Goal: Task Accomplishment & Management: Manage account settings

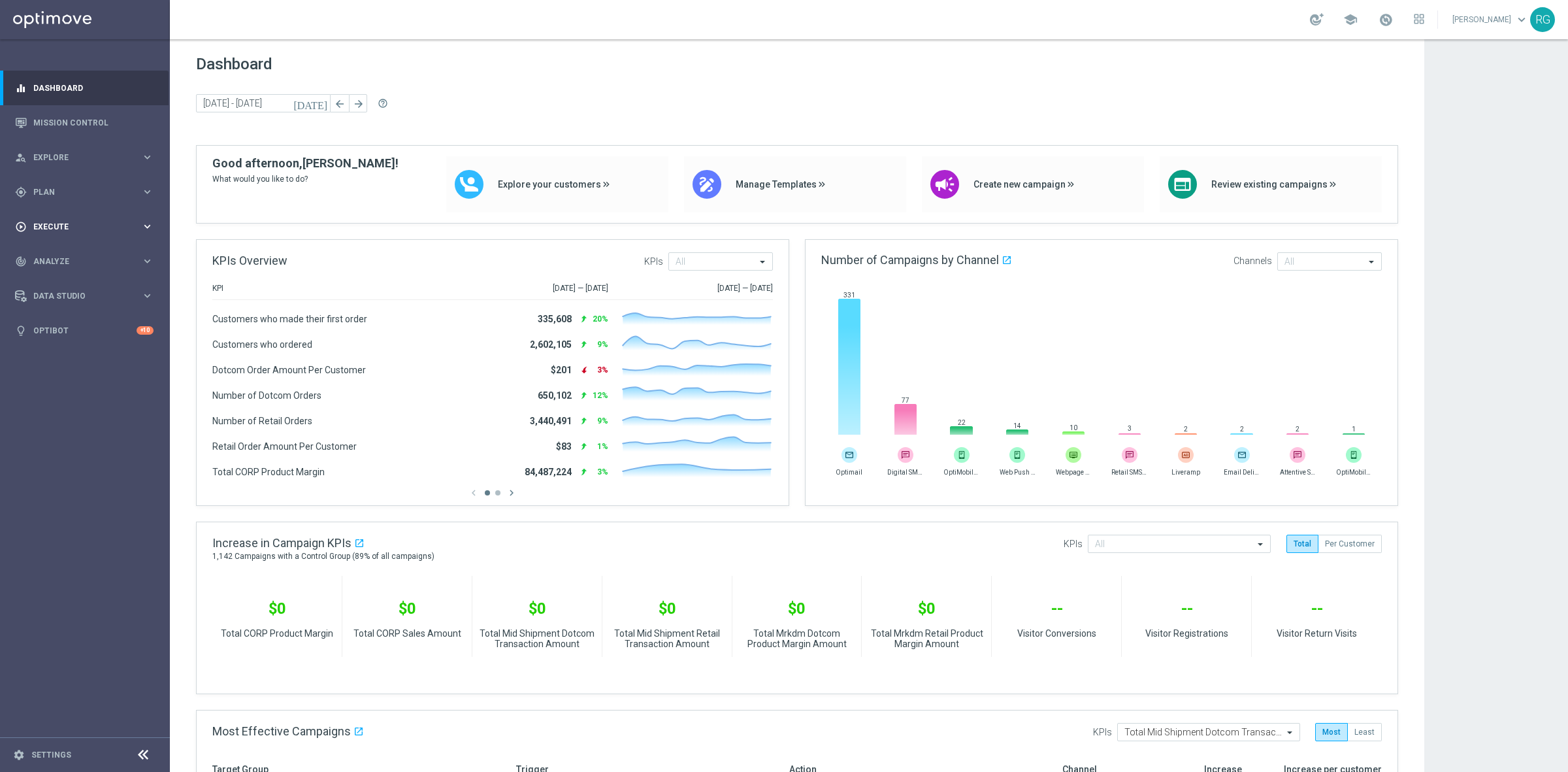
click at [63, 225] on span "Execute" at bounding box center [87, 226] width 108 height 7
click at [43, 193] on span "Plan" at bounding box center [87, 192] width 108 height 7
click at [66, 212] on div "Target Groups" at bounding box center [101, 218] width 135 height 19
click at [65, 212] on div "Target Groups" at bounding box center [101, 218] width 135 height 19
click at [50, 213] on link "Target Groups" at bounding box center [85, 218] width 102 height 10
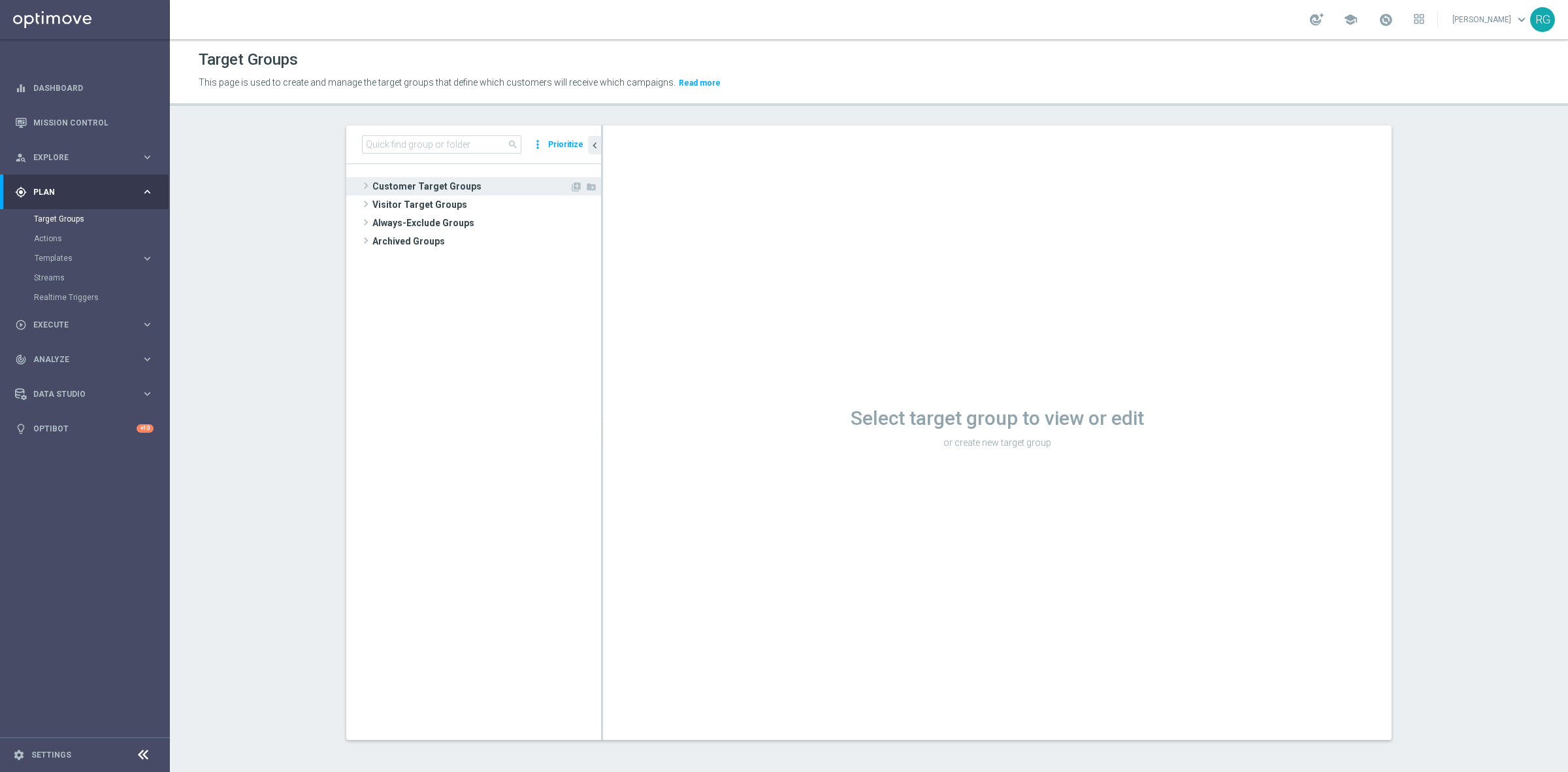
click at [361, 187] on span at bounding box center [366, 186] width 13 height 16
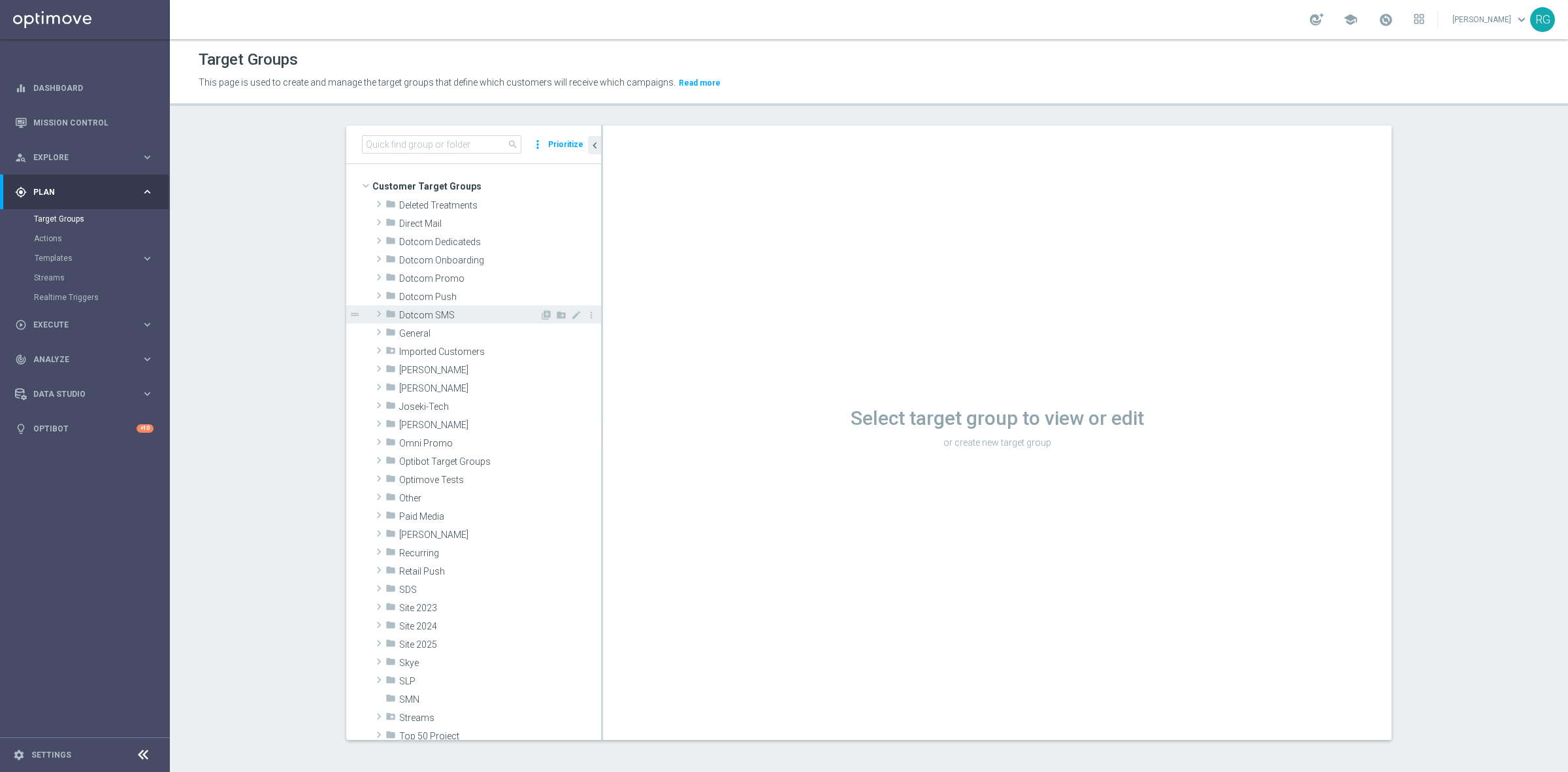
click at [376, 317] on span at bounding box center [379, 314] width 13 height 16
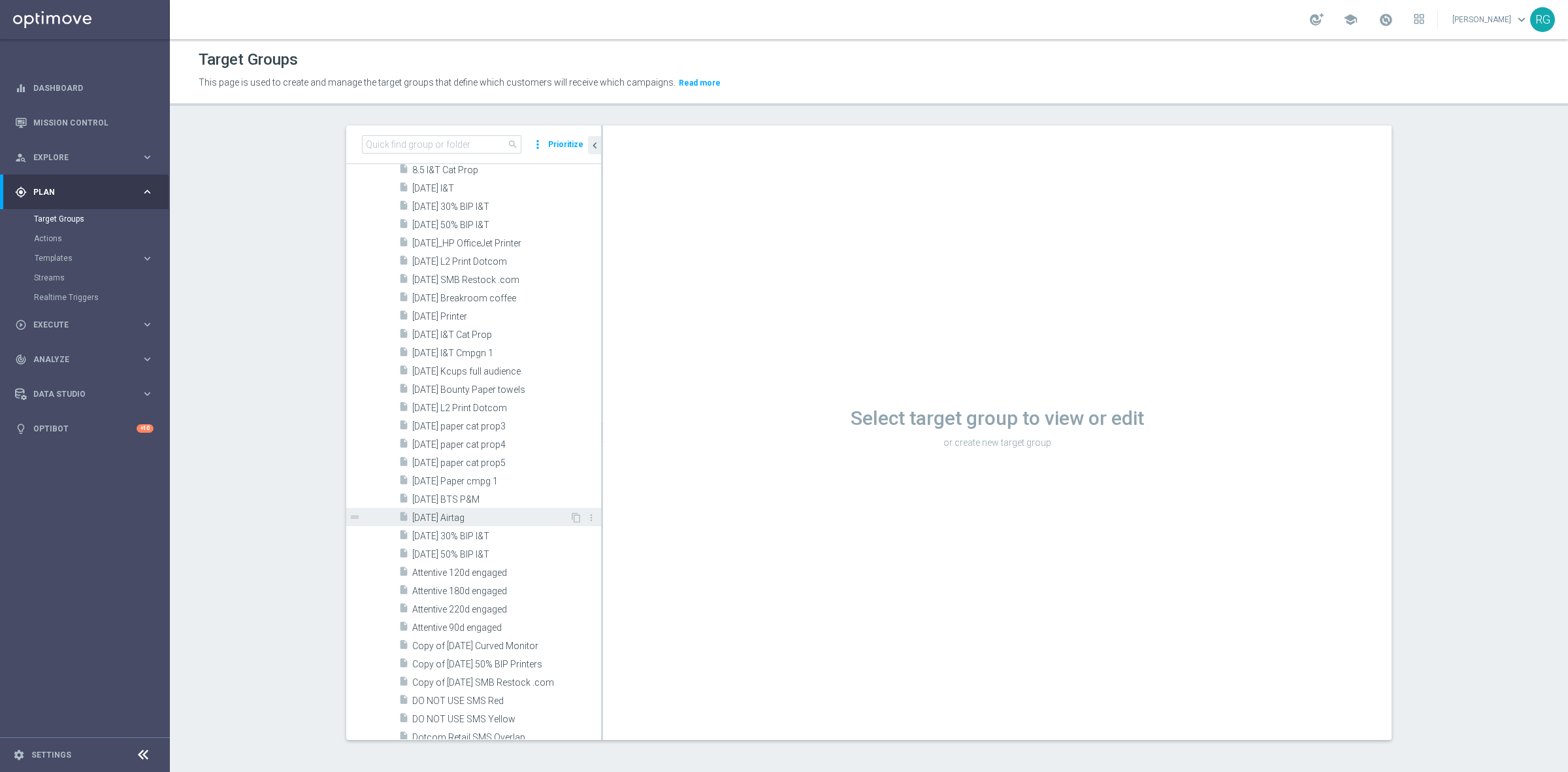
scroll to position [2042, 0]
click at [452, 426] on span "[DATE] Airtag" at bounding box center [491, 430] width 158 height 11
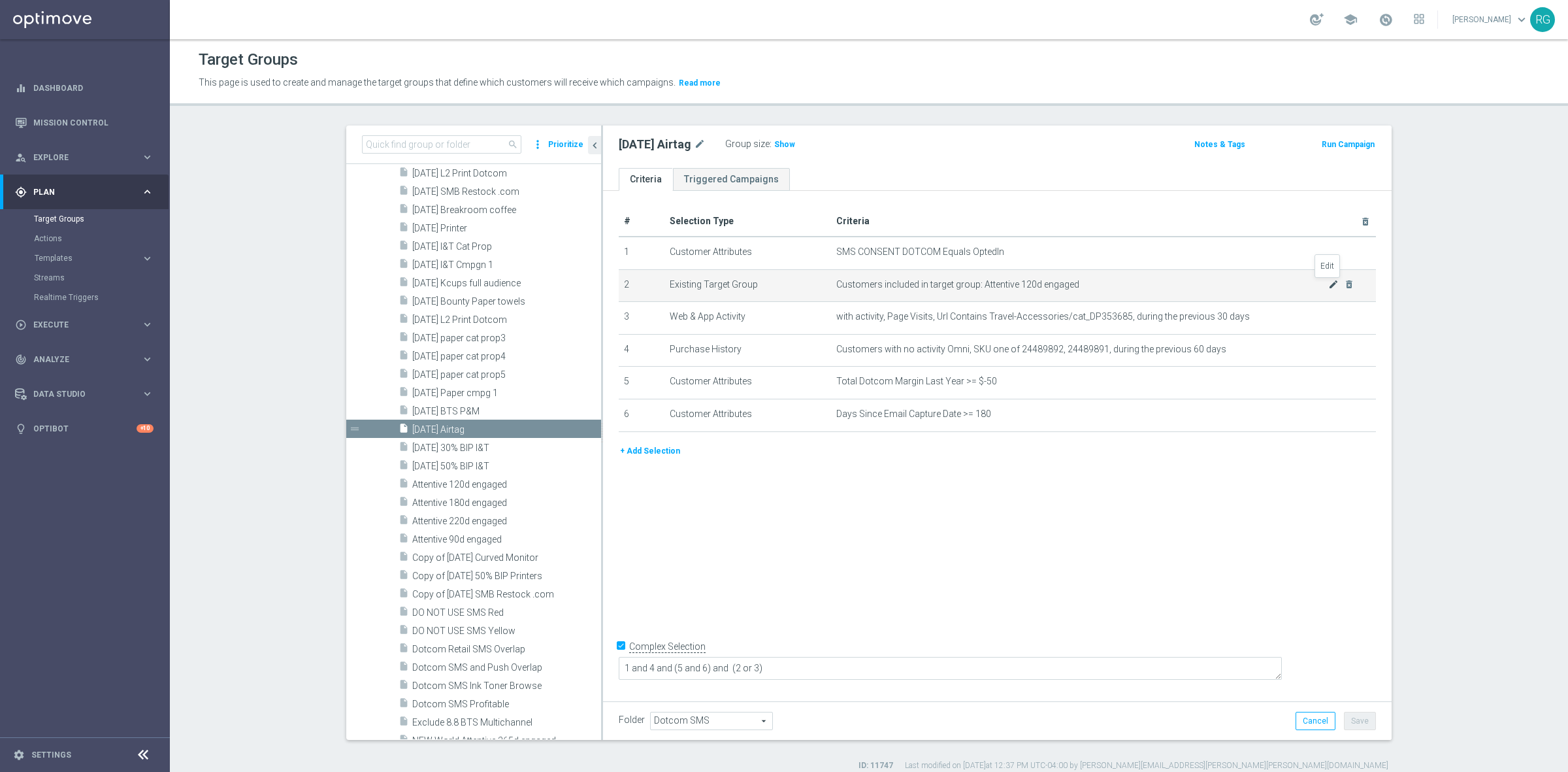
click at [1330, 290] on icon "mode_edit" at bounding box center [1333, 284] width 10 height 10
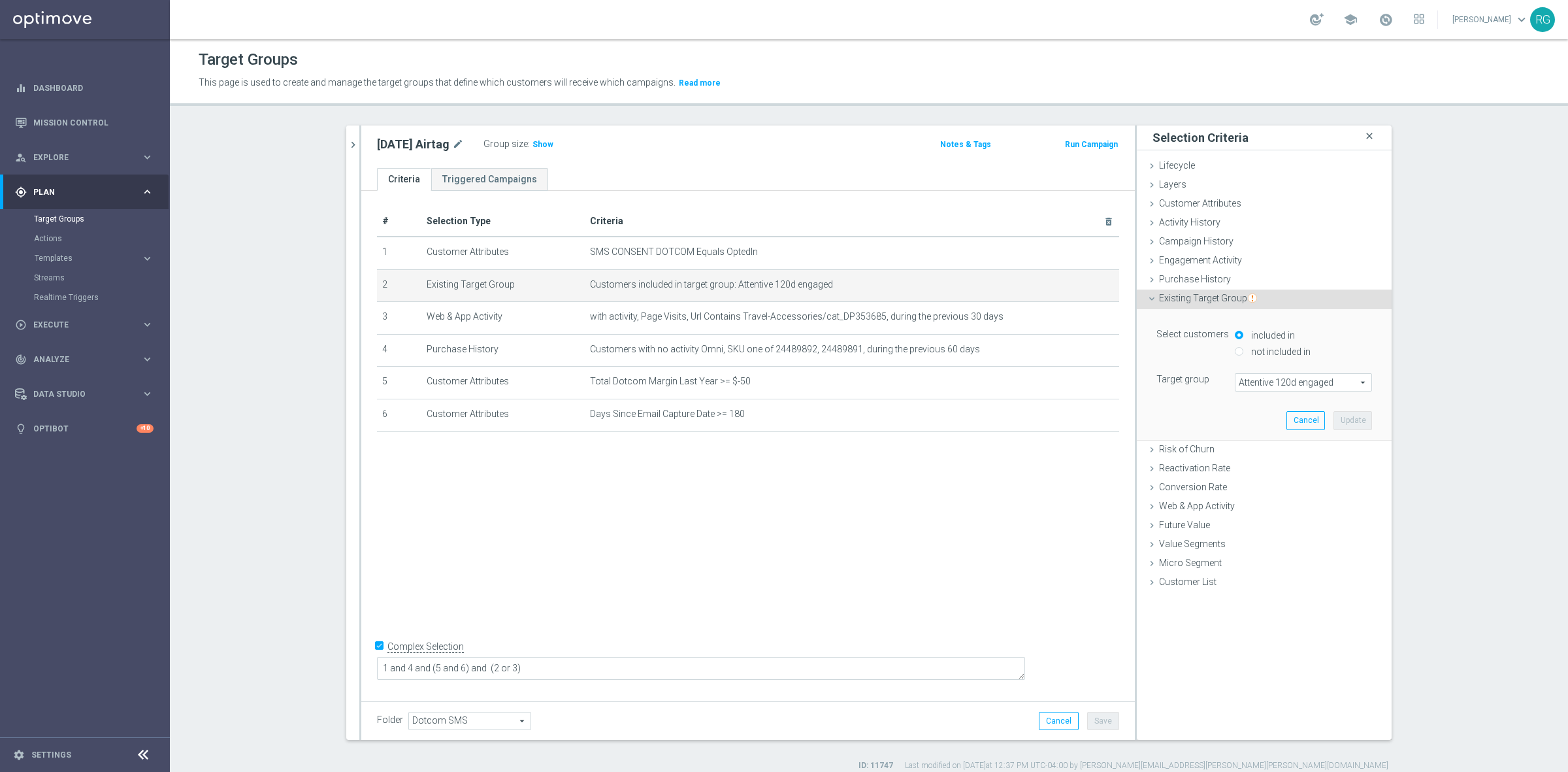
click at [1363, 131] on icon "close" at bounding box center [1369, 135] width 13 height 18
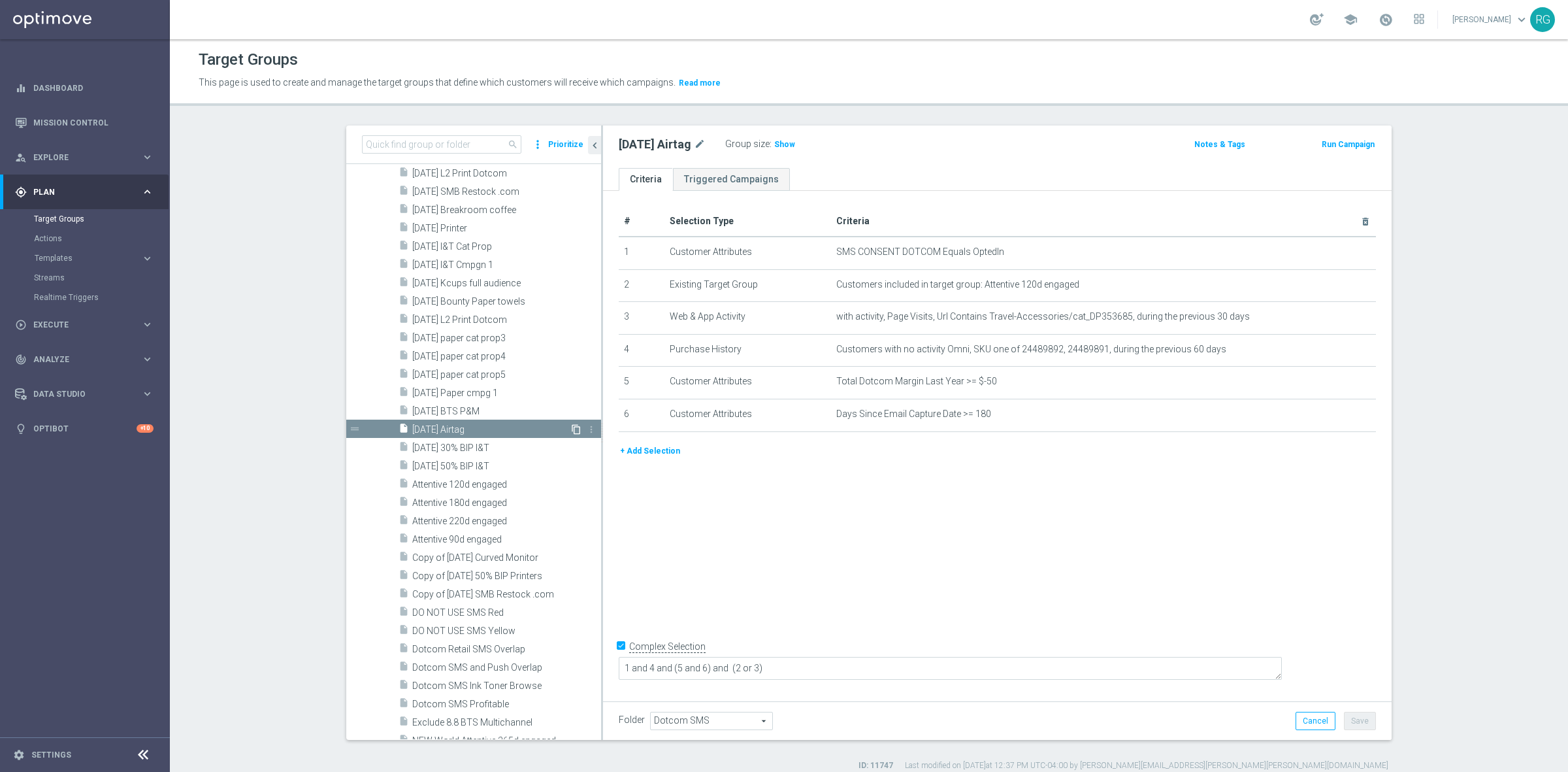
click at [572, 432] on icon "content_copy" at bounding box center [576, 429] width 10 height 10
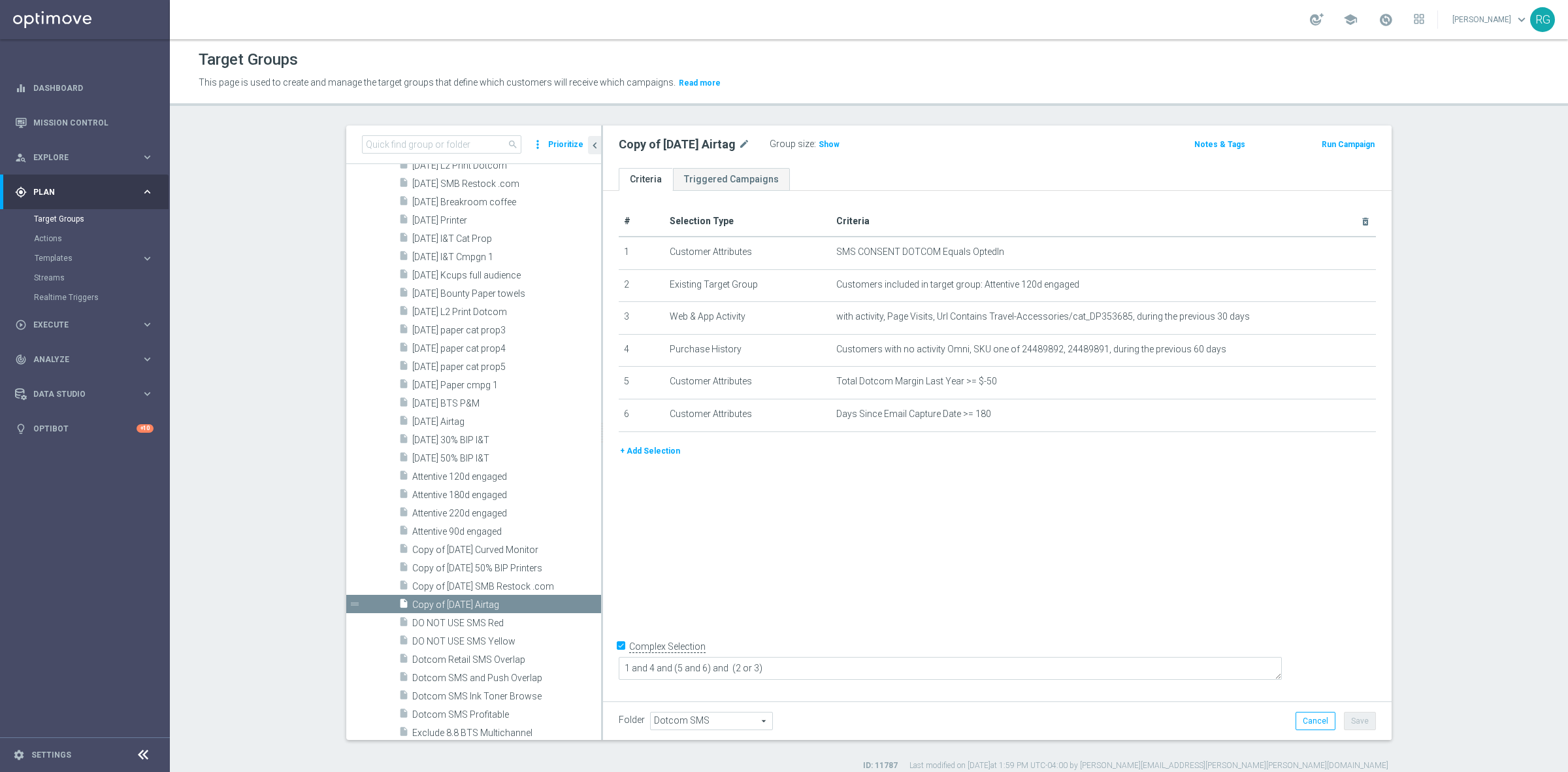
scroll to position [2125, 0]
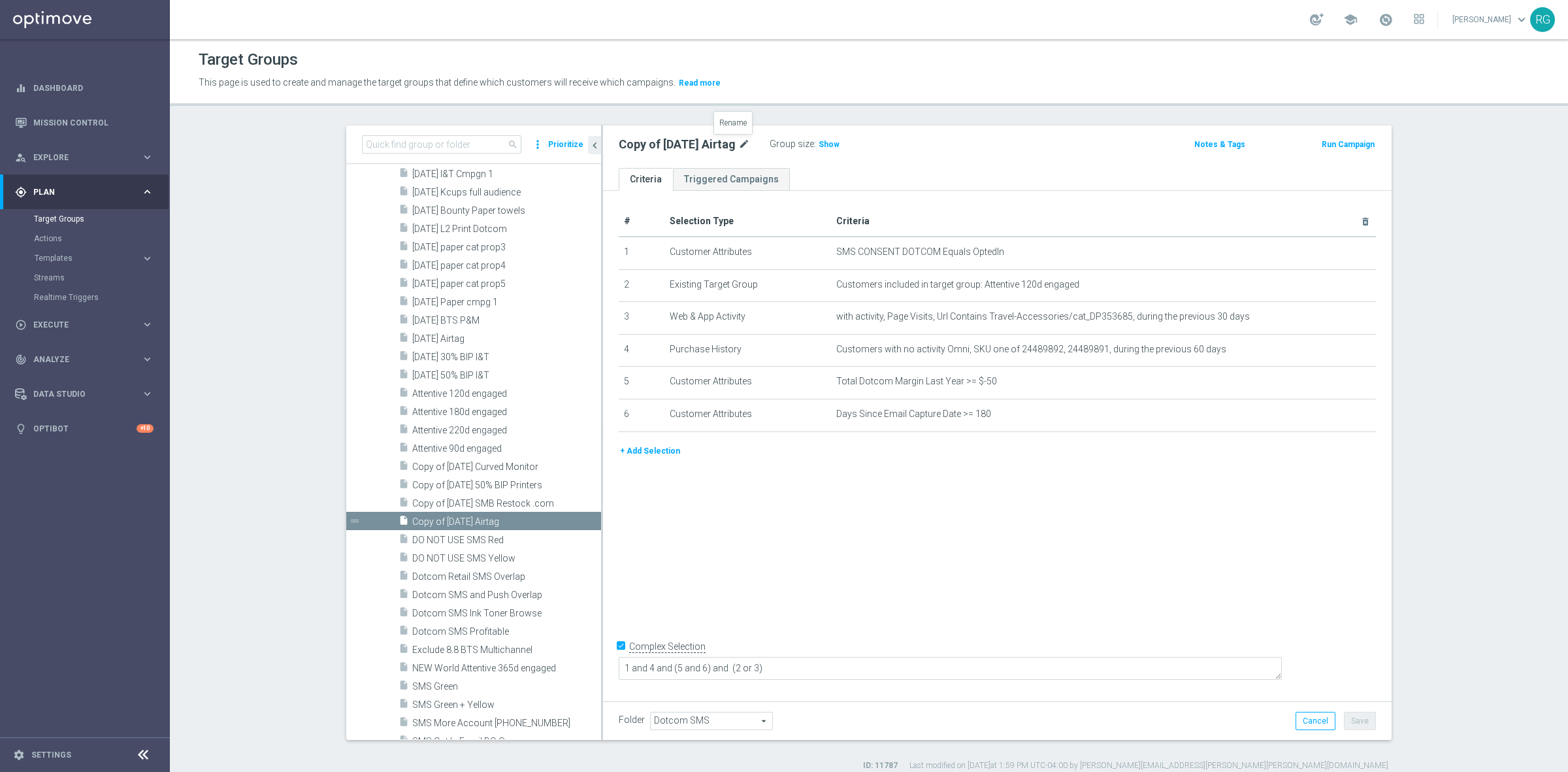
click at [739, 137] on icon "mode_edit" at bounding box center [744, 144] width 12 height 16
type input "[DATE] [DATE]"
click at [909, 131] on div "[DATE] [DATE] Group size : Show Notes & Tags Run Campaign" at bounding box center [997, 147] width 789 height 43
click at [1354, 719] on button "Save" at bounding box center [1360, 721] width 32 height 19
drag, startPoint x: 708, startPoint y: 149, endPoint x: 624, endPoint y: 134, distance: 85.3
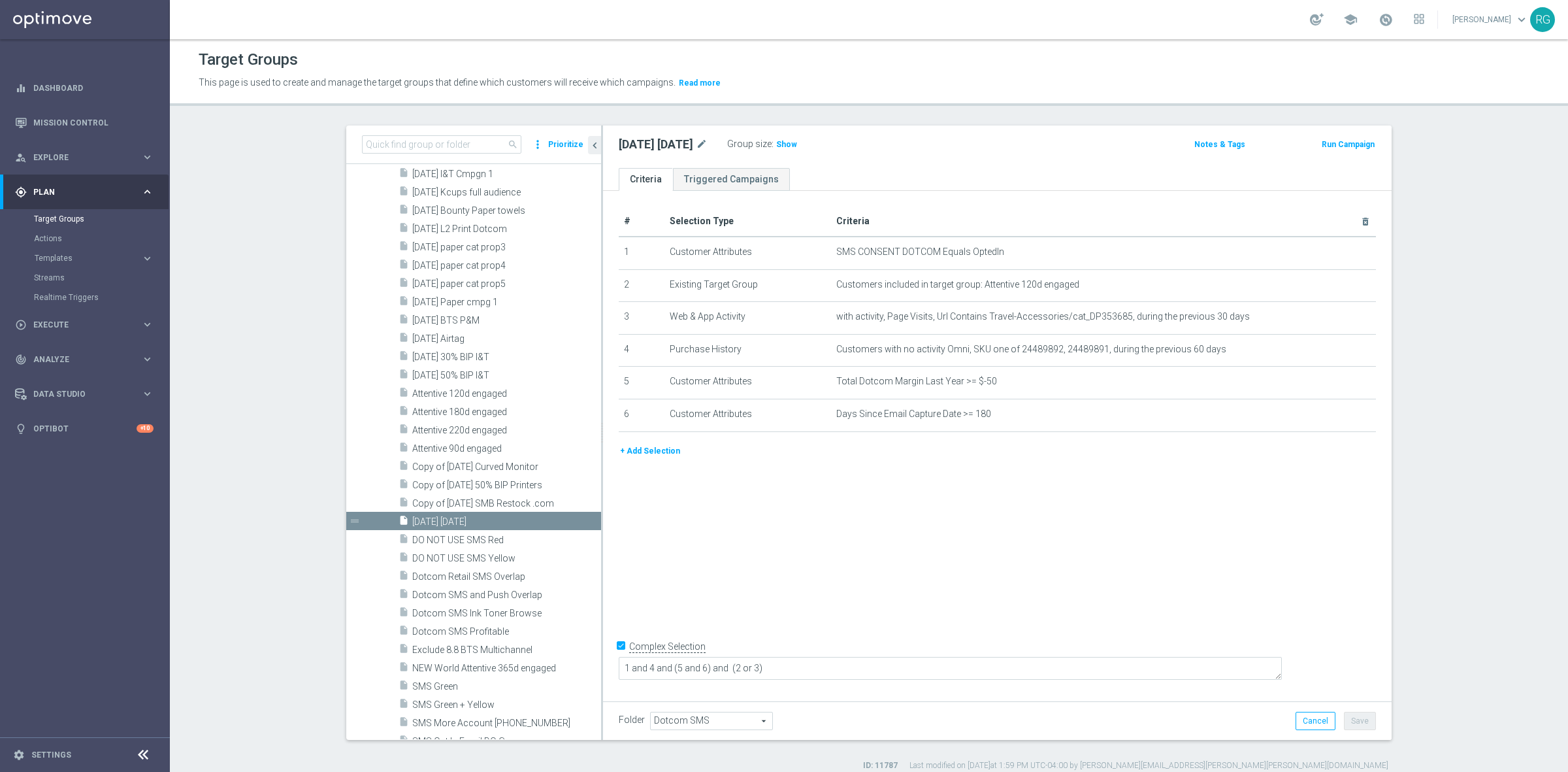
click at [624, 134] on div "[DATE] [DATE] mode_edit Group size : Show Notes & Tags Run Campaign" at bounding box center [997, 147] width 789 height 43
copy h2 "[DATE] [DATE]"
drag, startPoint x: 1321, startPoint y: 282, endPoint x: 1217, endPoint y: 333, distance: 115.8
click at [0, 0] on icon "mode_edit" at bounding box center [0, 0] width 0 height 0
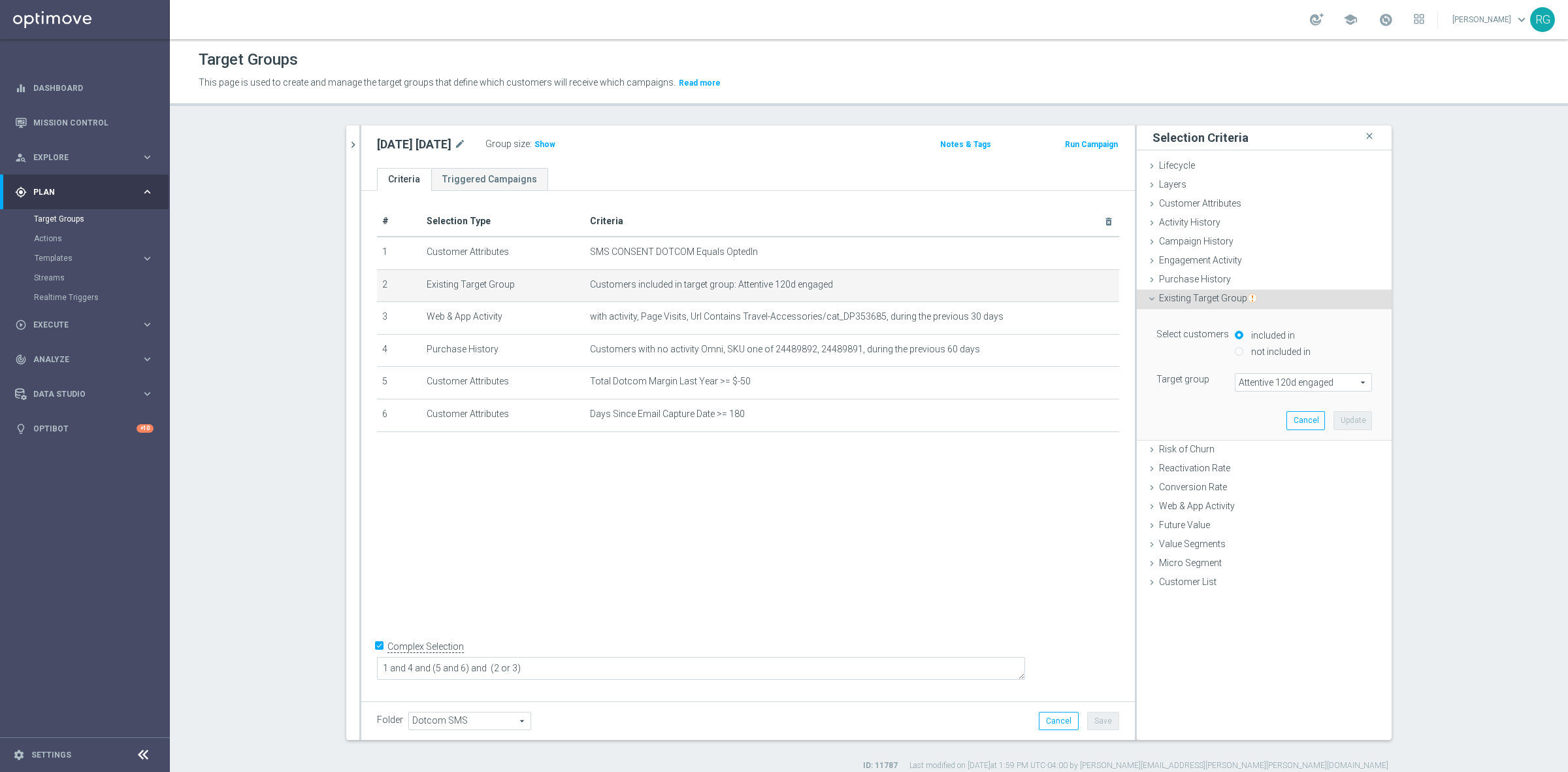
click at [1273, 383] on span "Attentive 120d engaged" at bounding box center [1304, 382] width 135 height 17
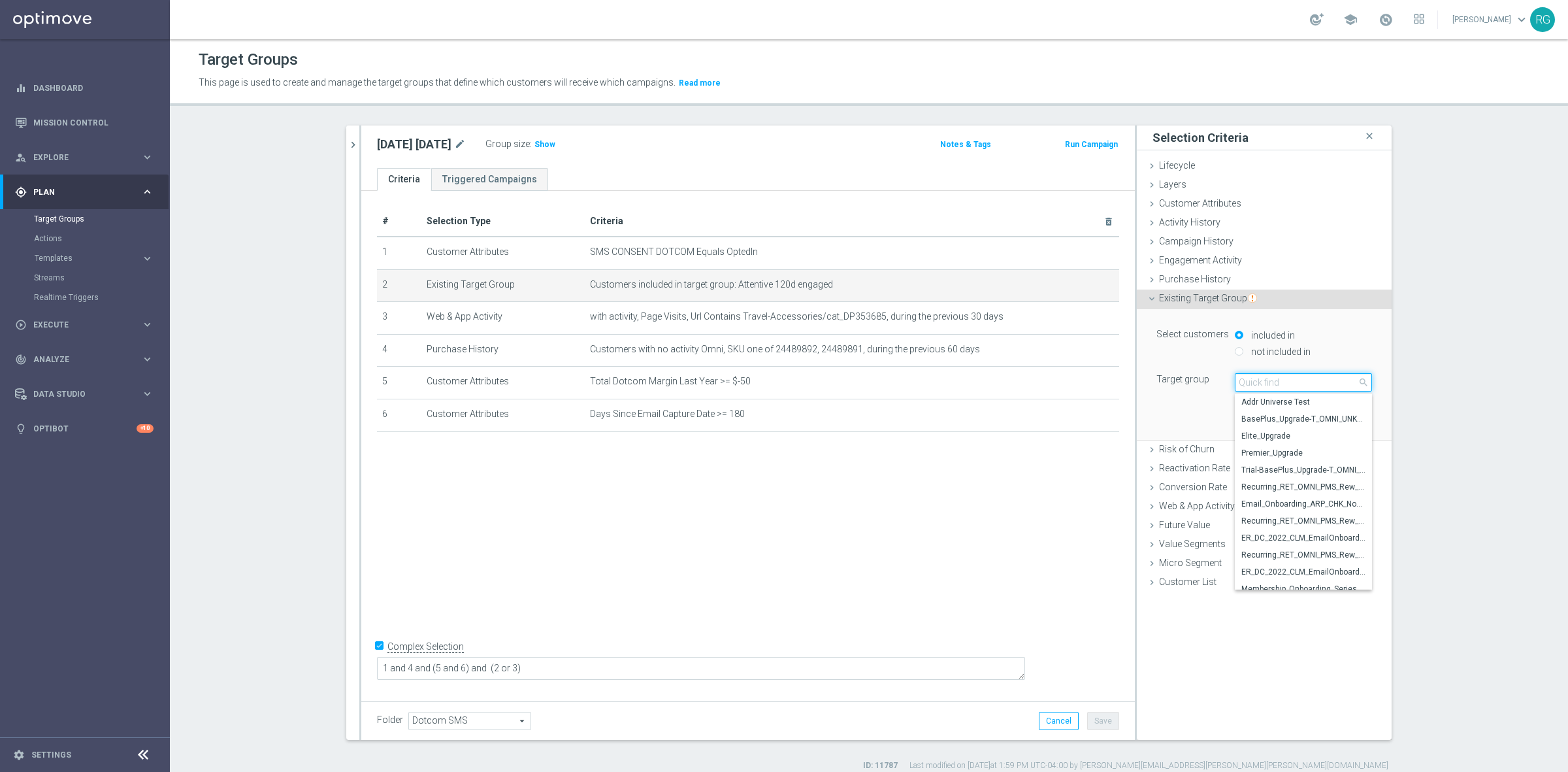
click at [1273, 383] on input "search" at bounding box center [1304, 382] width 137 height 19
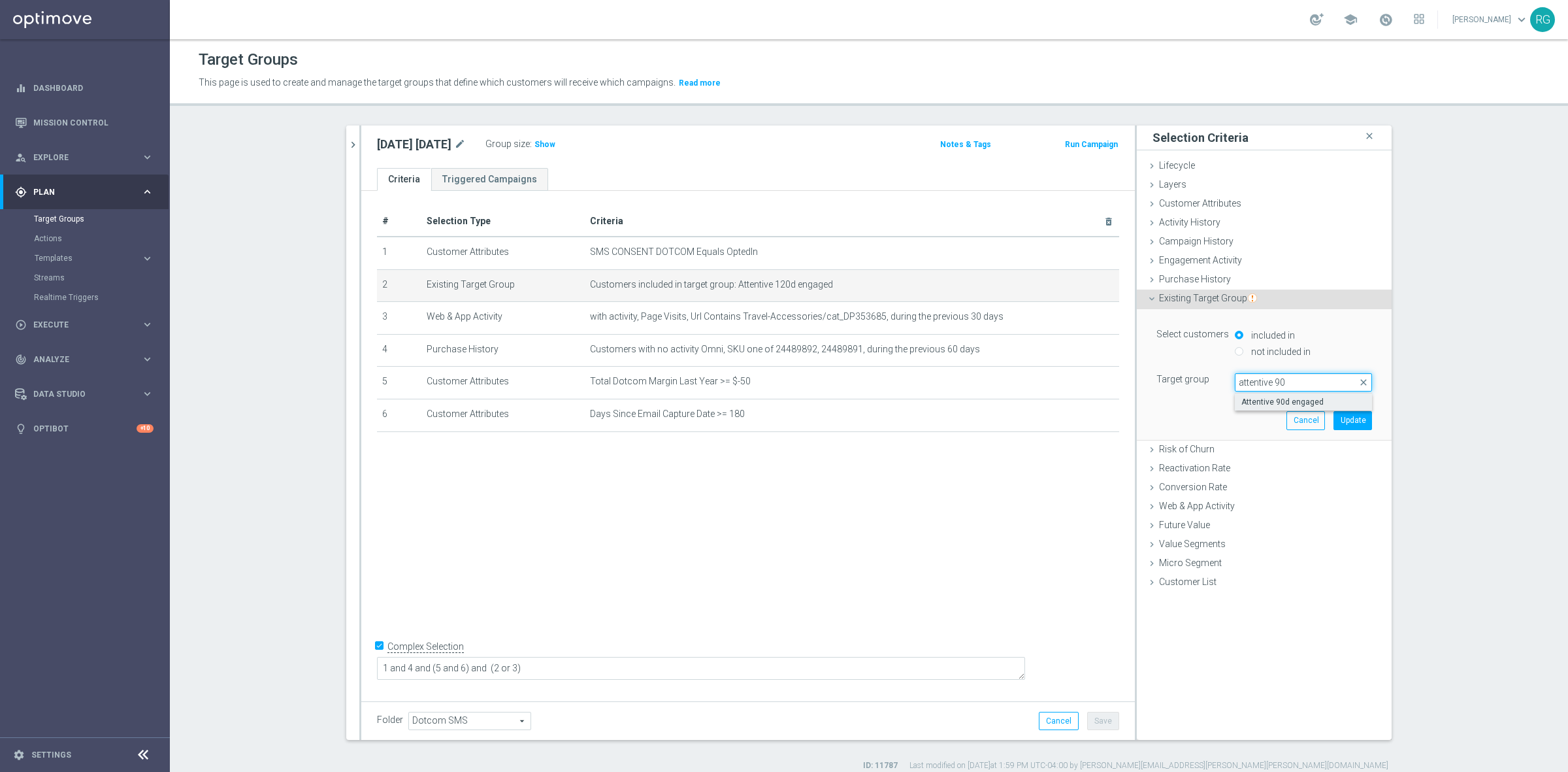
type input "attentive 90"
click at [1273, 403] on span "Attentive 90d engaged" at bounding box center [1304, 401] width 124 height 10
type input "Attentive 90d engaged"
click at [1356, 422] on button "Update" at bounding box center [1353, 420] width 39 height 19
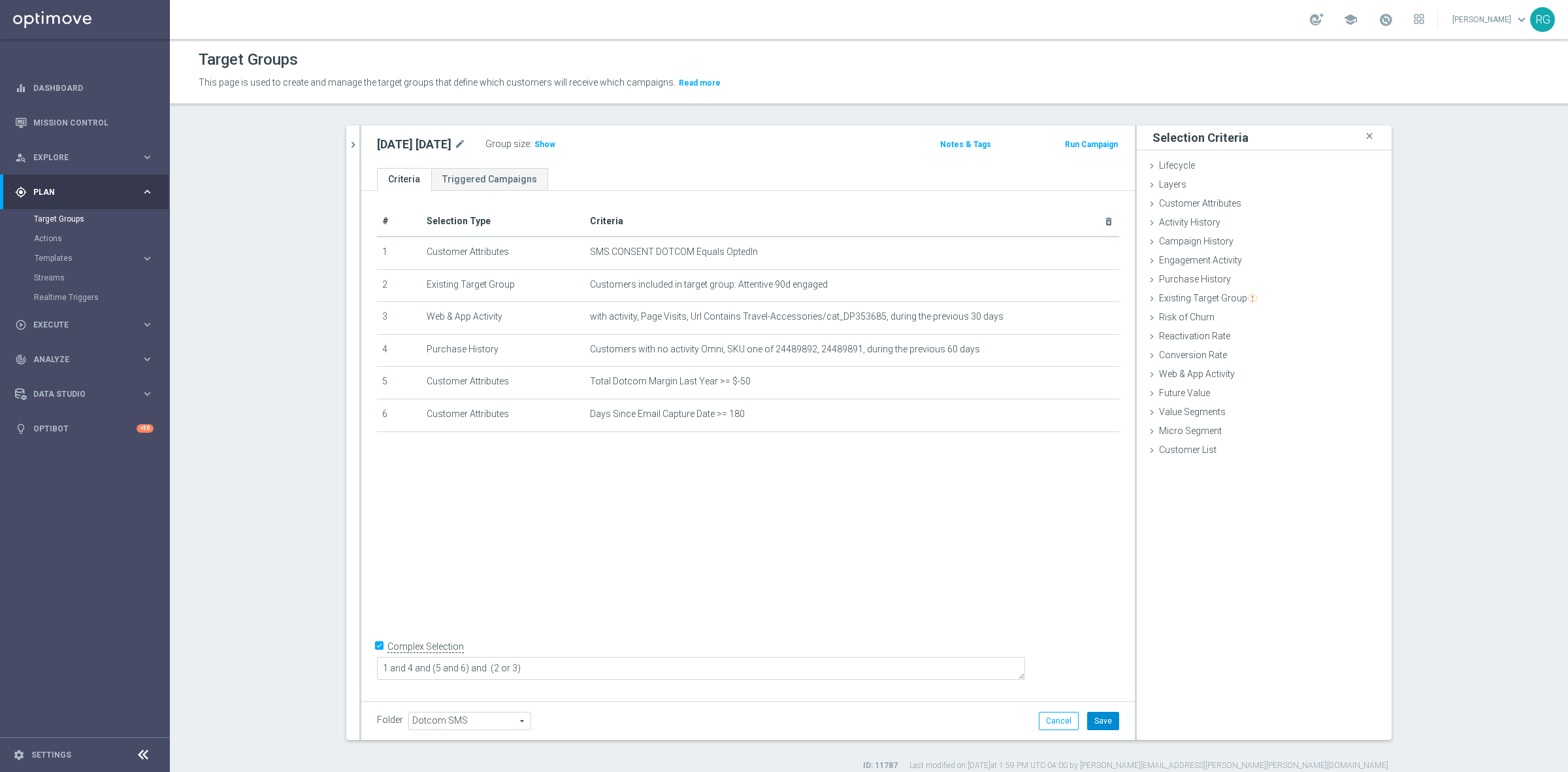
click at [1098, 717] on button "Save" at bounding box center [1103, 721] width 32 height 19
click at [0, 0] on icon "mode_edit" at bounding box center [0, 0] width 0 height 0
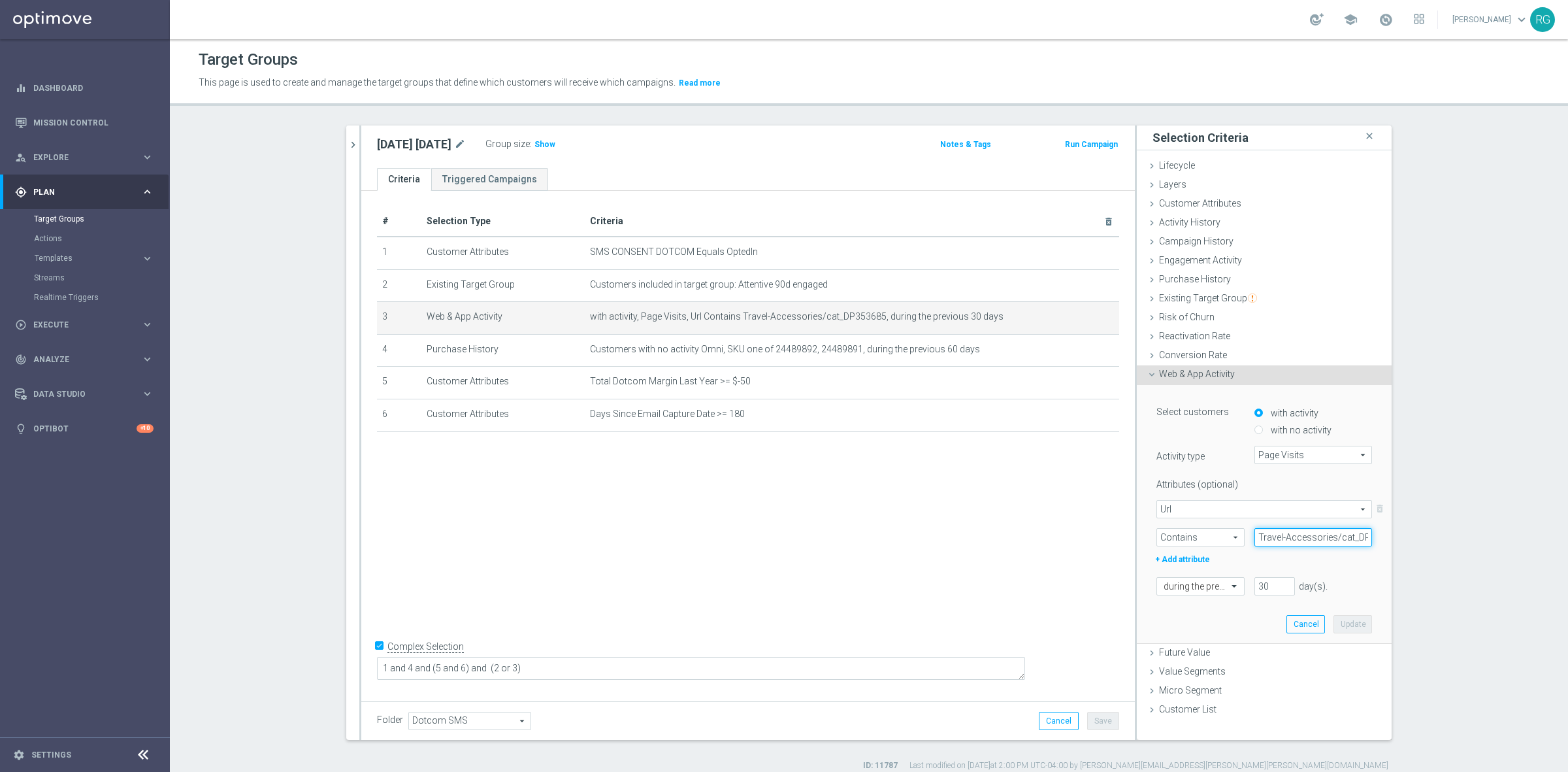
click at [1314, 543] on input "Travel-Accessories/cat_DP353685" at bounding box center [1313, 537] width 118 height 19
paste input "[DOMAIN_NAME]"
drag, startPoint x: 1275, startPoint y: 538, endPoint x: 1207, endPoint y: 532, distance: 68.3
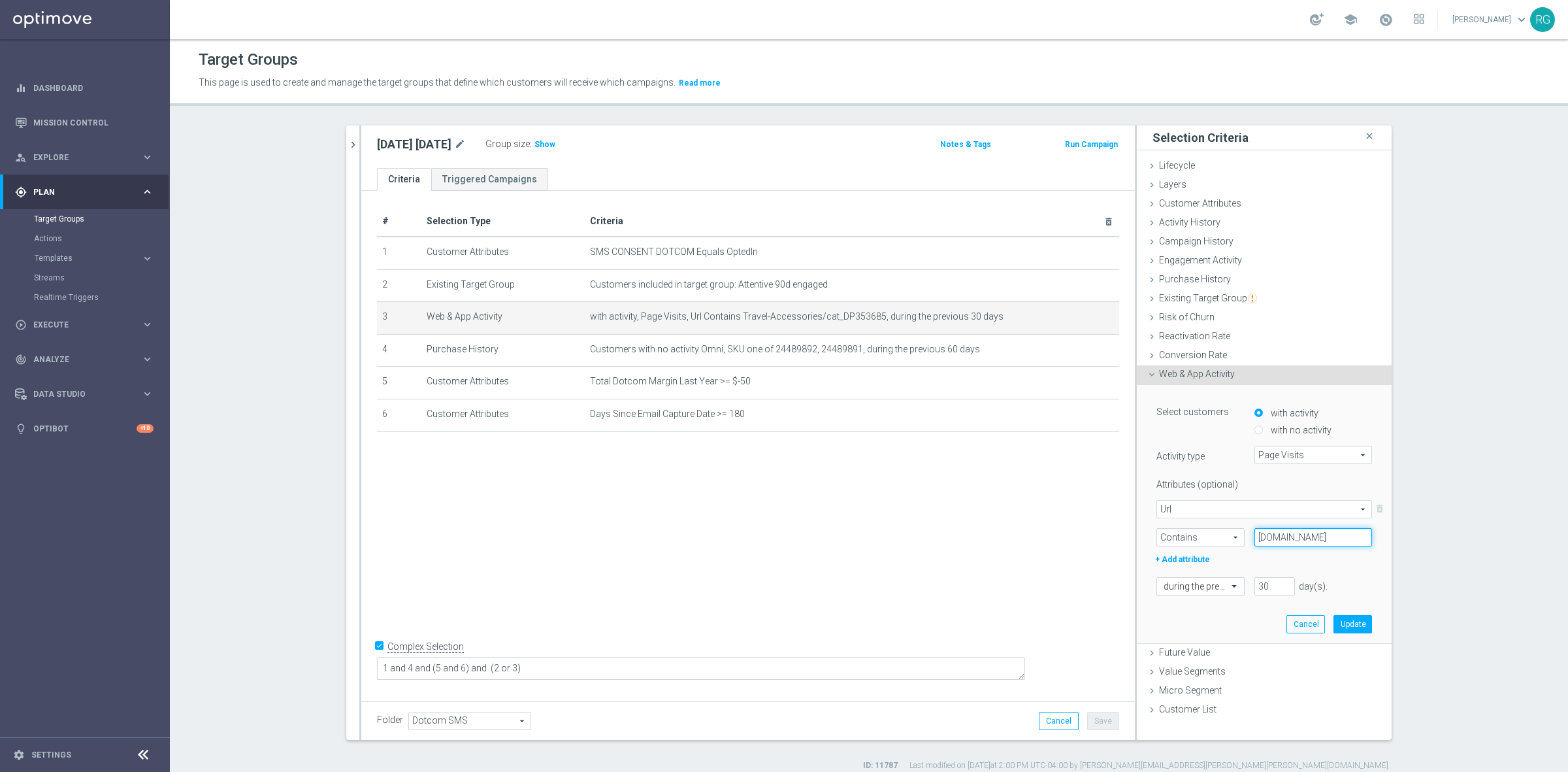
click at [1207, 532] on div "Contains Contains arrow_drop_down search [DOMAIN_NAME]" at bounding box center [1265, 537] width 236 height 19
type input "[DOMAIN_NAME]"
click at [1340, 624] on button "Update" at bounding box center [1353, 624] width 39 height 19
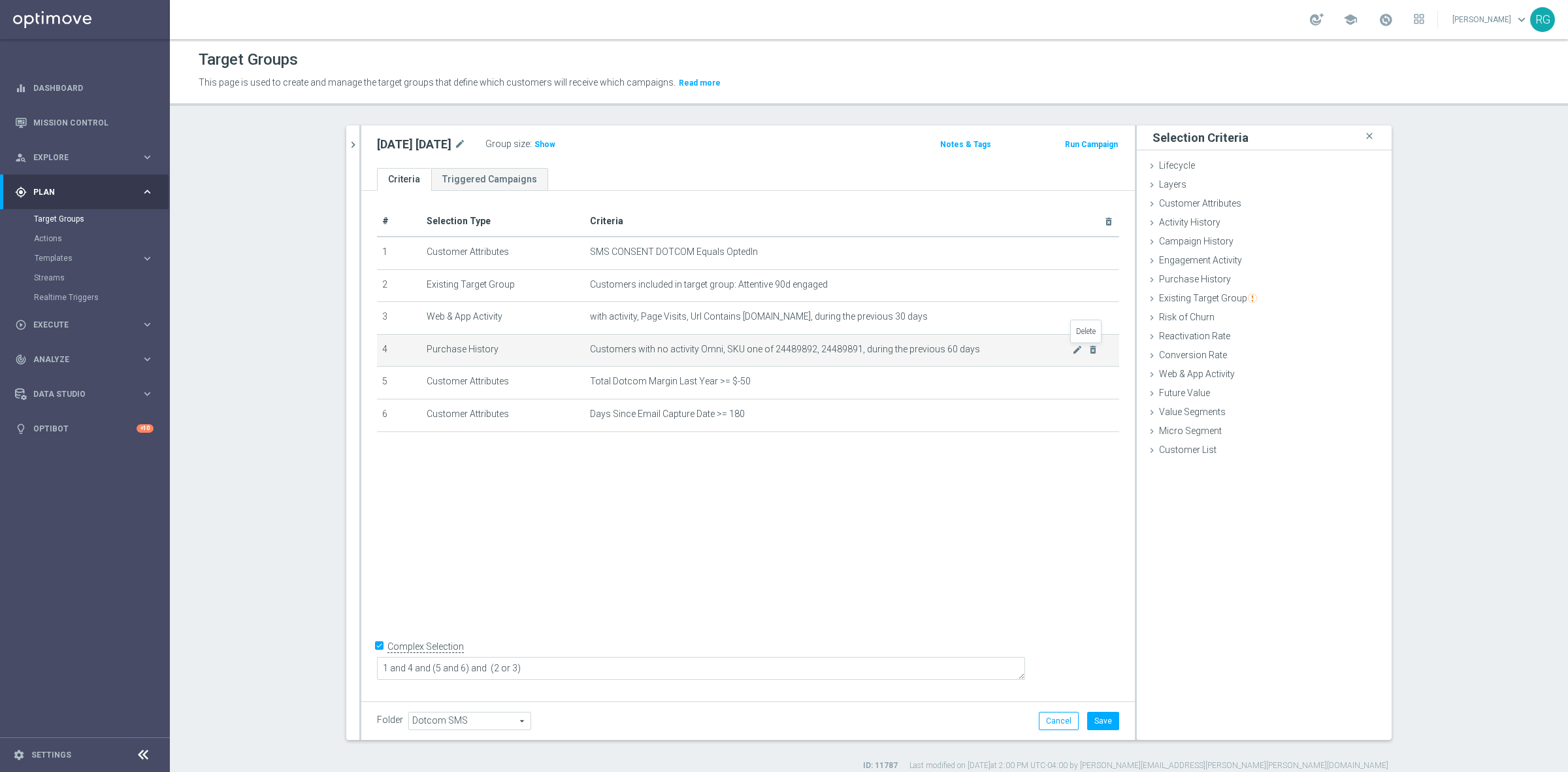
click at [1093, 350] on td "Customers with no activity Omni, SKU one of 24489892, 24489891, during the prev…" at bounding box center [852, 350] width 534 height 32
click at [1090, 350] on icon "delete_forever" at bounding box center [1093, 349] width 10 height 10
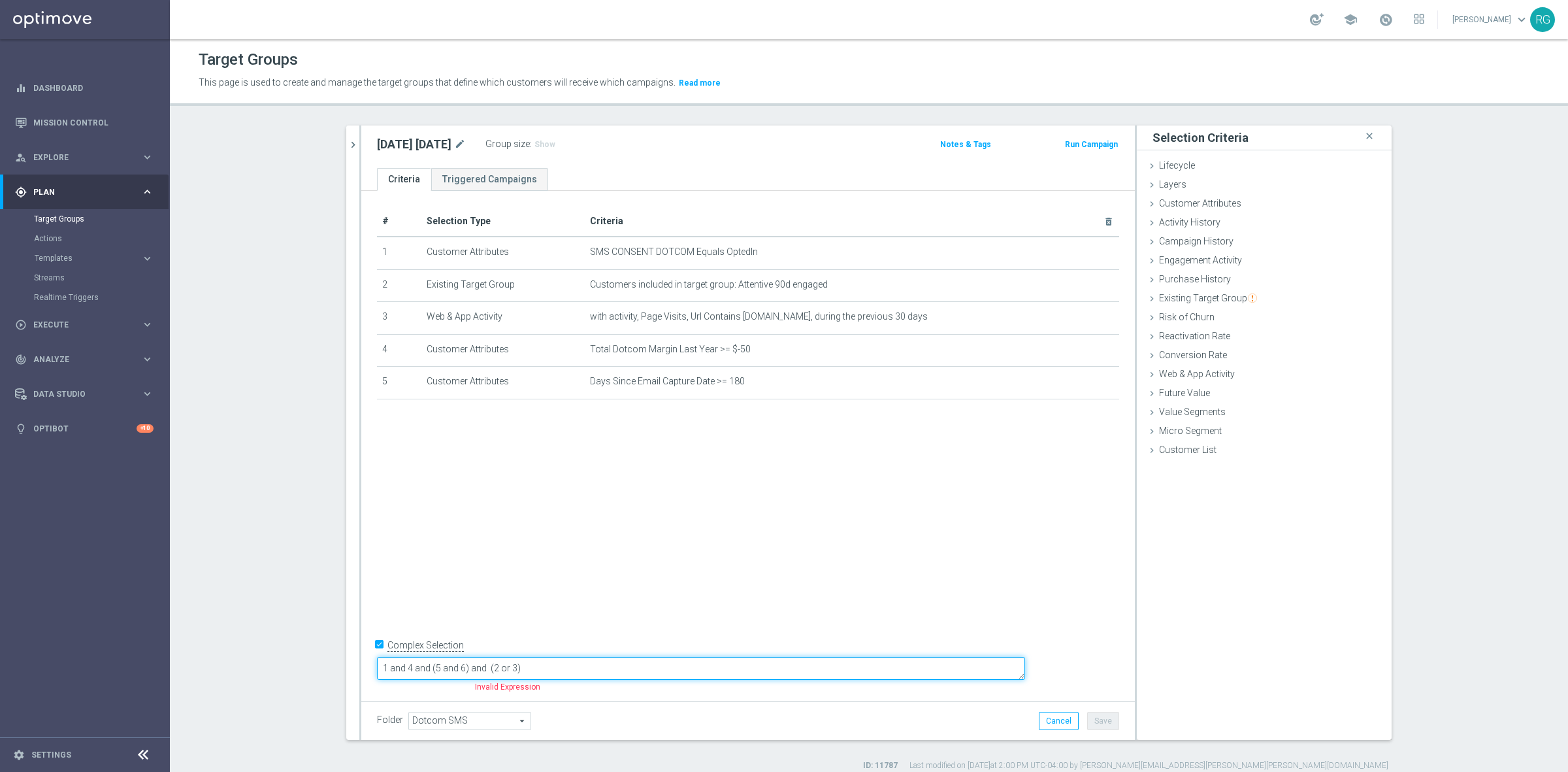
click at [609, 671] on textarea "1 and 4 and (5 and 6) and (2 or 3)" at bounding box center [700, 668] width 649 height 23
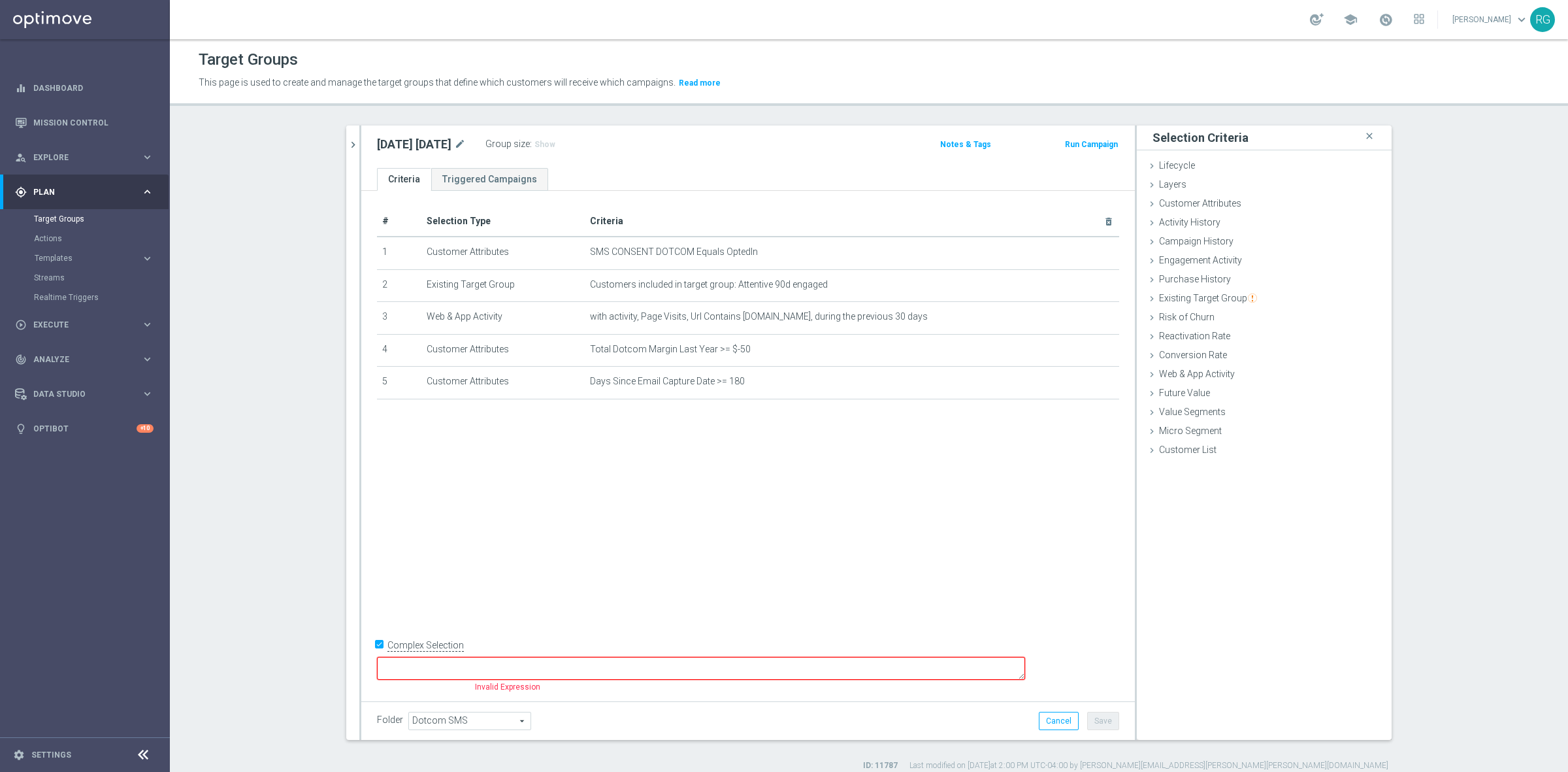
click at [377, 655] on input "Complex Selection" at bounding box center [380, 647] width 8 height 19
checkbox input "false"
click at [1089, 726] on button "Save" at bounding box center [1103, 721] width 32 height 19
click at [1147, 302] on icon at bounding box center [1151, 298] width 10 height 10
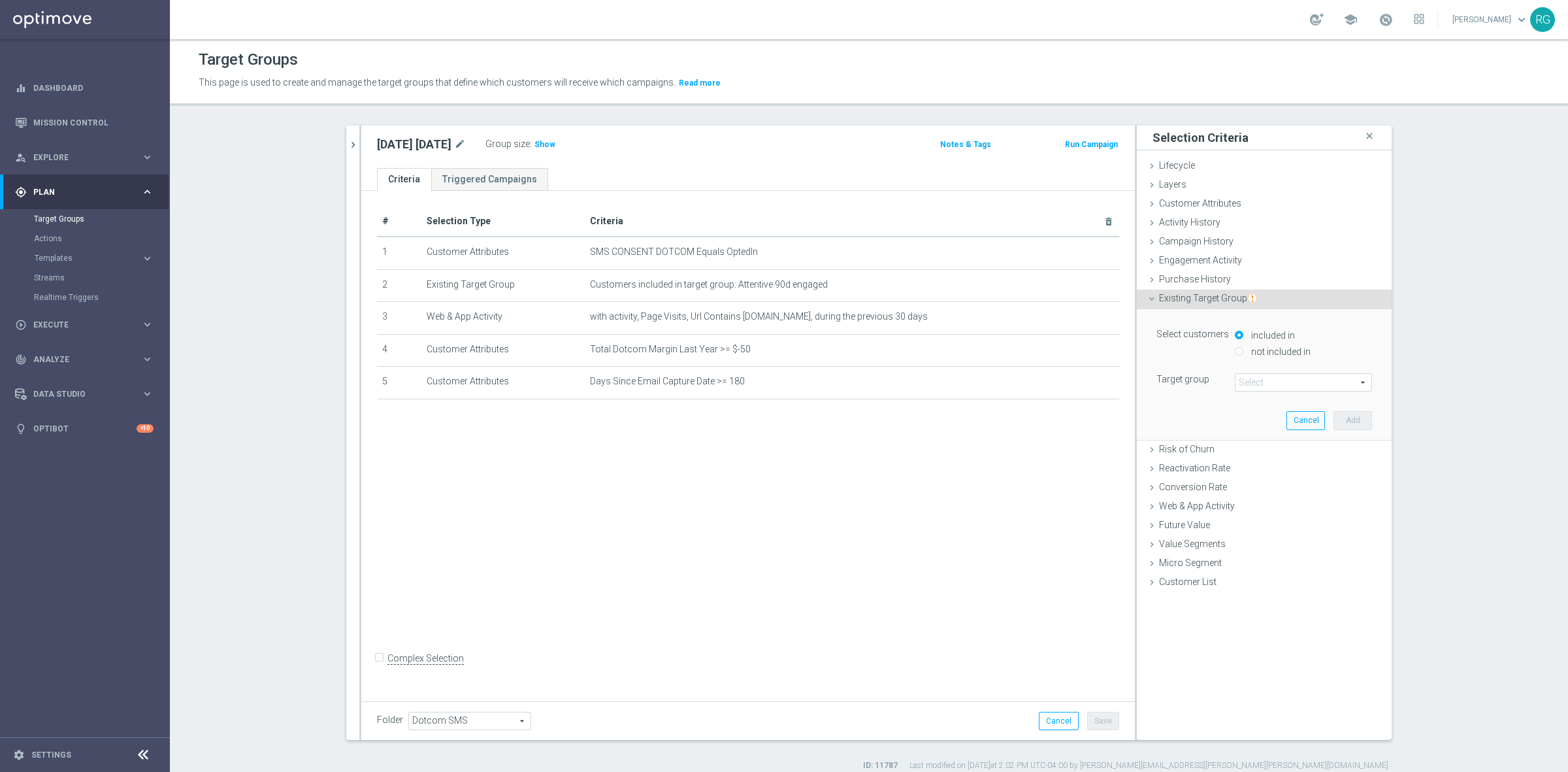
click at [1235, 348] on input "not included in" at bounding box center [1239, 351] width 8 height 8
radio input "true"
click at [1261, 375] on span at bounding box center [1304, 382] width 135 height 17
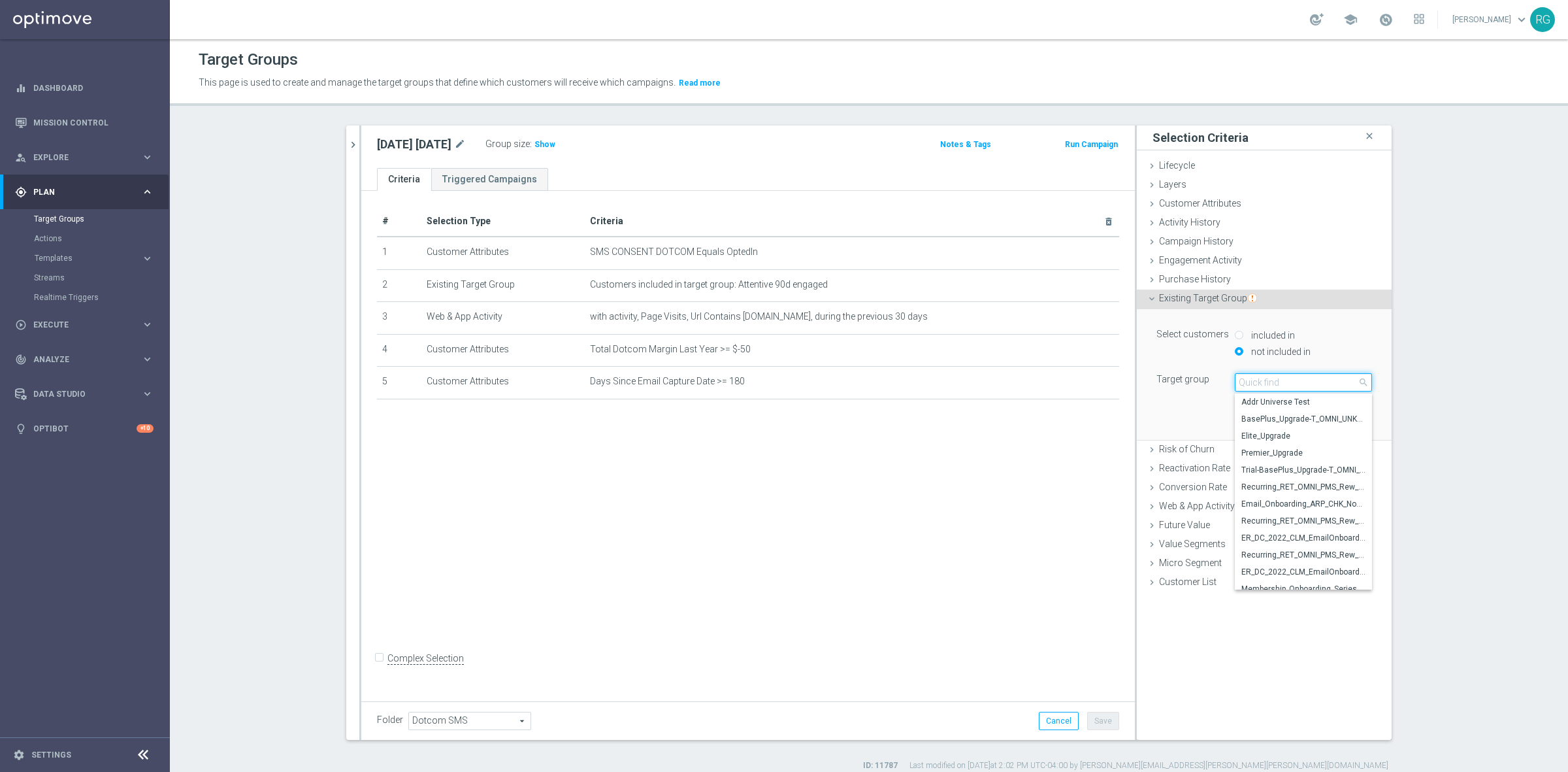
click at [1253, 377] on input "search" at bounding box center [1304, 382] width 137 height 19
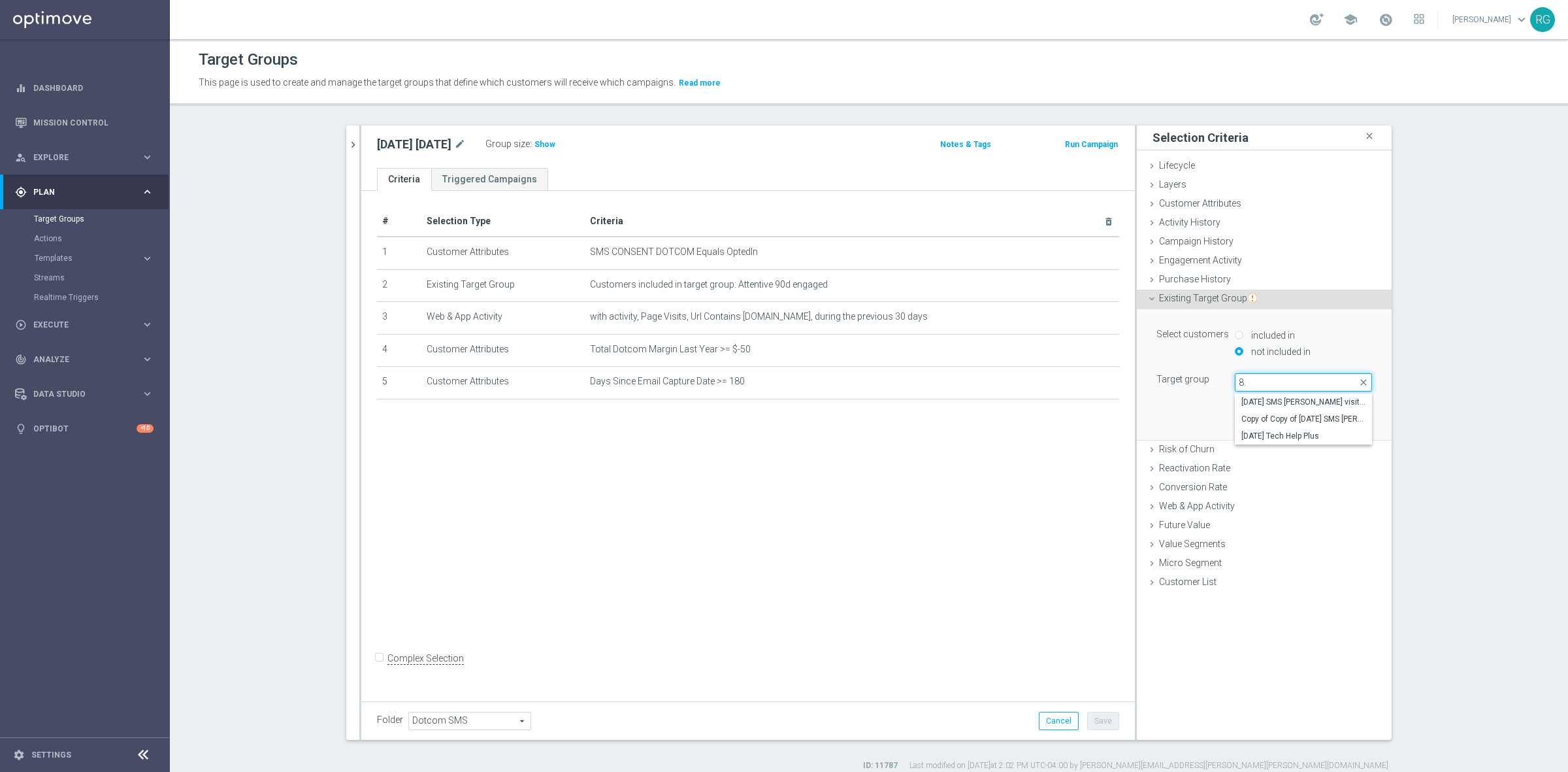
type input "8"
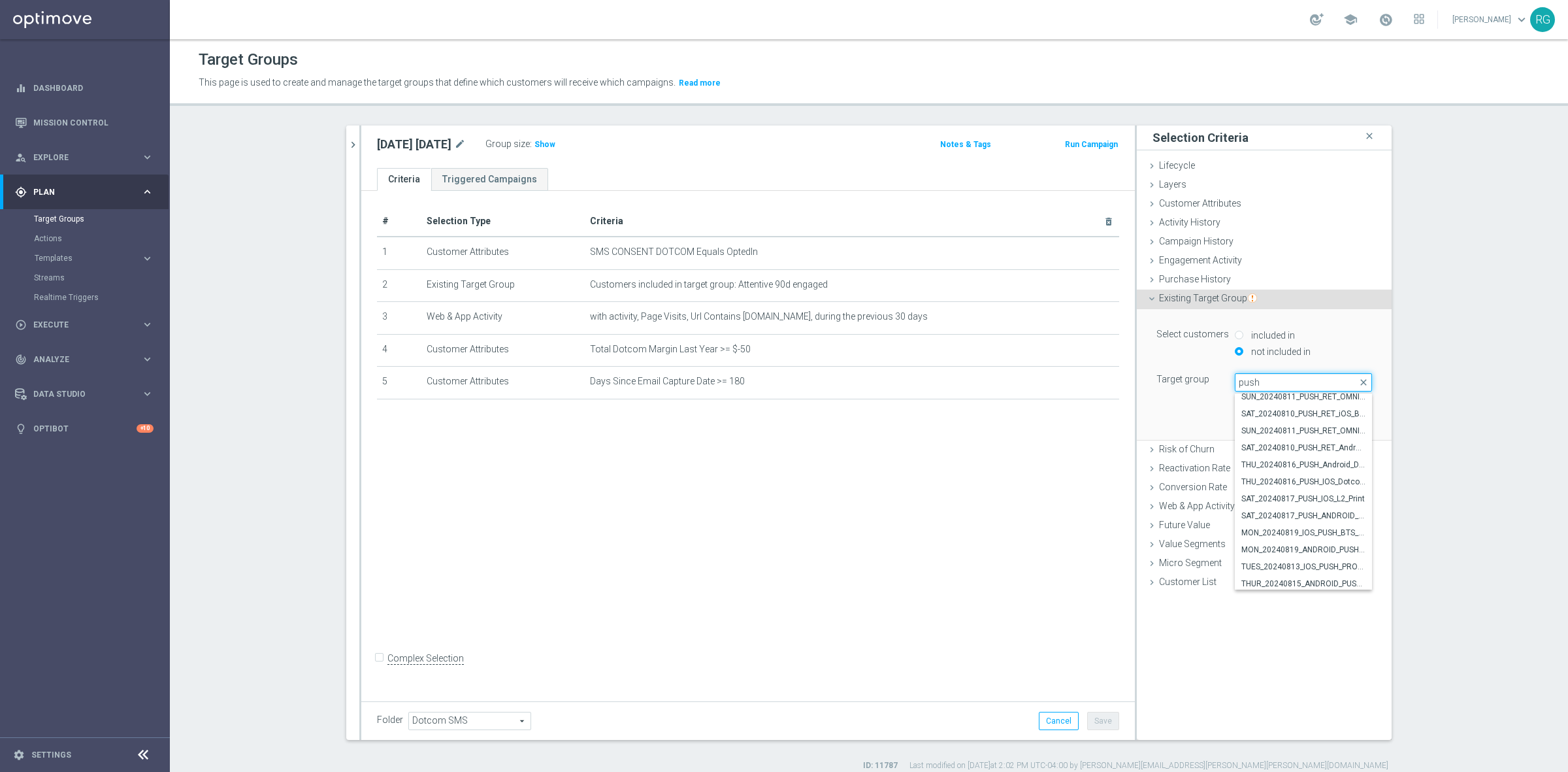
type input "push"
drag, startPoint x: 1272, startPoint y: 384, endPoint x: 1206, endPoint y: 387, distance: 66.1
click at [1206, 387] on div "Target group Select arrow_drop_down push close SUN_20240811_PUSH_RET_OMNI_IOS_T…" at bounding box center [1265, 382] width 236 height 19
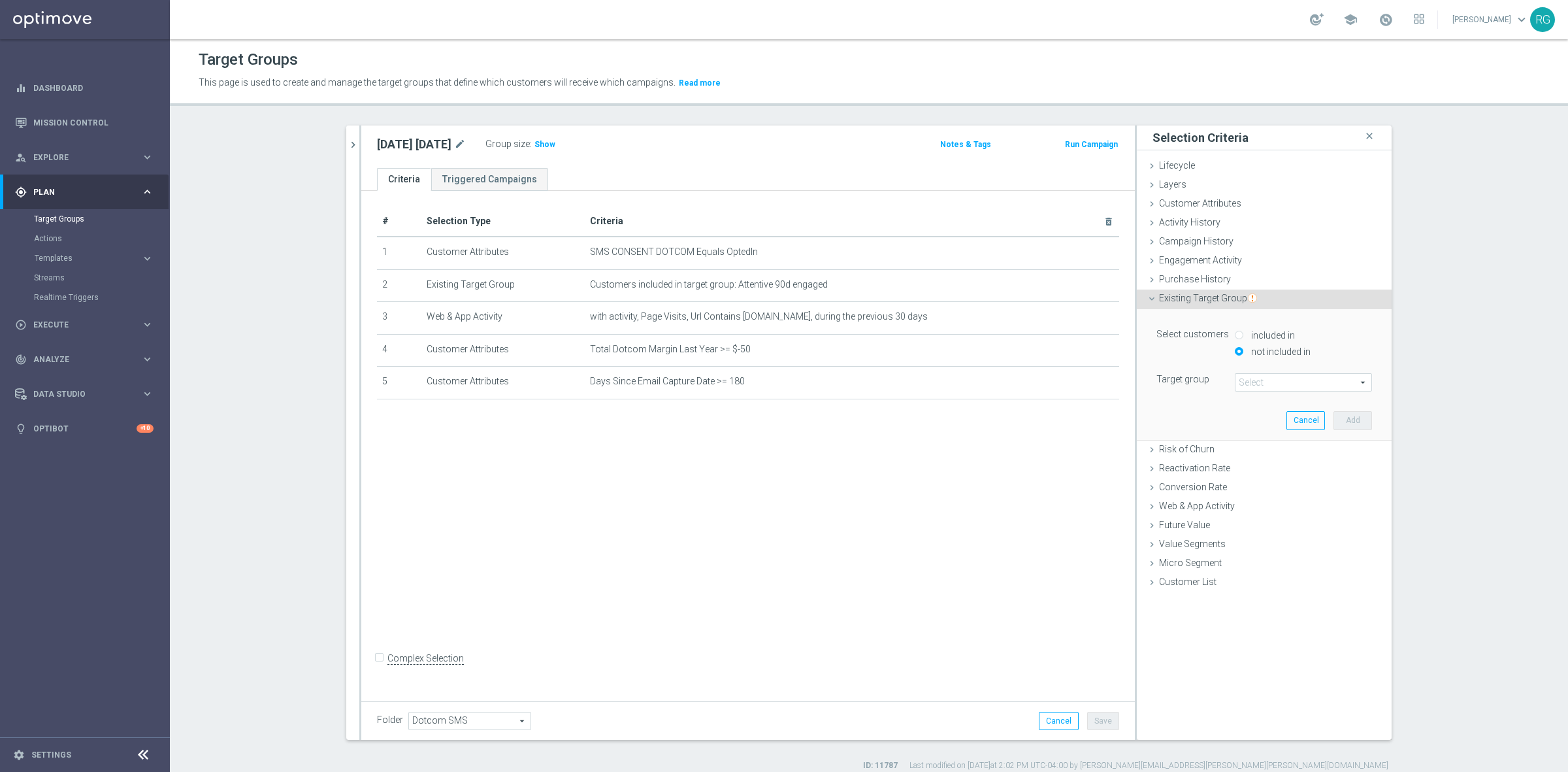
click at [1279, 390] on span at bounding box center [1304, 382] width 135 height 17
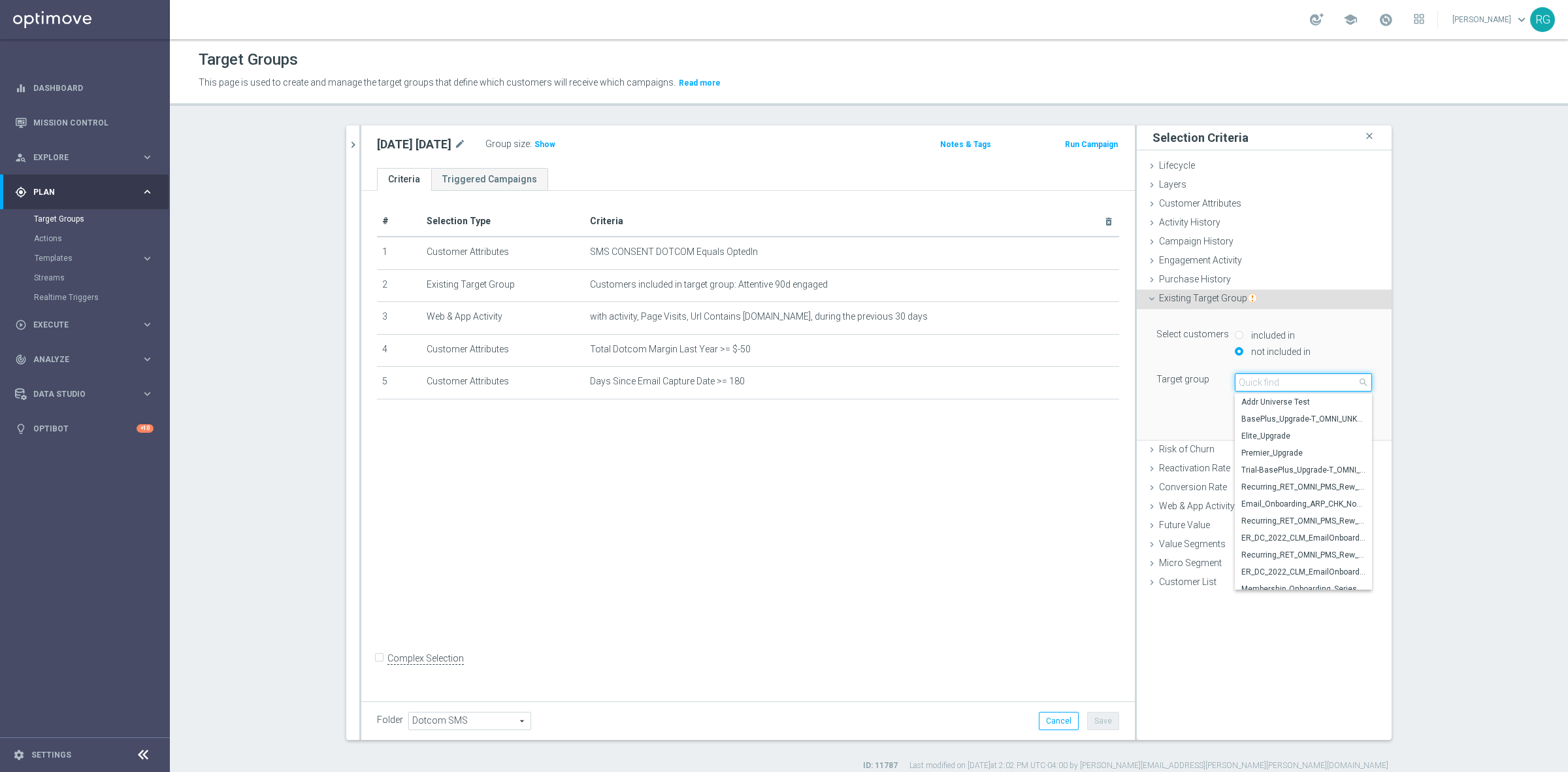
click at [1279, 390] on input "search" at bounding box center [1304, 382] width 137 height 19
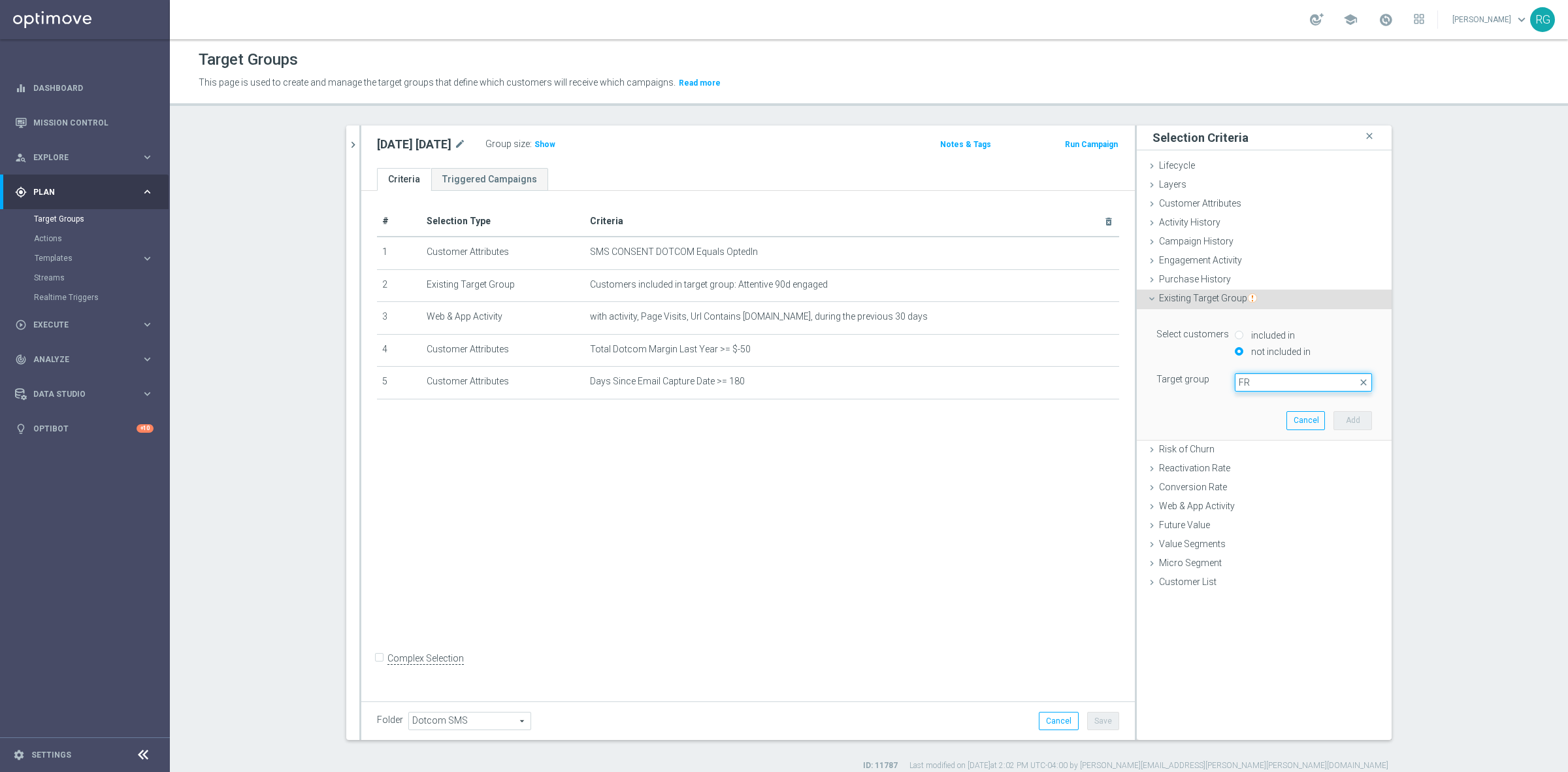
type input "F"
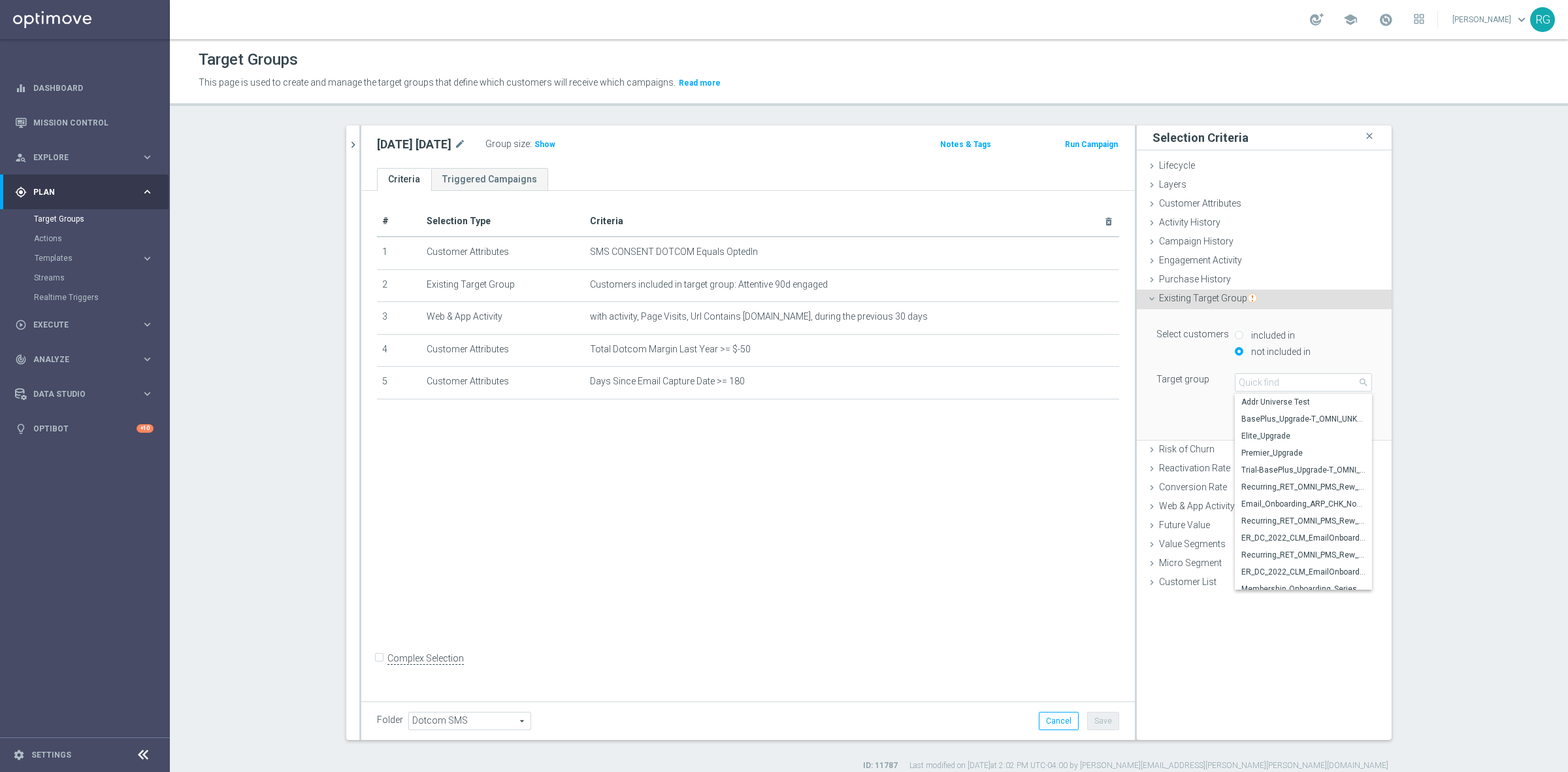
click at [964, 471] on div "# Selection Type Criteria delete_forever 1 Customer Attributes SMS CONSENT DOTC…" at bounding box center [748, 444] width 774 height 505
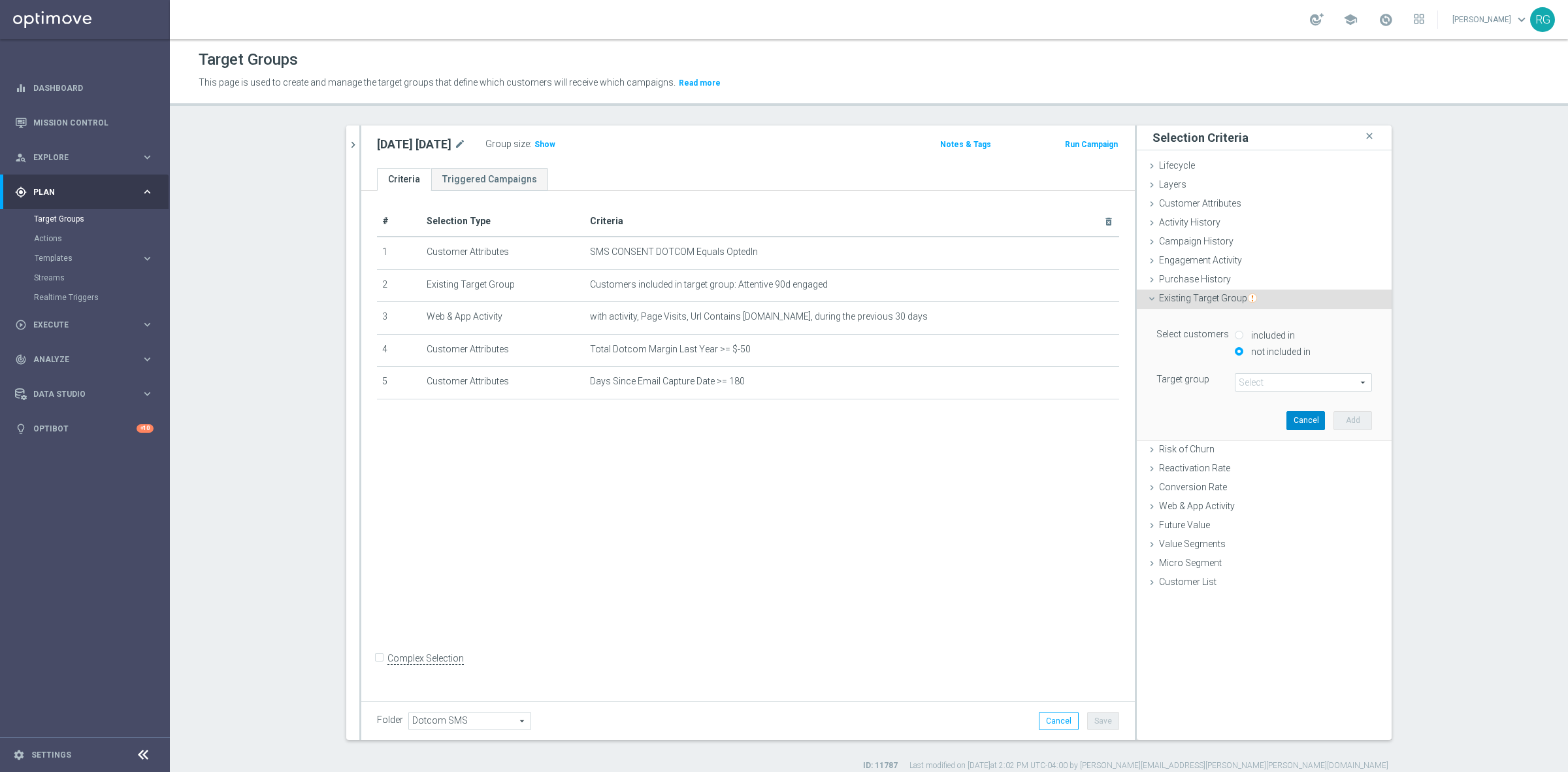
click at [1308, 419] on button "Cancel" at bounding box center [1306, 420] width 39 height 19
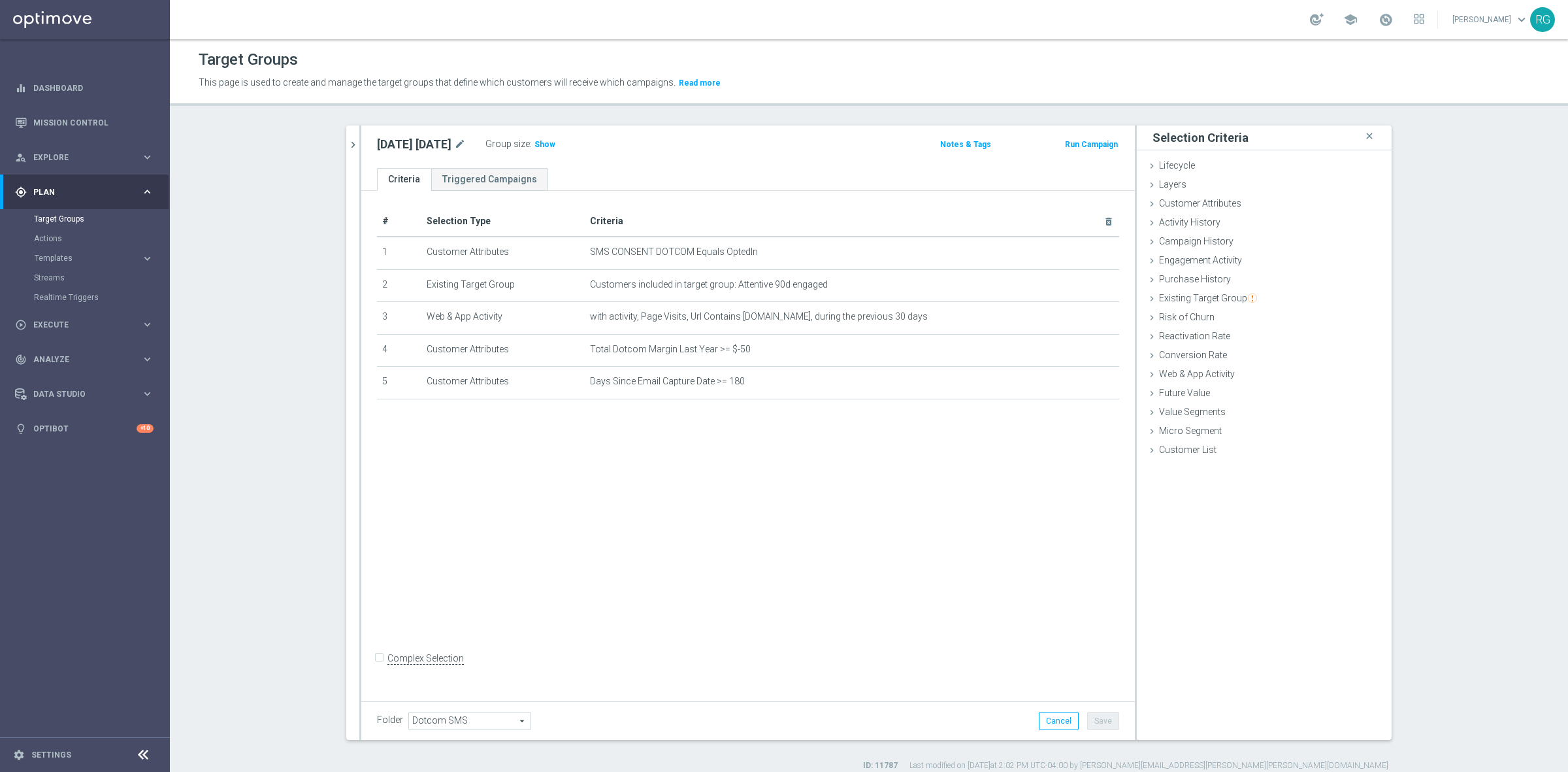
click at [545, 138] on div "Group size : Show" at bounding box center [550, 143] width 131 height 16
click at [554, 145] on span "Show" at bounding box center [545, 145] width 21 height 9
click at [348, 145] on icon "chevron_right" at bounding box center [353, 144] width 12 height 12
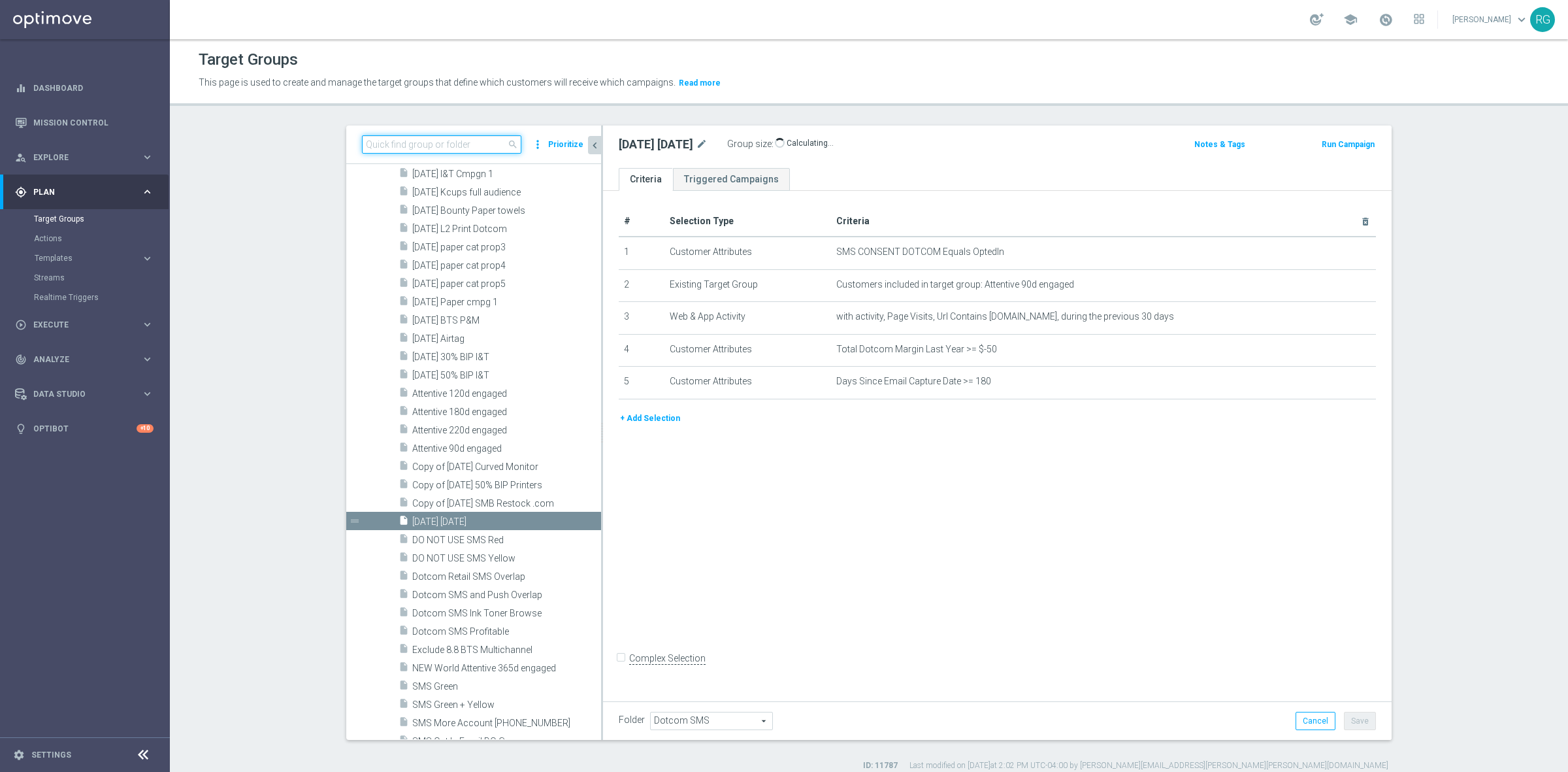
click at [383, 147] on input at bounding box center [442, 145] width 160 height 19
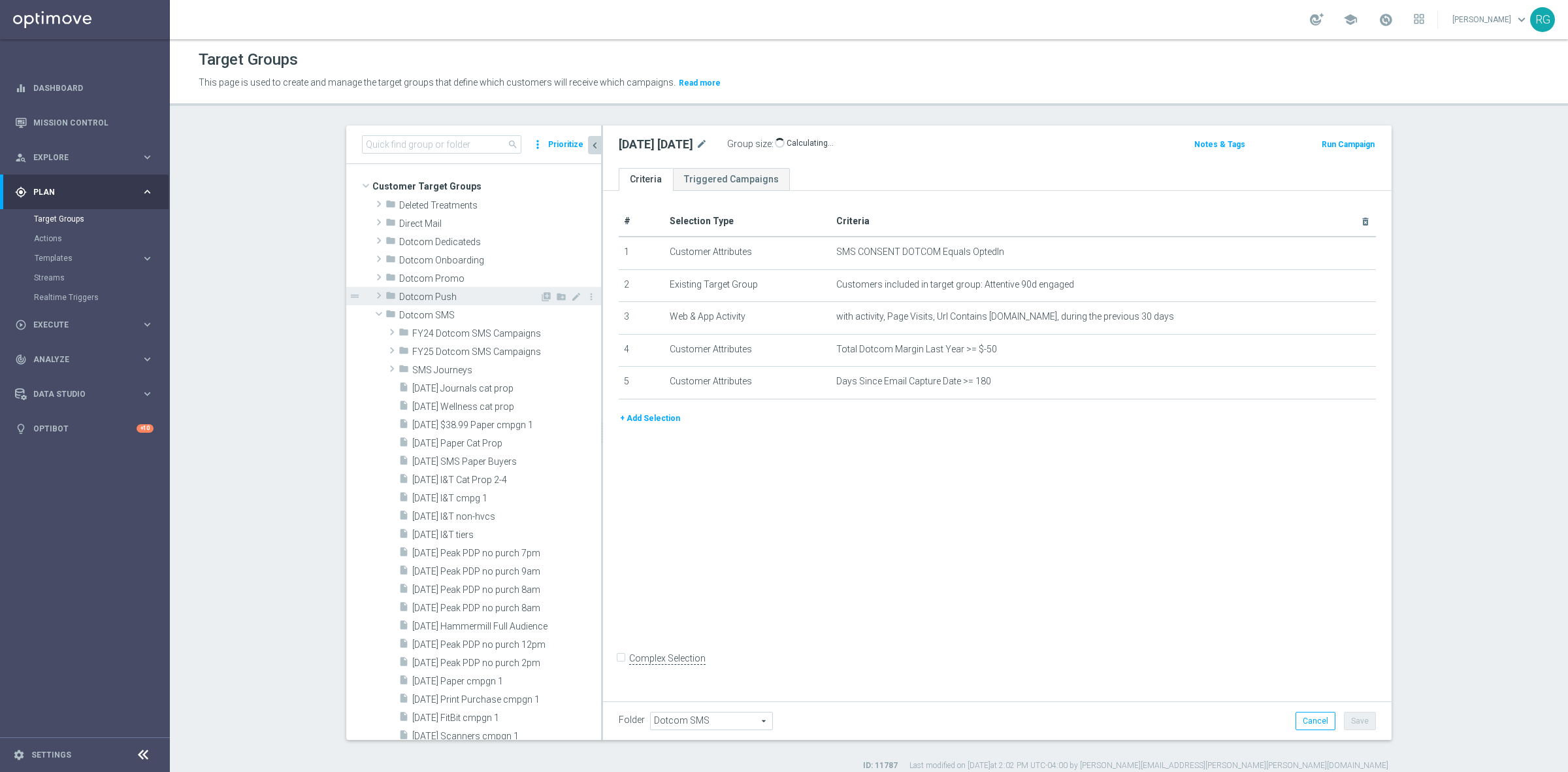
click at [372, 296] on span at bounding box center [379, 295] width 13 height 16
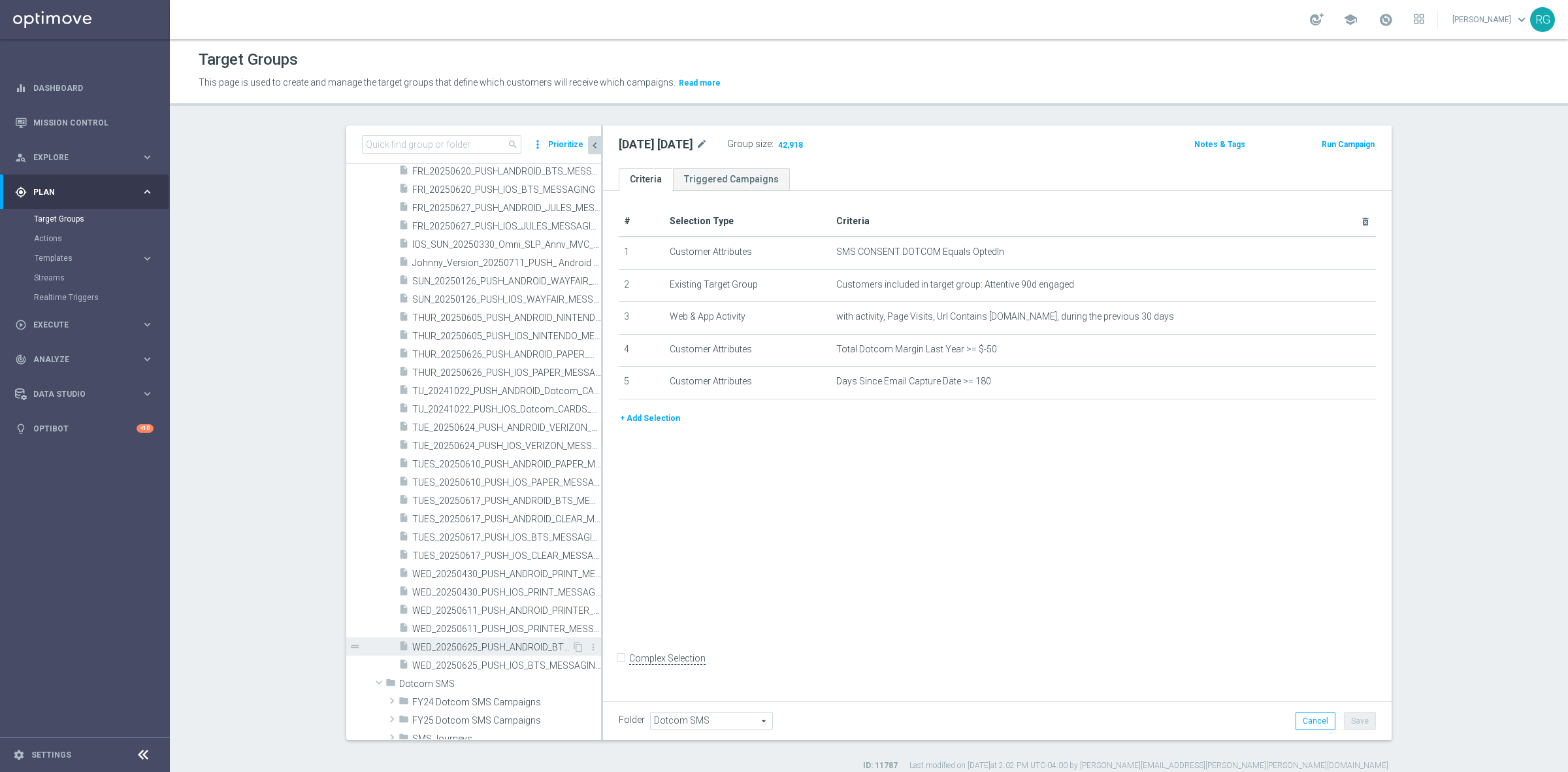
scroll to position [82, 0]
click at [371, 208] on span at bounding box center [379, 213] width 16 height 13
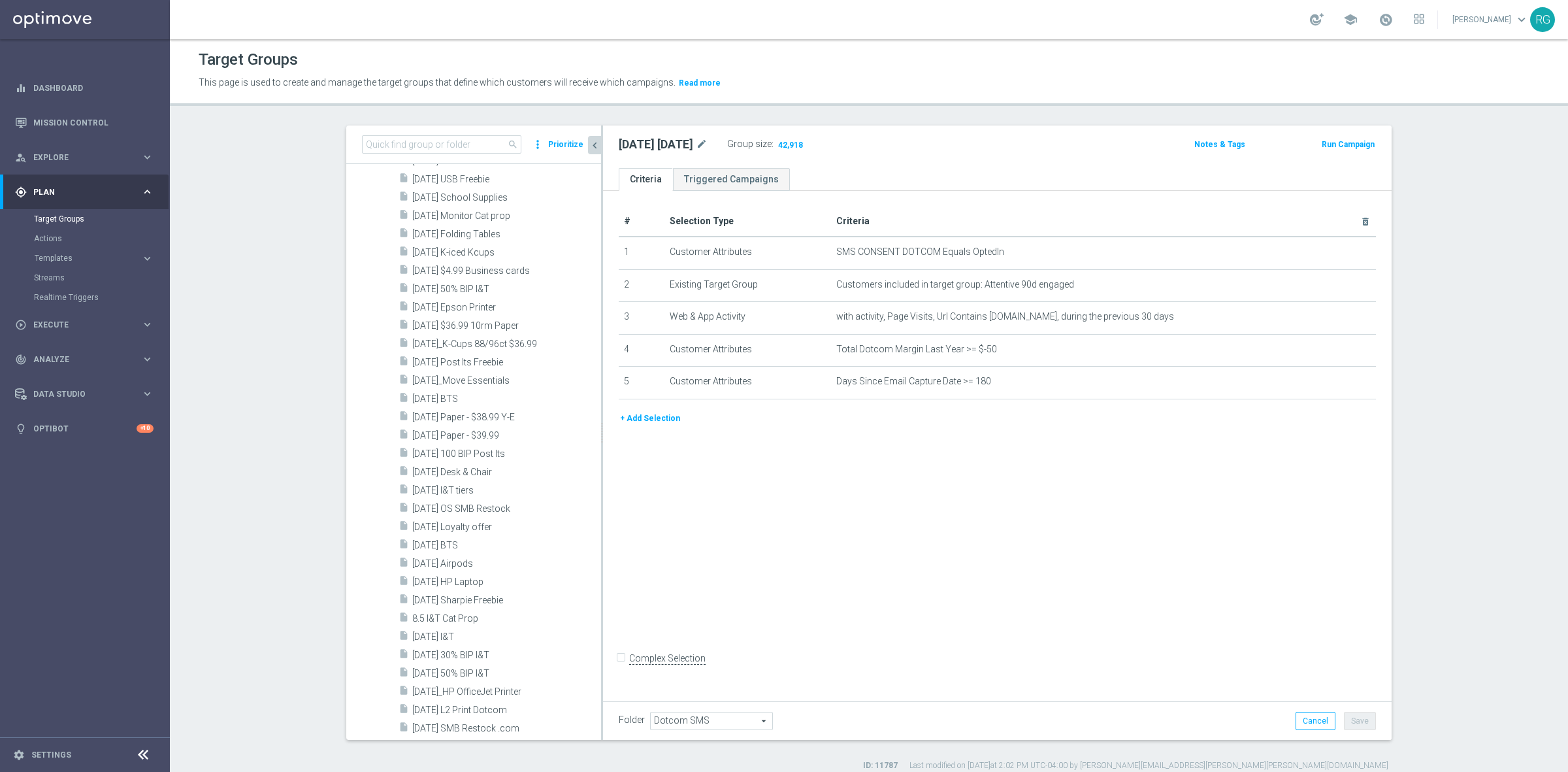
scroll to position [1552, 0]
click at [445, 572] on span "[DATE] HP Laptop" at bounding box center [491, 573] width 158 height 11
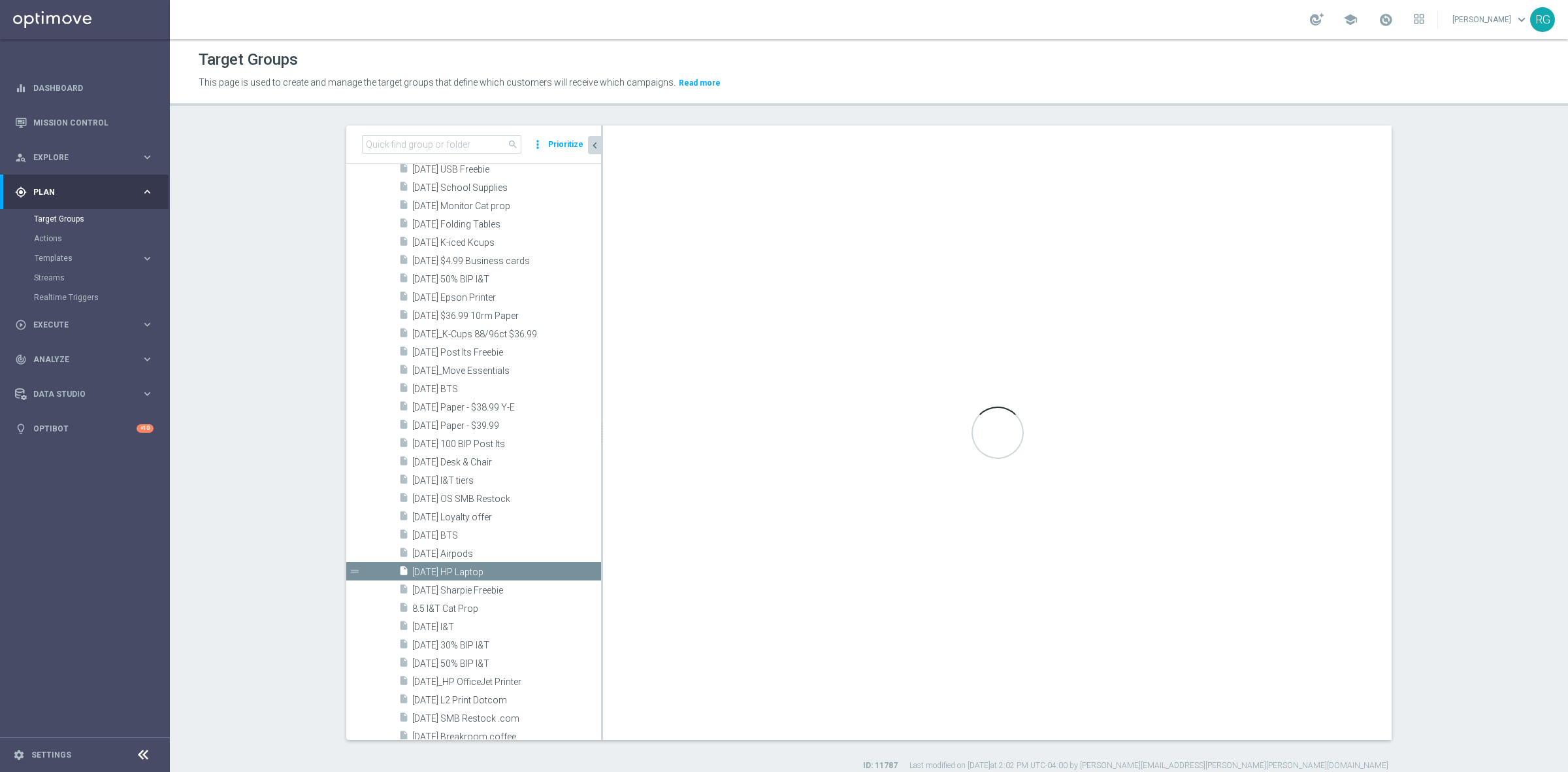
checkbox input "true"
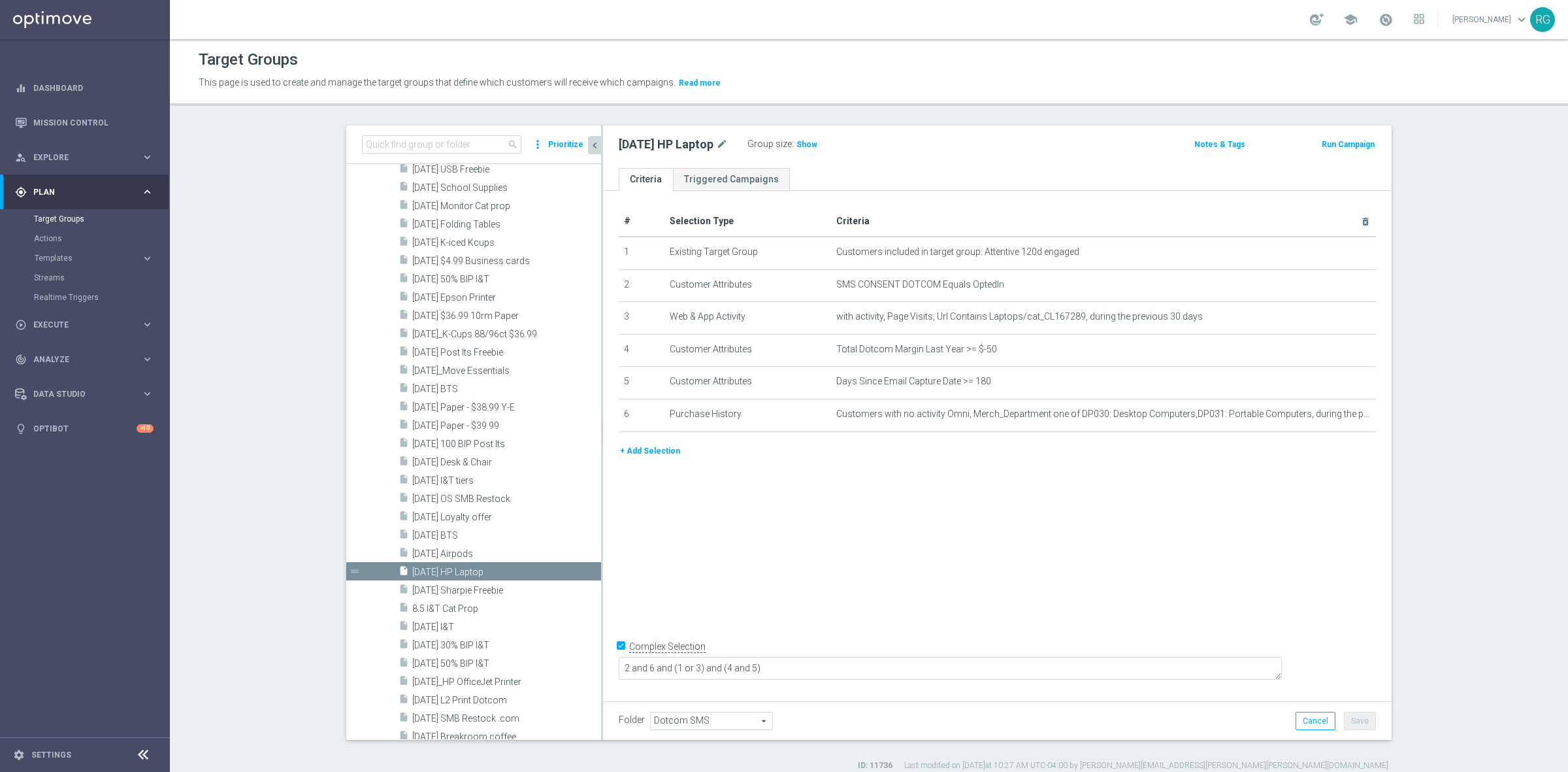
drag, startPoint x: 711, startPoint y: 145, endPoint x: 610, endPoint y: 152, distance: 101.2
click at [610, 152] on div "[DATE] HP Laptop mode_edit Group size : Show" at bounding box center [868, 145] width 518 height 19
copy h2 "[DATE] HP Laptop"
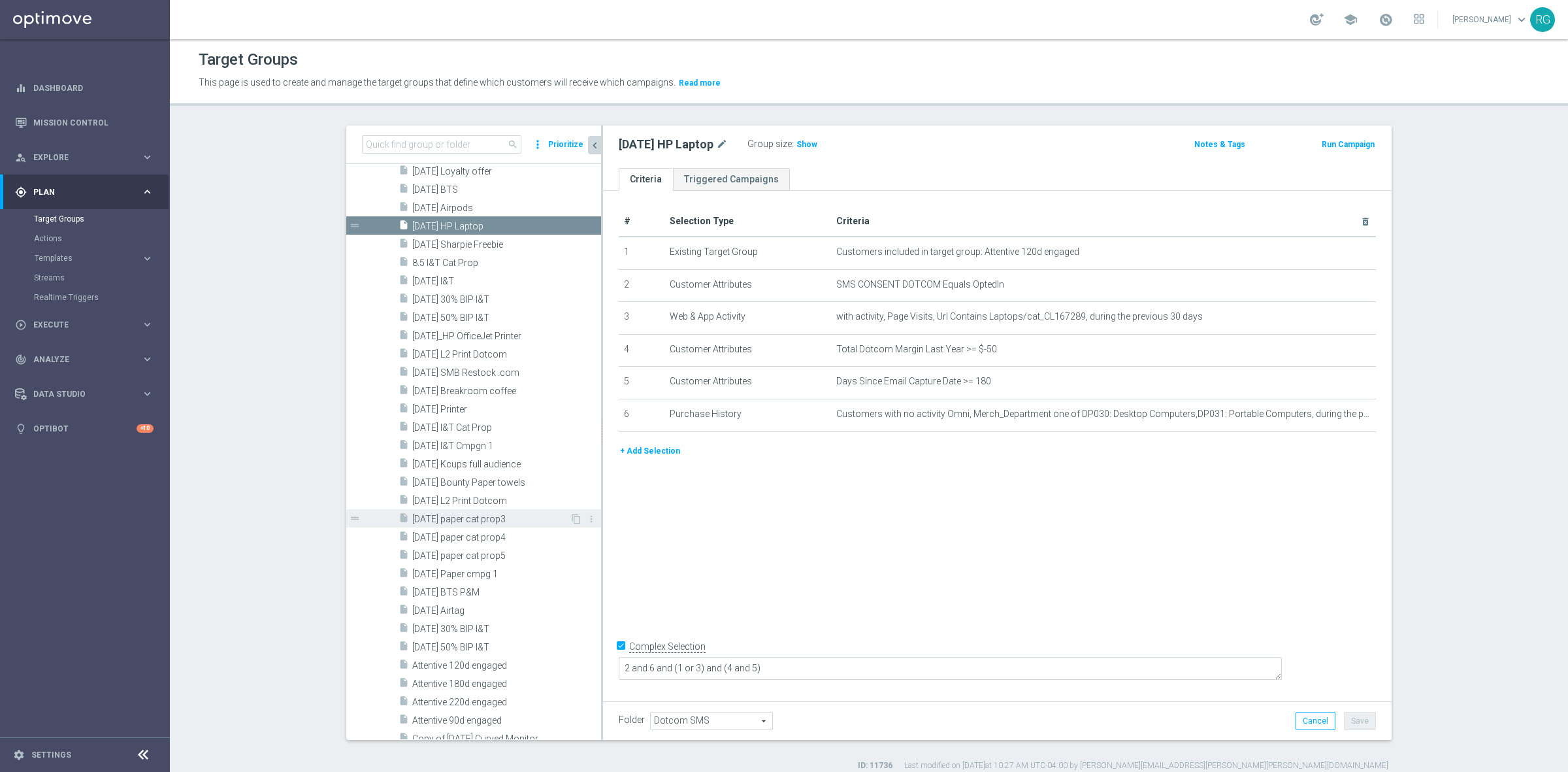
scroll to position [1879, 0]
click at [438, 477] on span "[DATE] Bounty Paper towels" at bounding box center [491, 480] width 158 height 11
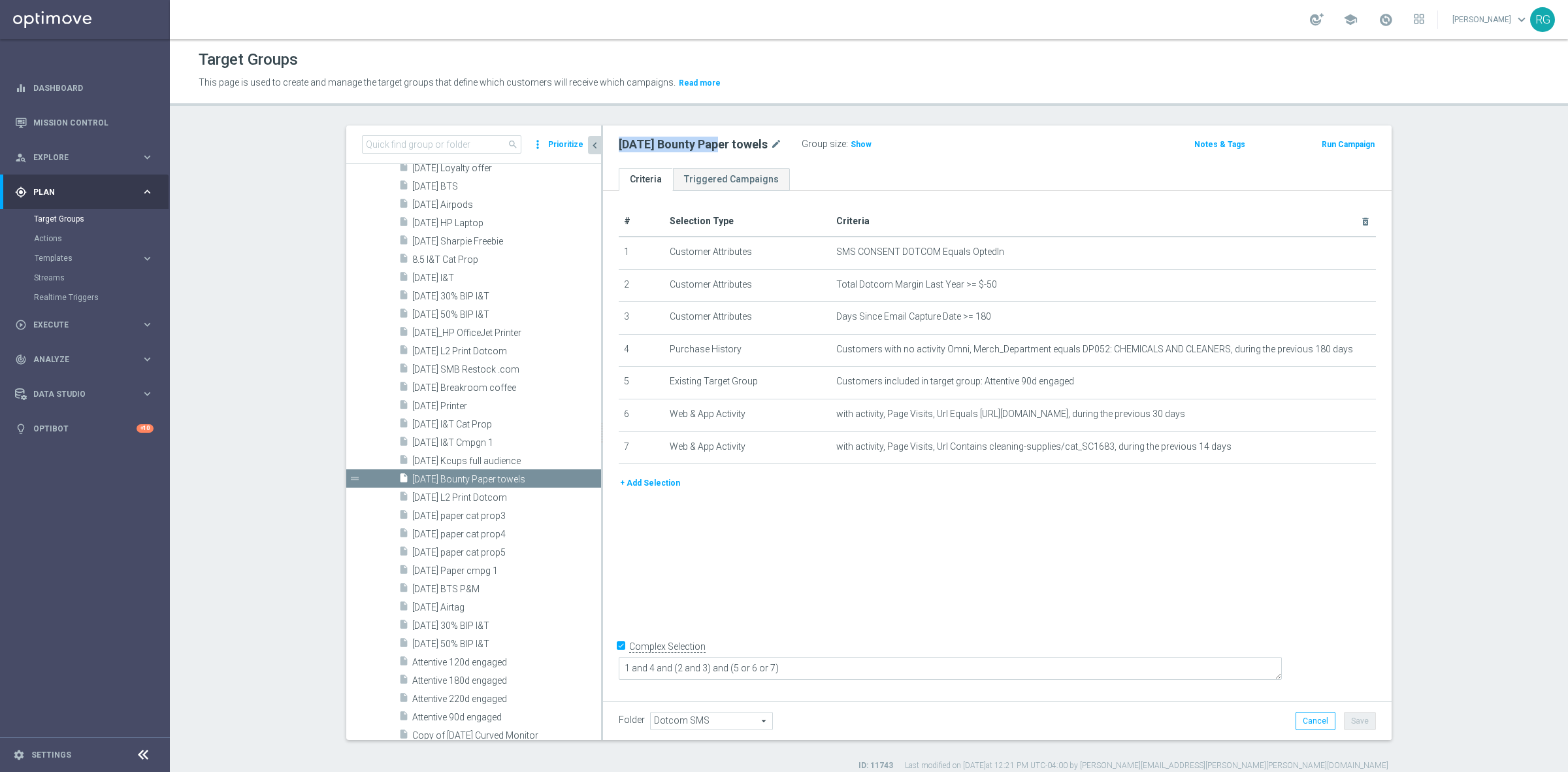
drag, startPoint x: 609, startPoint y: 143, endPoint x: 711, endPoint y: 143, distance: 102.0
click at [711, 143] on div "[DATE] Bounty Paper towels mode_edit Group size : Show" at bounding box center [868, 145] width 518 height 19
click at [788, 51] on div "Target Groups" at bounding box center [868, 59] width 1341 height 25
drag, startPoint x: 609, startPoint y: 141, endPoint x: 756, endPoint y: 141, distance: 147.0
click at [756, 141] on div "[DATE] Bounty Paper towels mode_edit Group size : Show" at bounding box center [868, 145] width 518 height 19
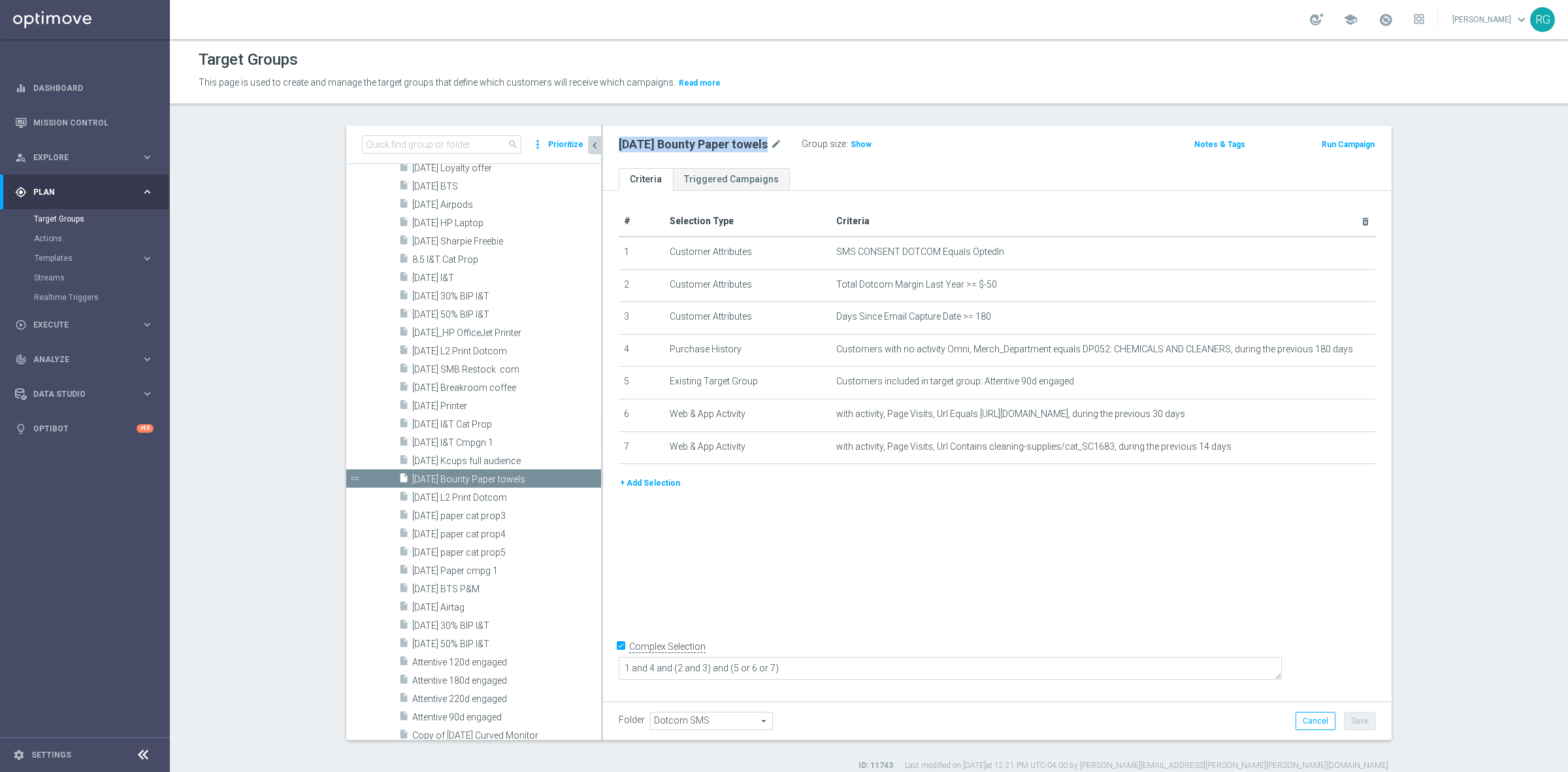
copy h2 "[DATE] Bounty Paper towels"
click at [478, 490] on div "insert_drive_file [DATE] L2 Print Dotcom" at bounding box center [484, 496] width 172 height 19
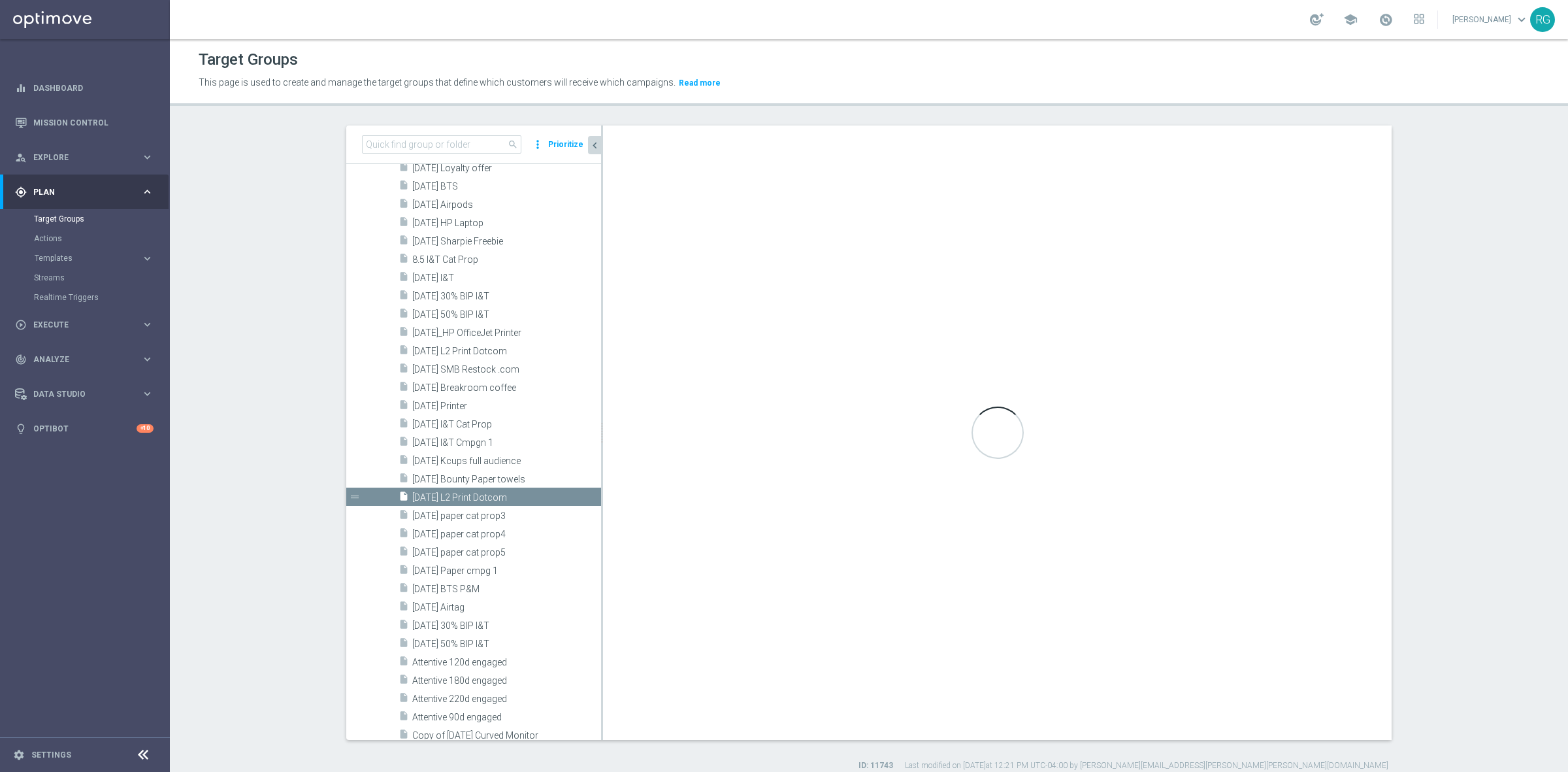
type textarea "1 and 4 and (7 or 8) and (2 and 3) and (5 or 6)"
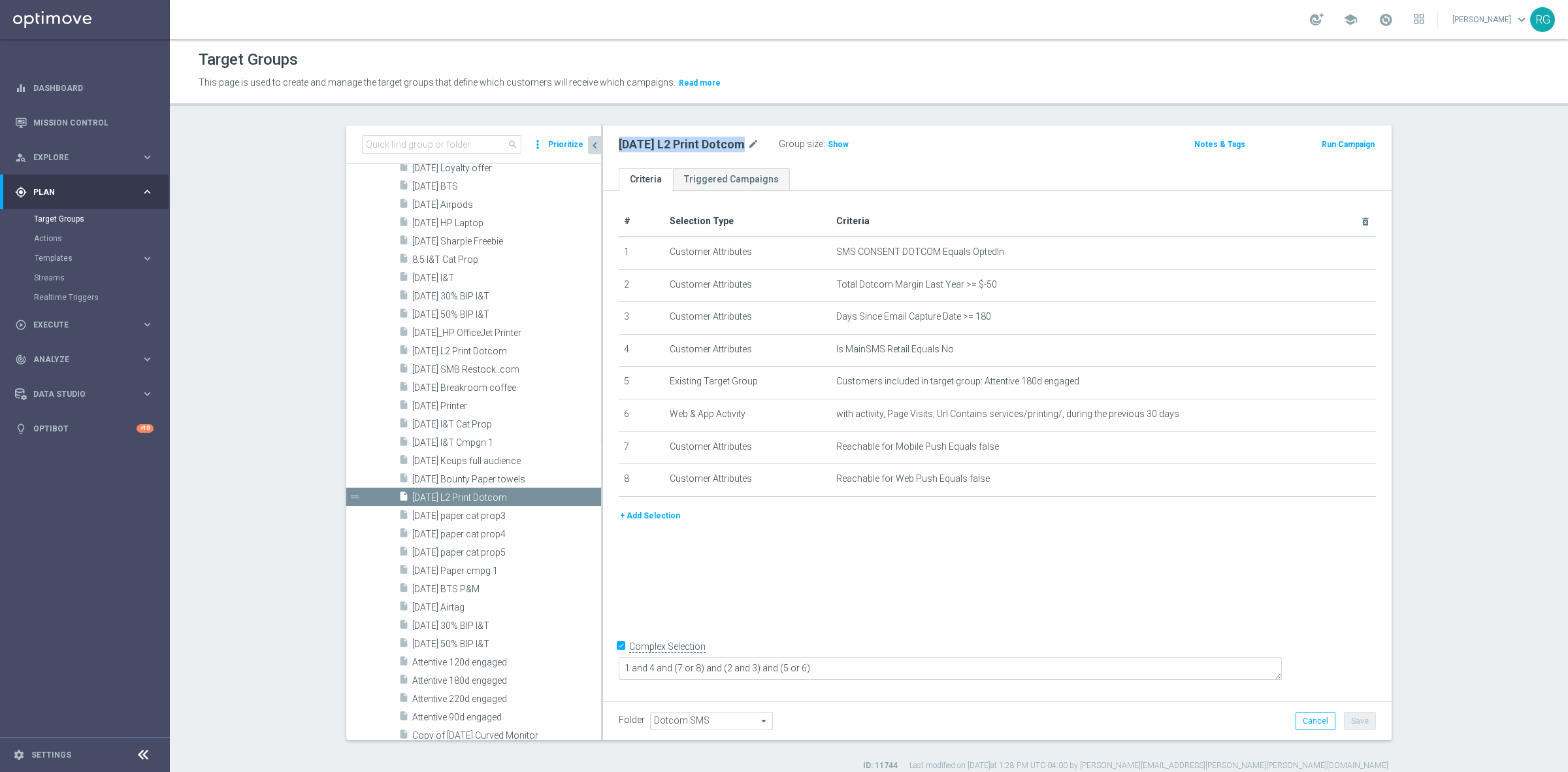
drag, startPoint x: 610, startPoint y: 148, endPoint x: 732, endPoint y: 146, distance: 122.0
click at [732, 146] on div "[DATE] L2 Print Dotcom mode_edit Group size : Show" at bounding box center [868, 145] width 518 height 19
copy h2 "[DATE] L2 Print Dotcom"
click at [436, 147] on input at bounding box center [442, 145] width 160 height 19
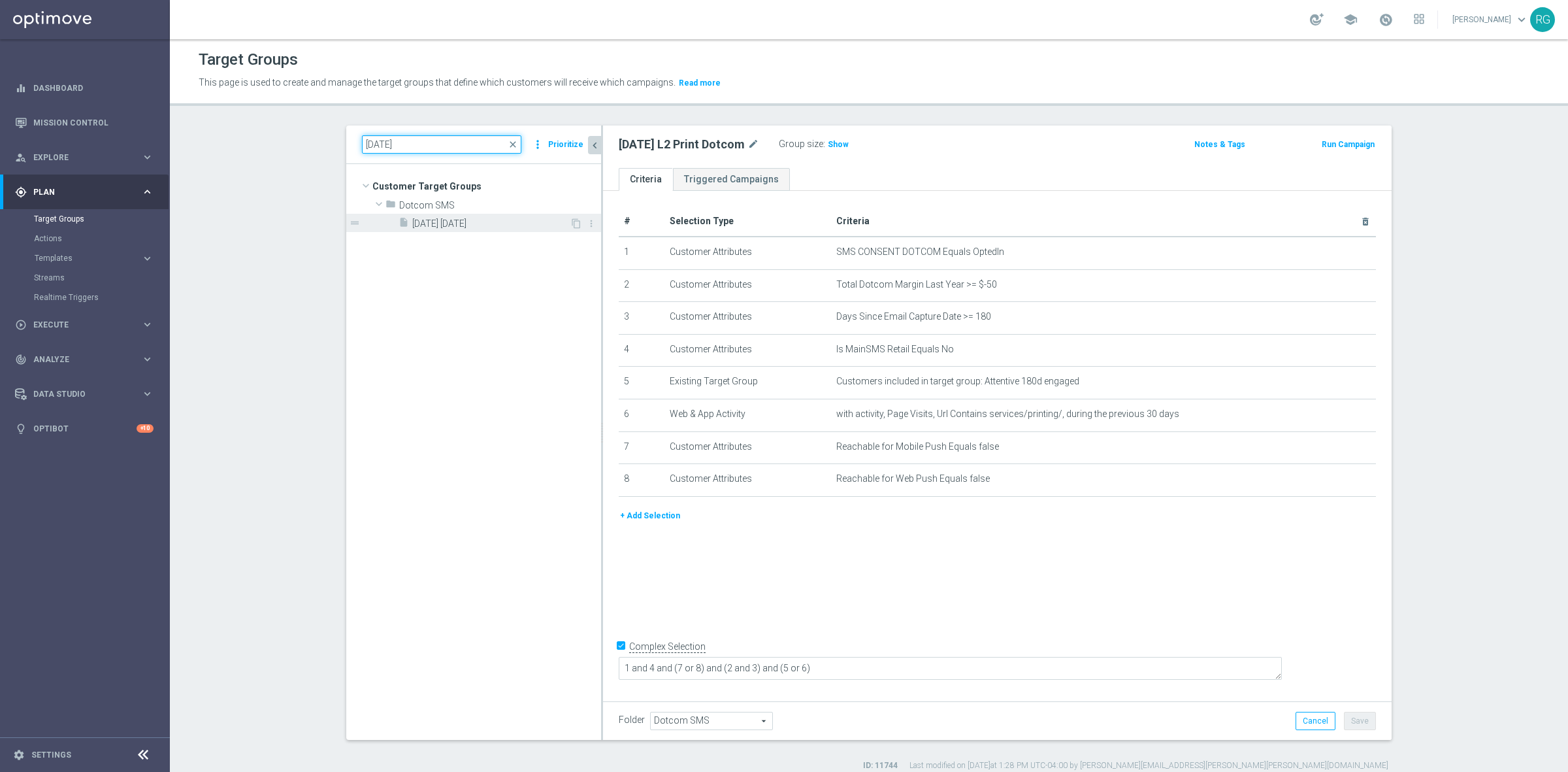
type input "[DATE]"
click at [442, 221] on span "[DATE] [DATE]" at bounding box center [491, 224] width 158 height 11
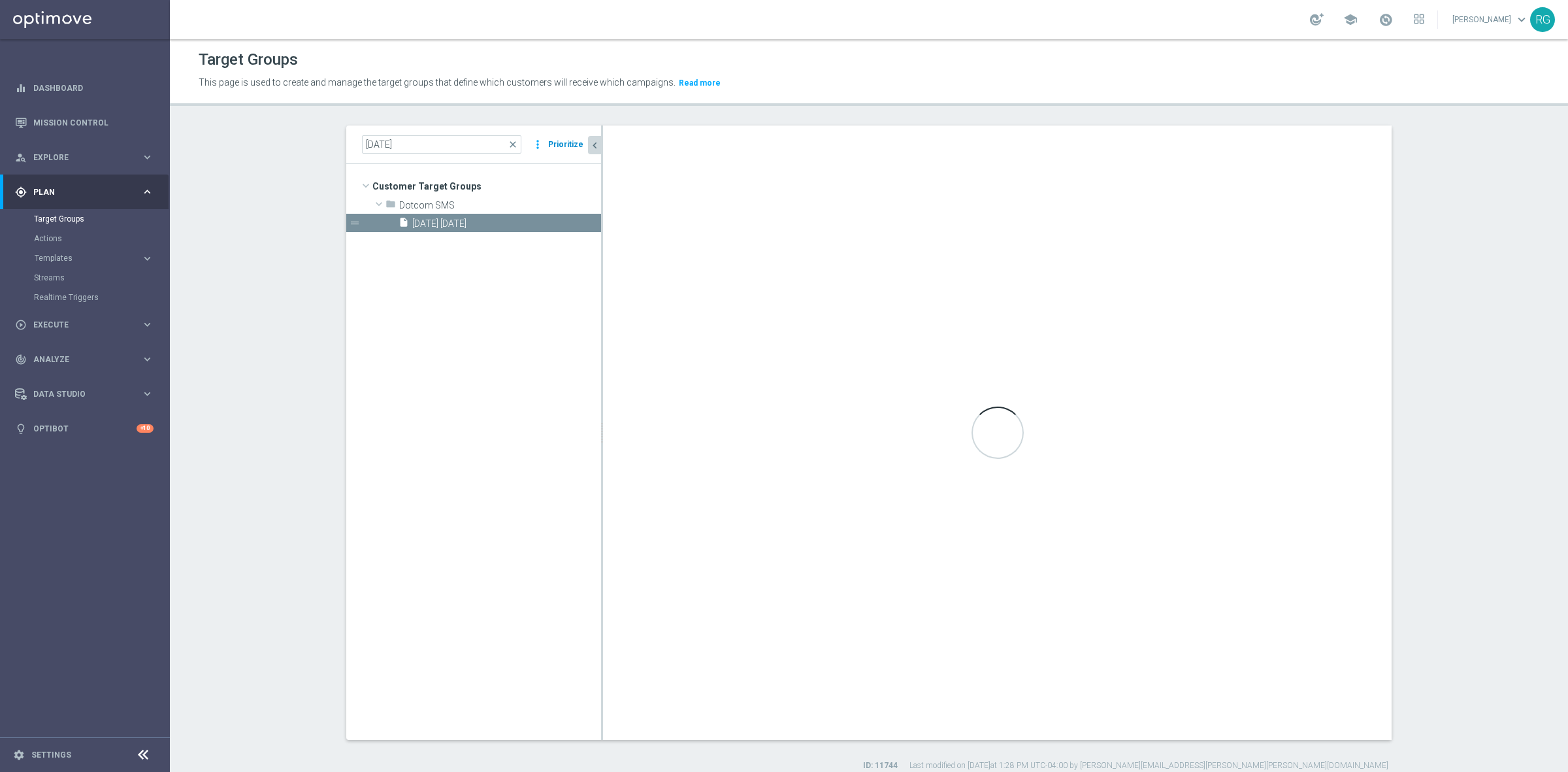
checkbox input "false"
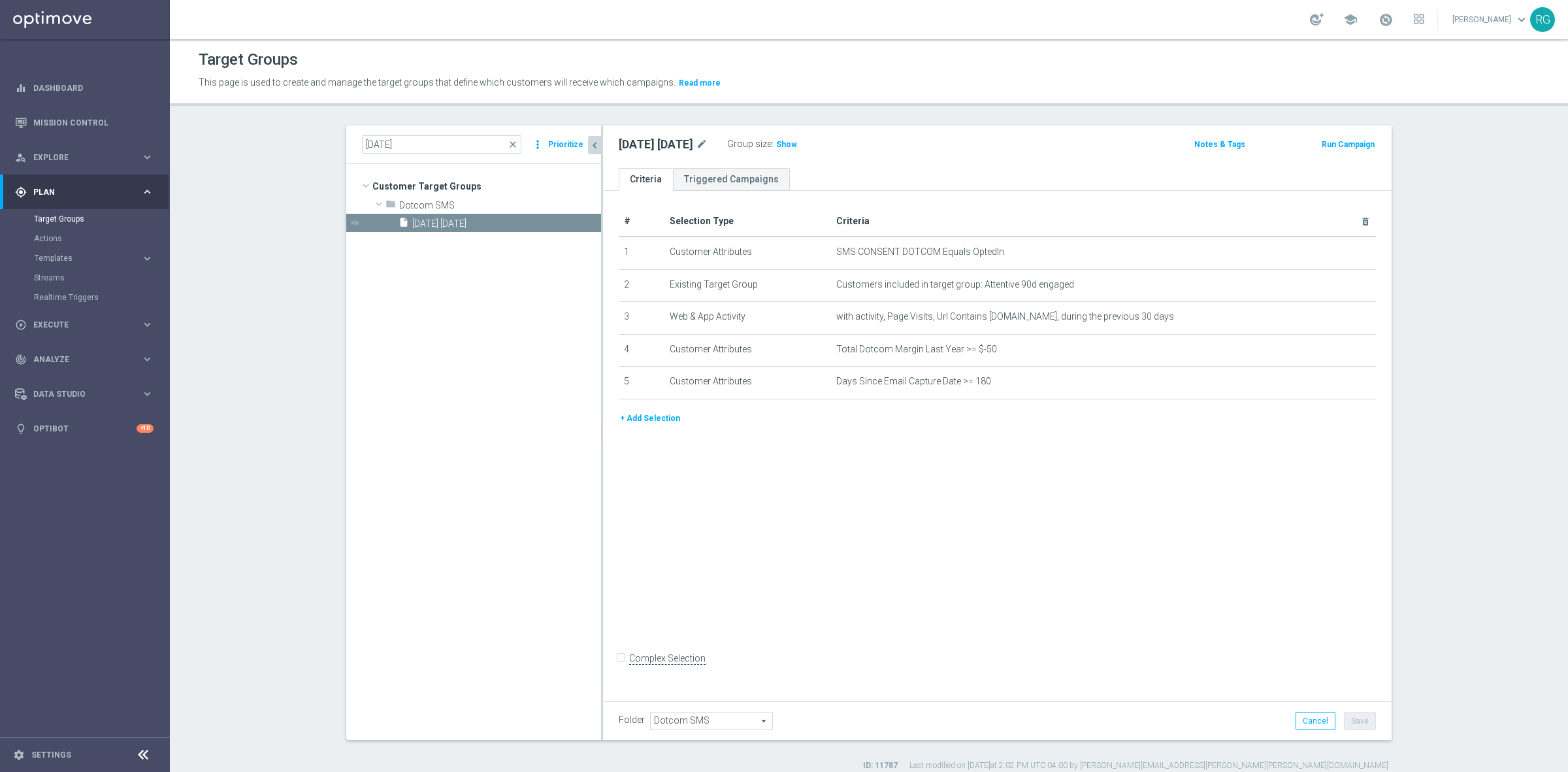
click at [554, 143] on button "Prioritize" at bounding box center [566, 144] width 39 height 18
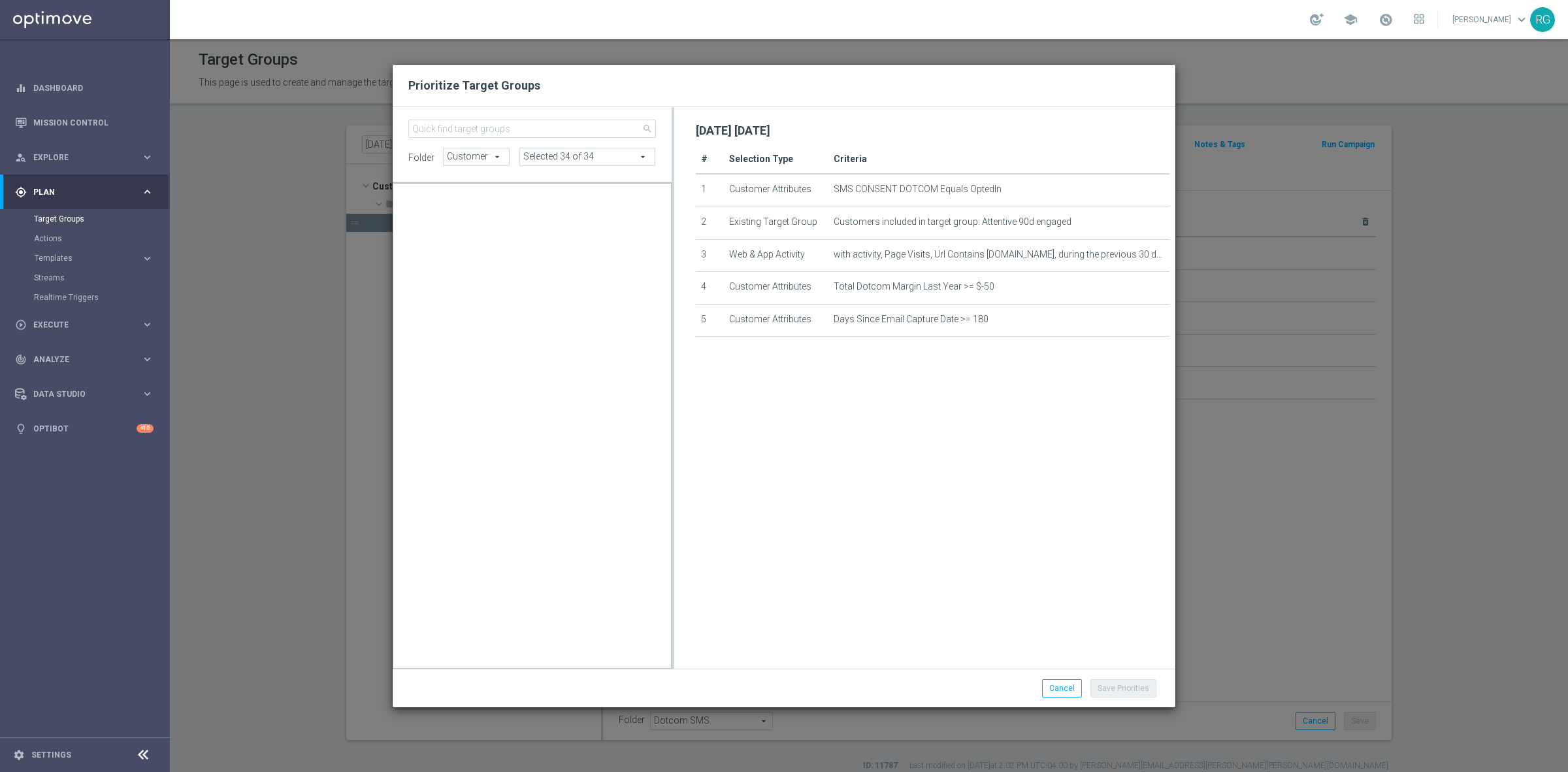
scroll to position [20898, 0]
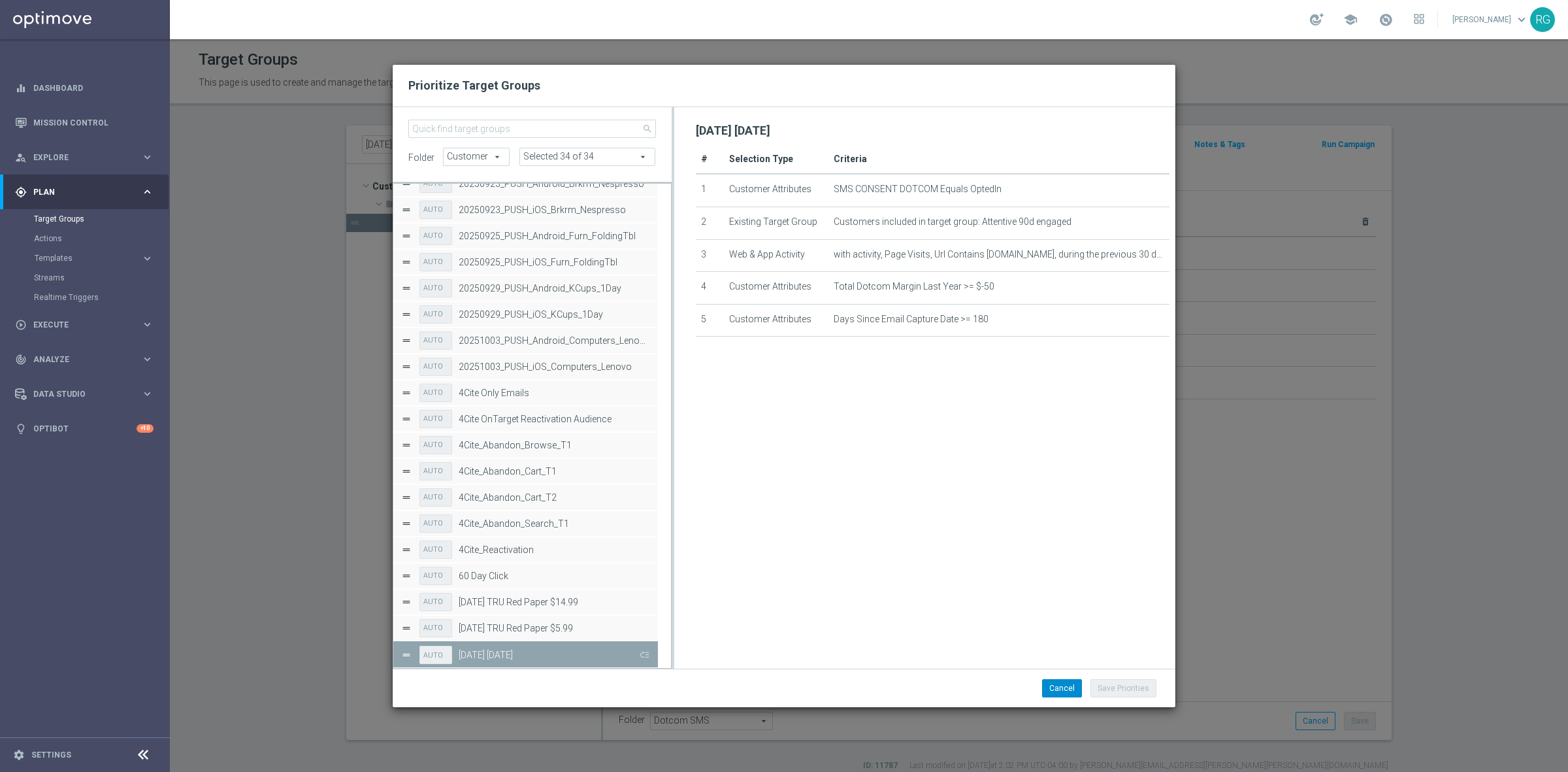
click at [645, 657] on button "Press SPACE to deselect this row." at bounding box center [644, 654] width 13 height 19
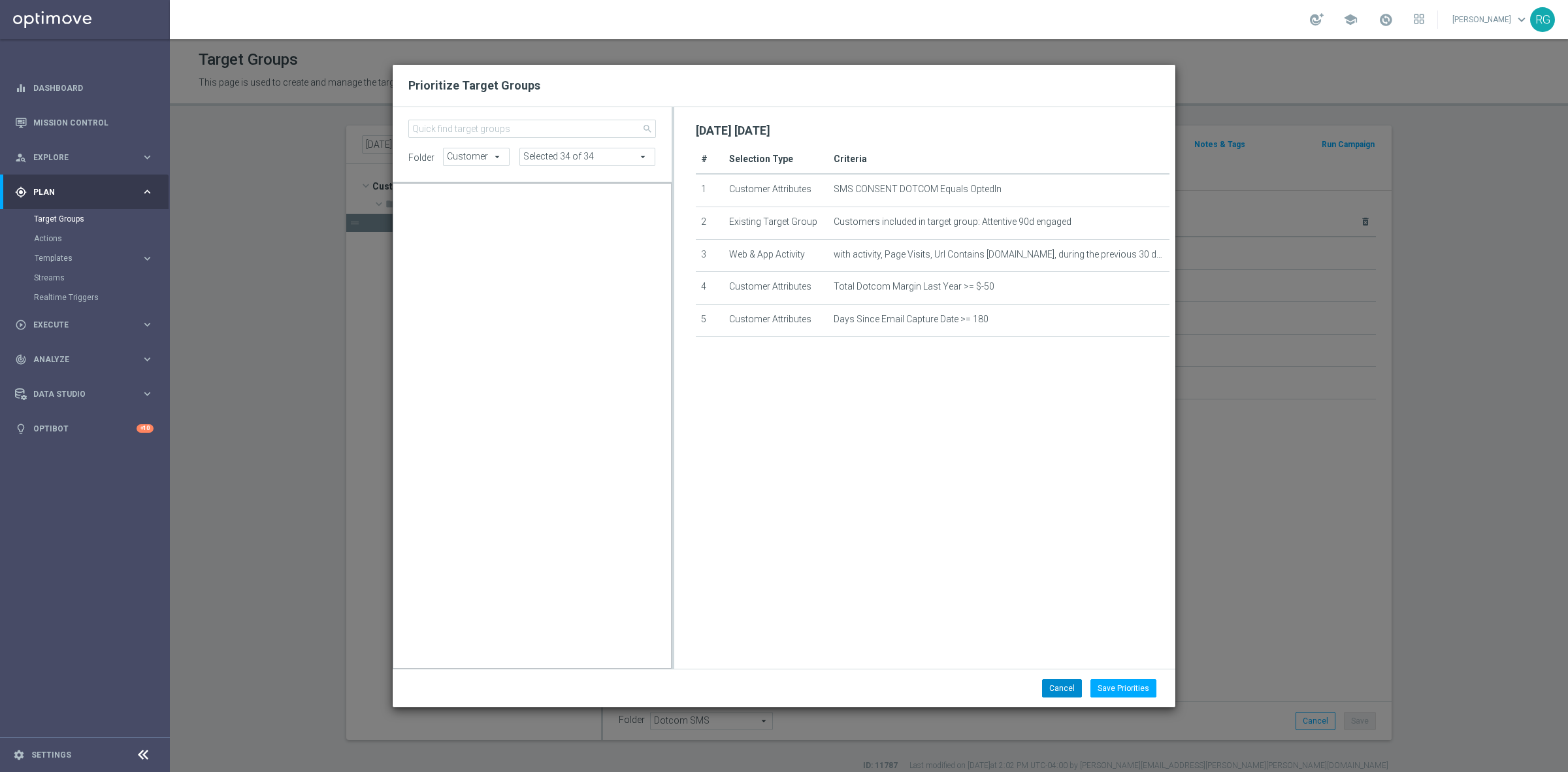
scroll to position [13108, 0]
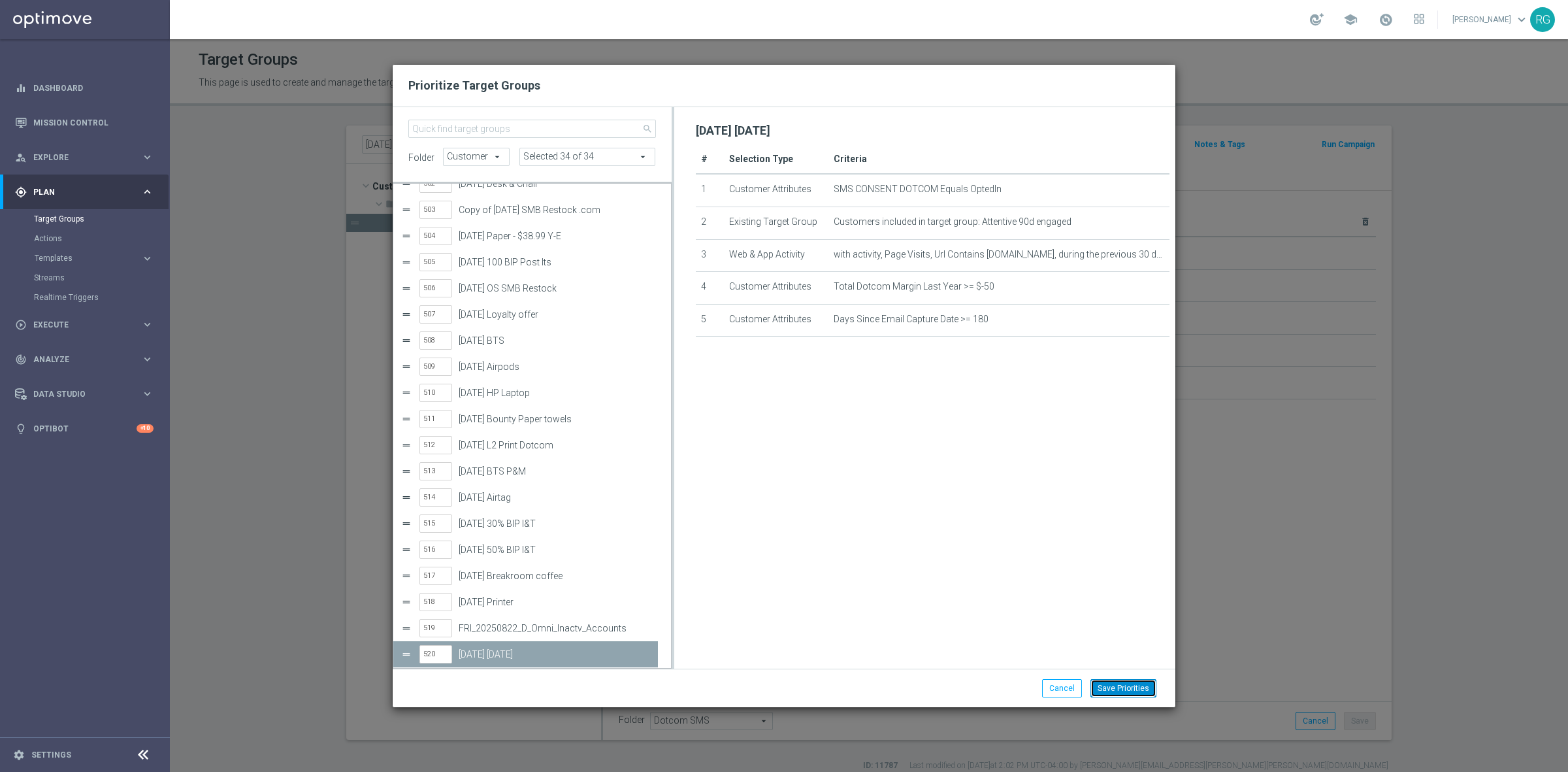
click at [1115, 683] on button "Save Priorities" at bounding box center [1123, 688] width 66 height 19
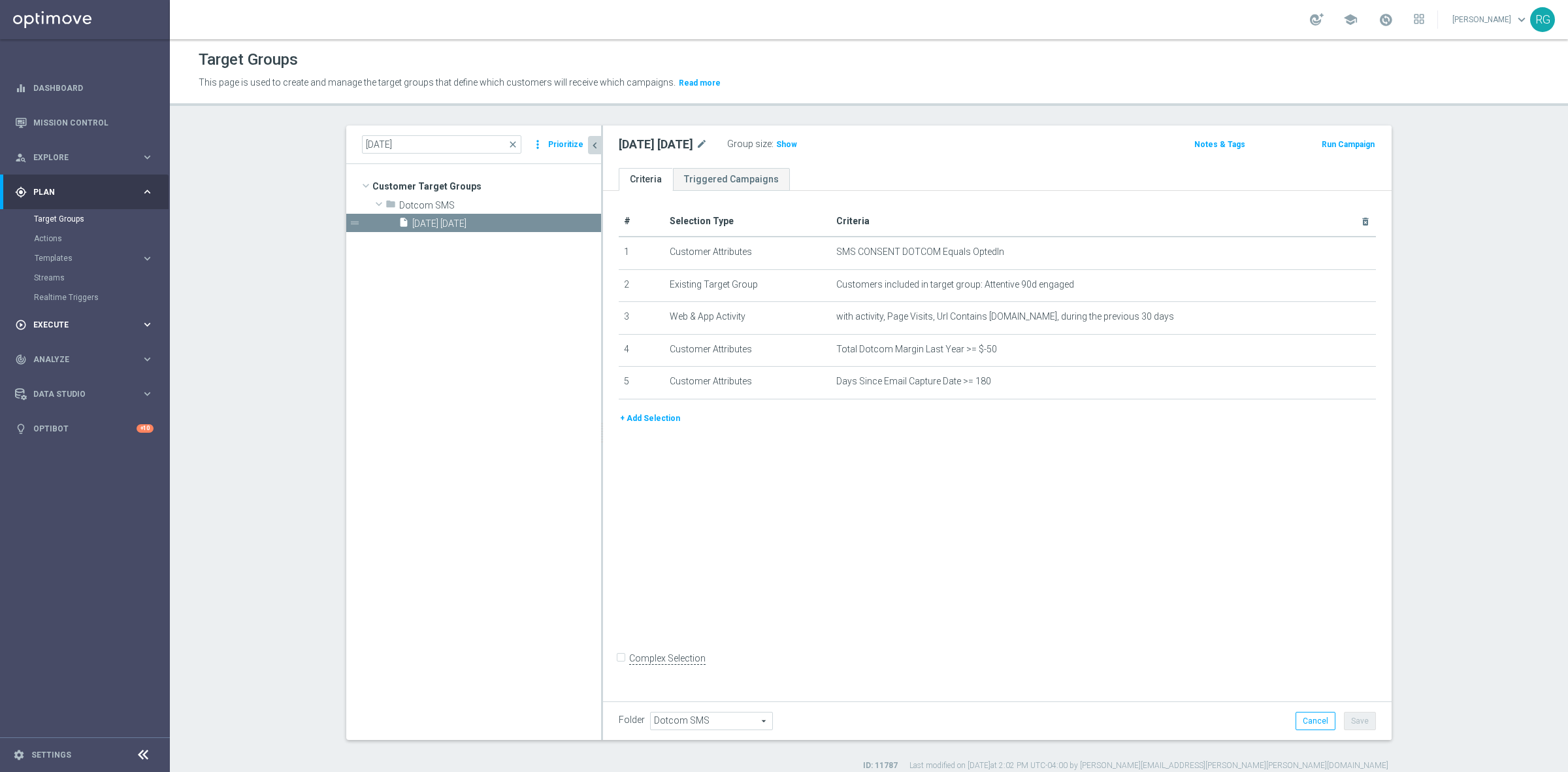
click at [60, 325] on span "Execute" at bounding box center [87, 325] width 108 height 7
click at [54, 253] on link "Campaign Builder" at bounding box center [85, 253] width 102 height 10
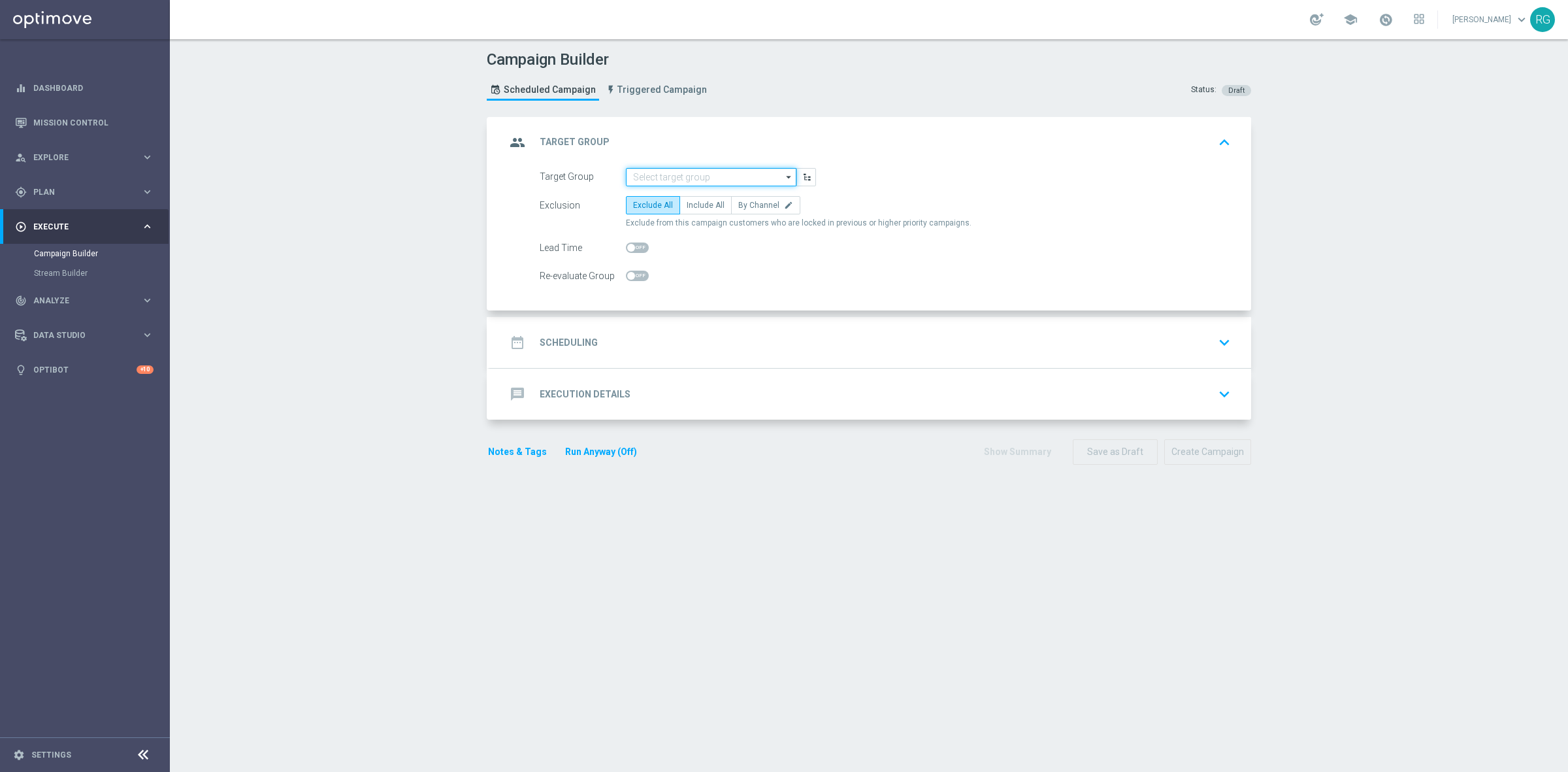
click at [696, 180] on input at bounding box center [712, 177] width 171 height 19
click at [680, 190] on div "[DATE] [DATE]" at bounding box center [656, 196] width 47 height 12
type input "[DATE] [DATE]"
click at [755, 210] on label "By Channel edit" at bounding box center [765, 205] width 70 height 19
click at [747, 210] on input "By Channel edit" at bounding box center [742, 207] width 8 height 8
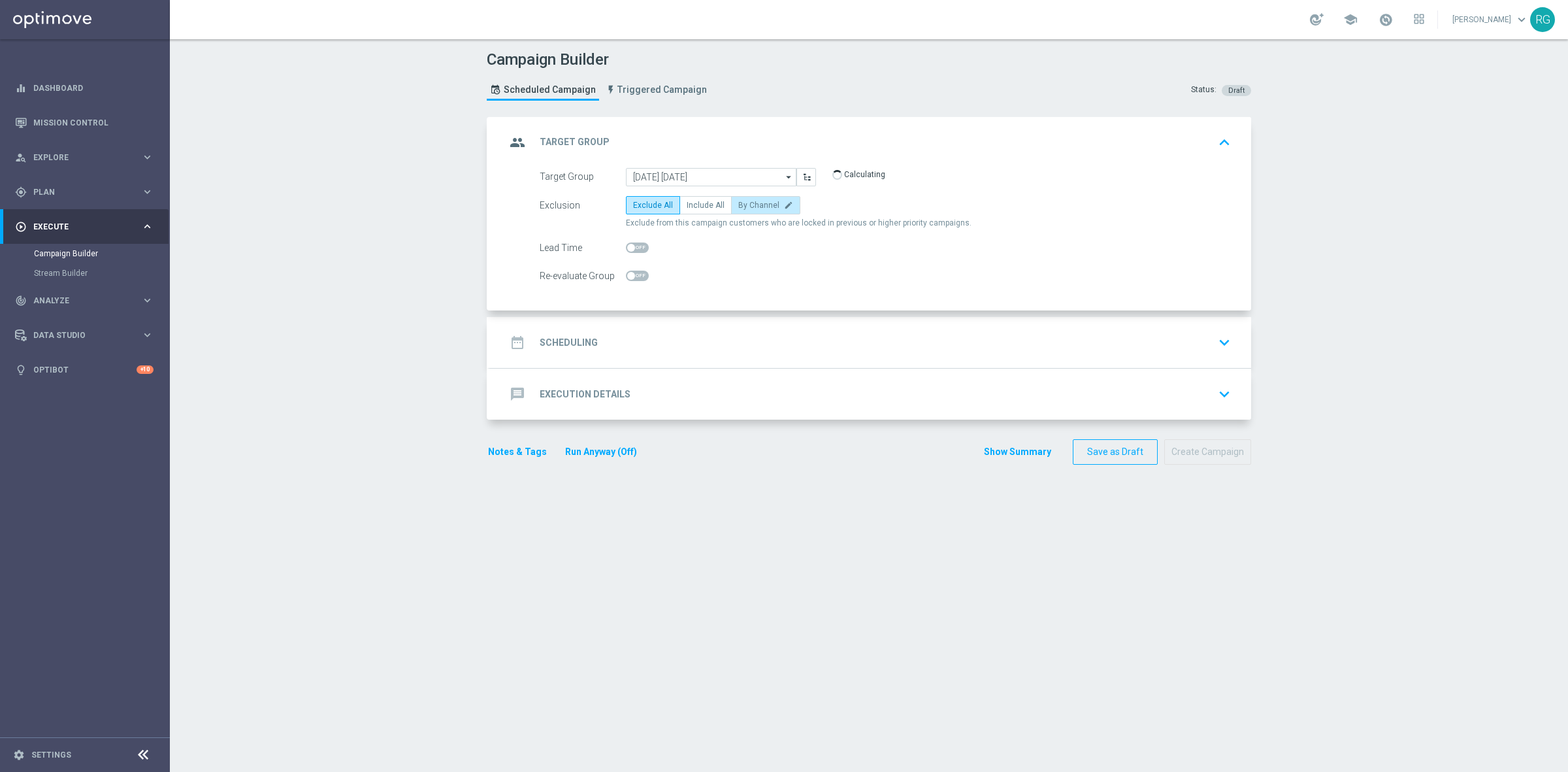
radio input "true"
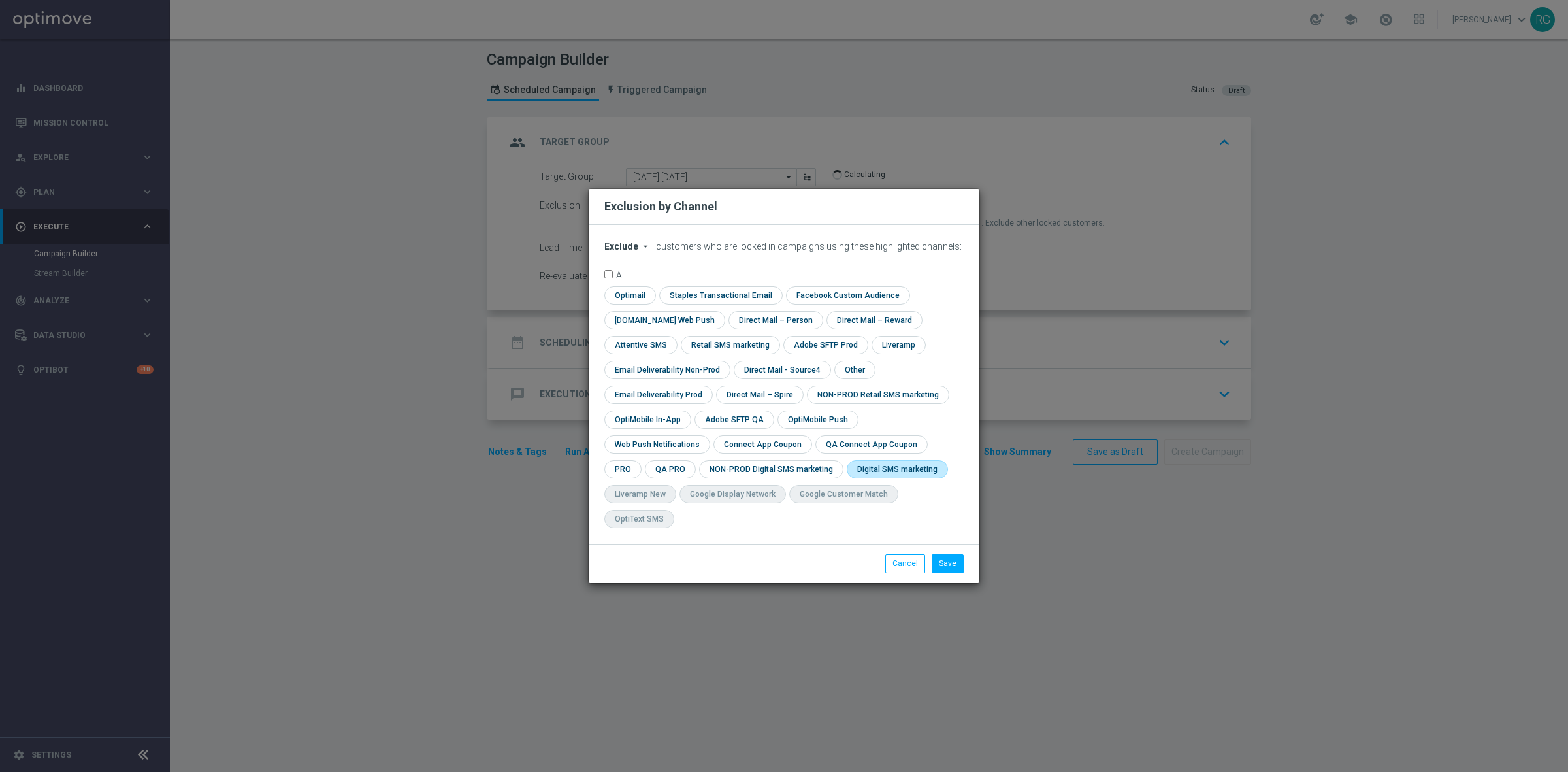
click at [847, 478] on input "checkbox" at bounding box center [895, 469] width 96 height 18
checkbox input "true"
click at [956, 559] on button "Save" at bounding box center [947, 563] width 32 height 19
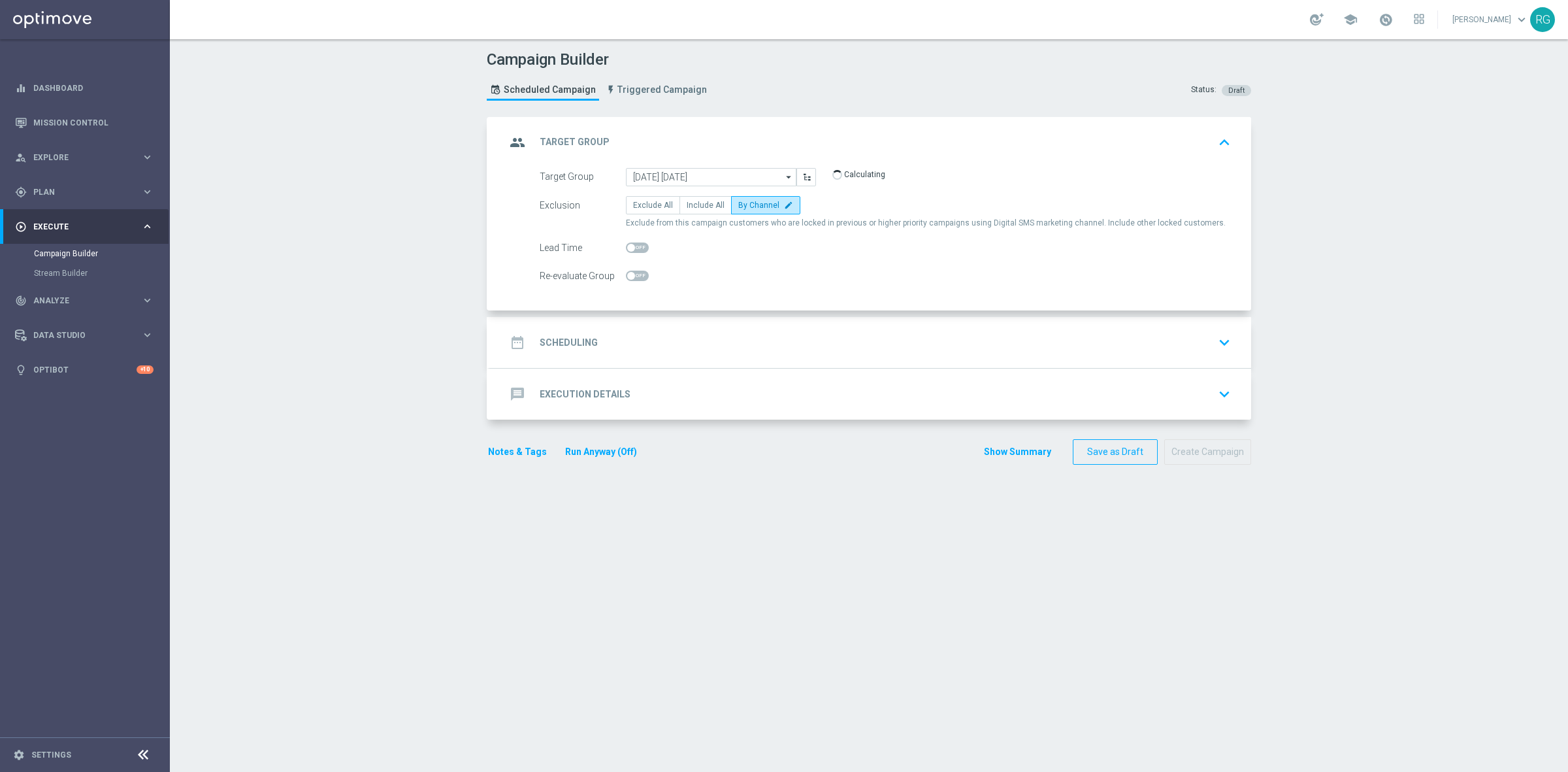
click at [636, 247] on span at bounding box center [637, 247] width 23 height 10
click at [636, 247] on input "checkbox" at bounding box center [637, 247] width 23 height 10
checkbox input "true"
click at [624, 335] on div "date_range Scheduling keyboard_arrow_down" at bounding box center [870, 342] width 730 height 25
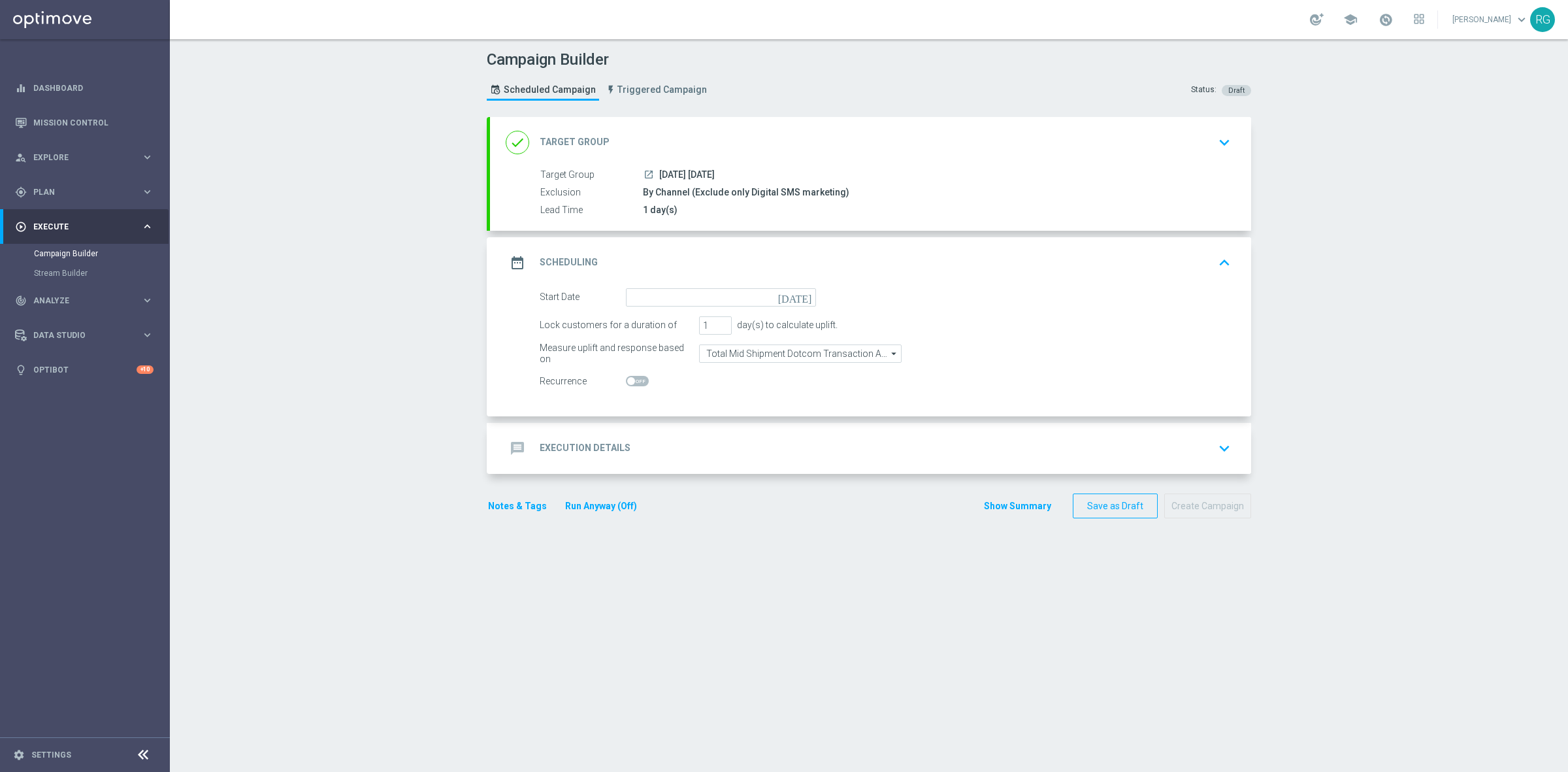
click at [805, 298] on icon "[DATE]" at bounding box center [798, 295] width 39 height 14
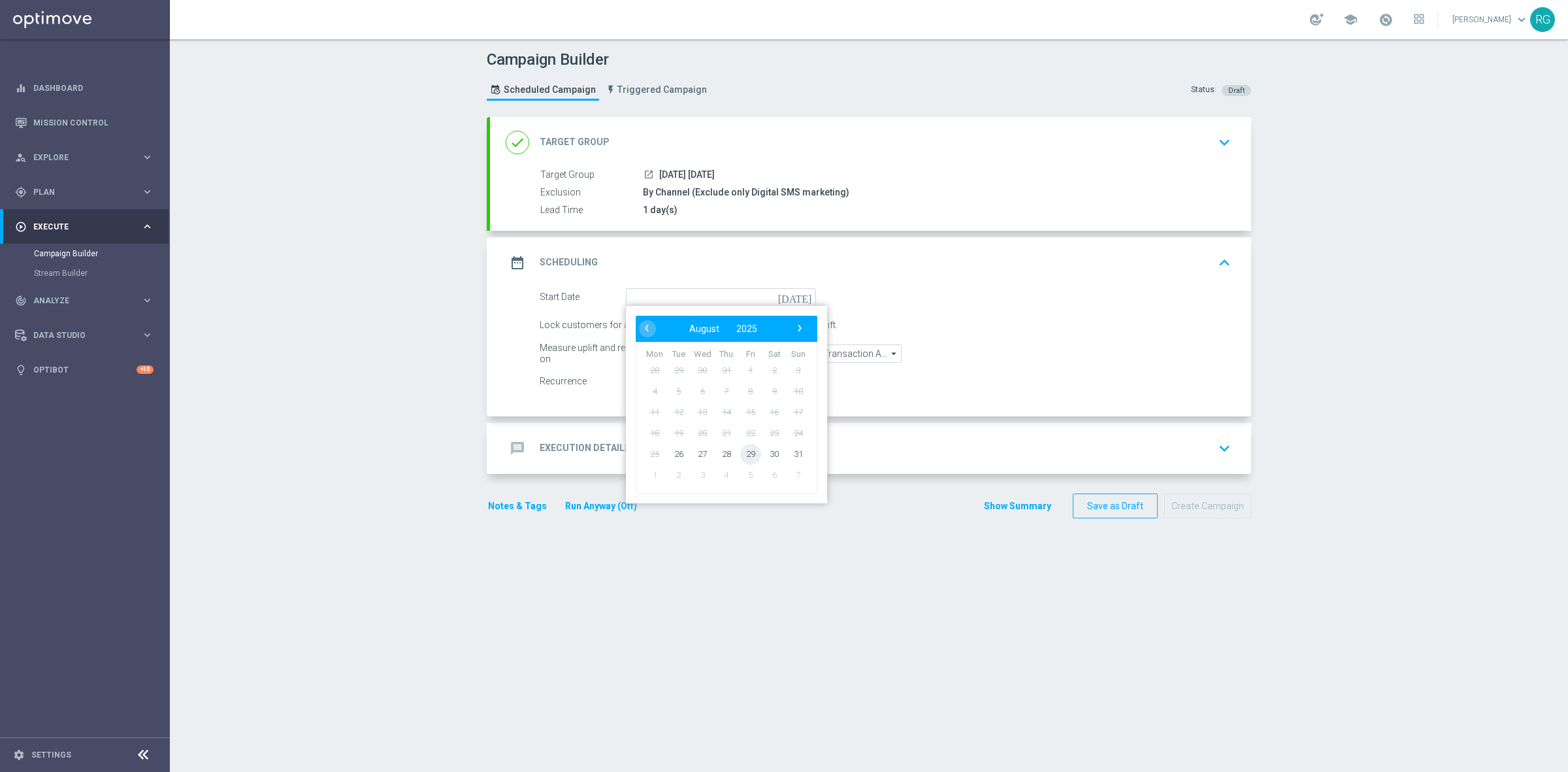
click at [741, 454] on span "29" at bounding box center [751, 453] width 21 height 21
type input "[DATE]"
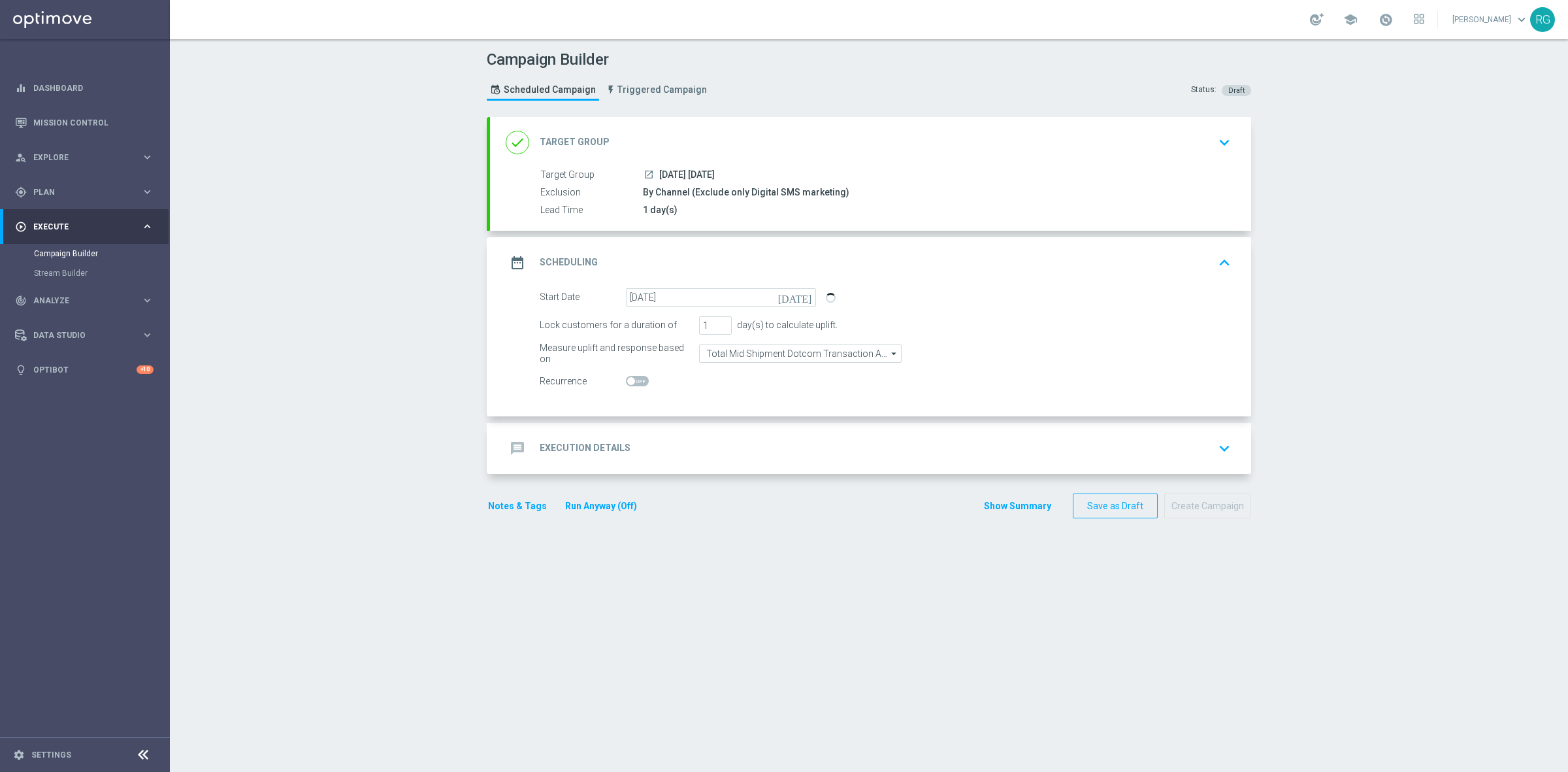
drag, startPoint x: 703, startPoint y: 450, endPoint x: 658, endPoint y: 432, distance: 48.5
click at [703, 449] on div "message Execution Details keyboard_arrow_down" at bounding box center [870, 448] width 730 height 25
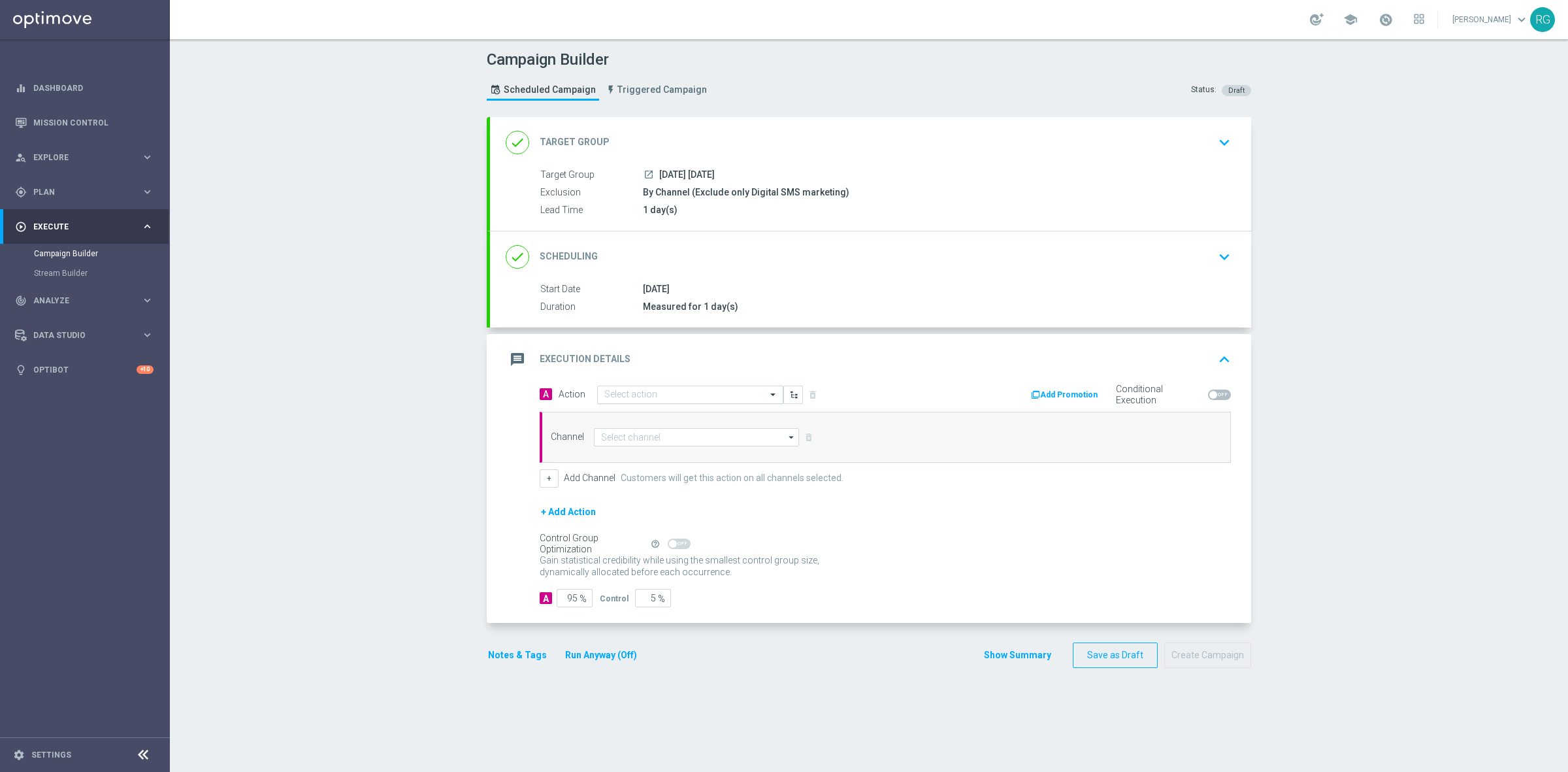
click at [610, 397] on input "text" at bounding box center [676, 395] width 146 height 11
type input "sms"
click at [627, 455] on label "SMS_Awareness" at bounding box center [632, 460] width 57 height 11
click at [629, 442] on input at bounding box center [696, 437] width 205 height 19
click at [637, 452] on div "Attentive SMS" at bounding box center [625, 456] width 50 height 12
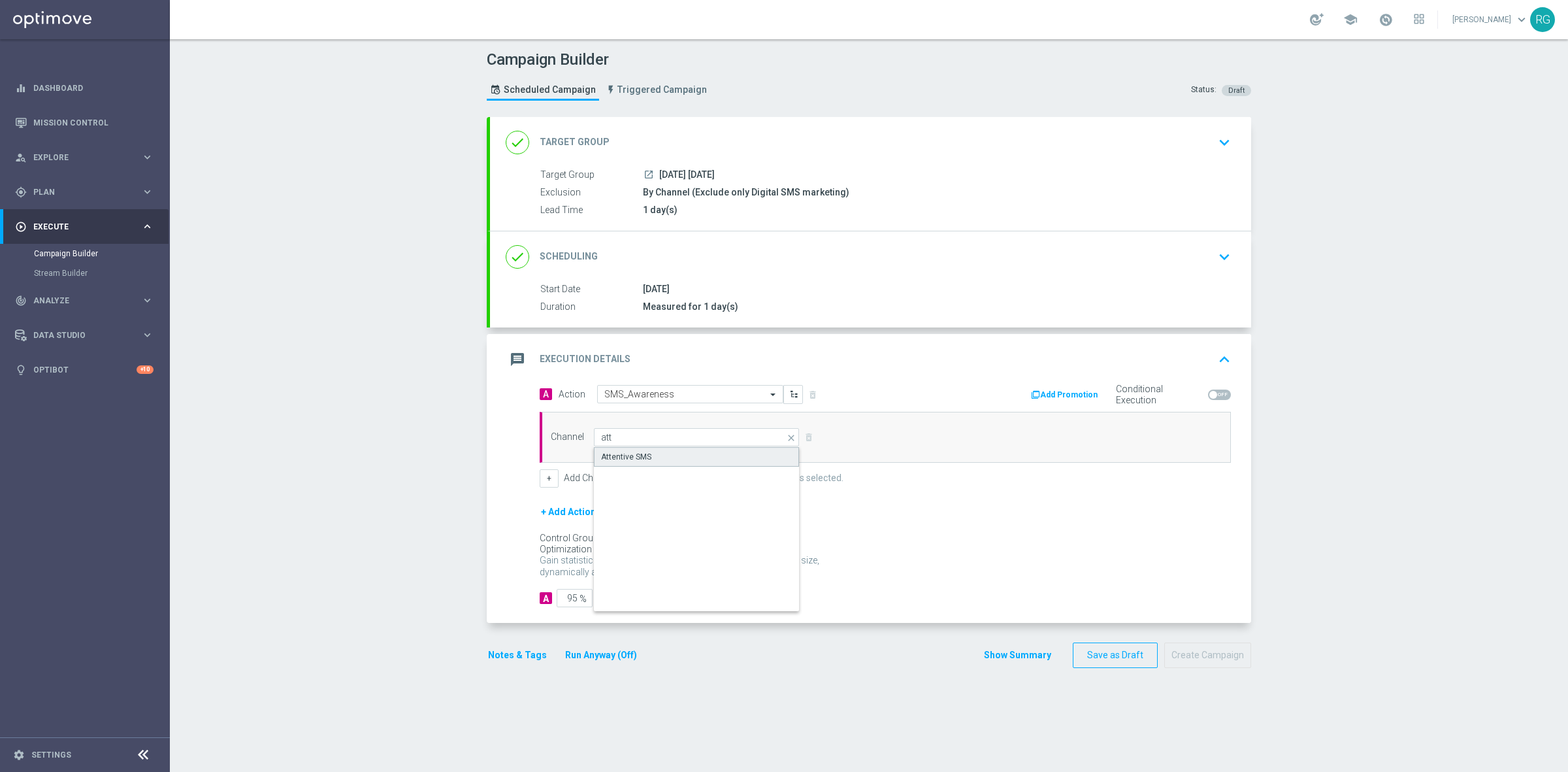
type input "Attentive SMS"
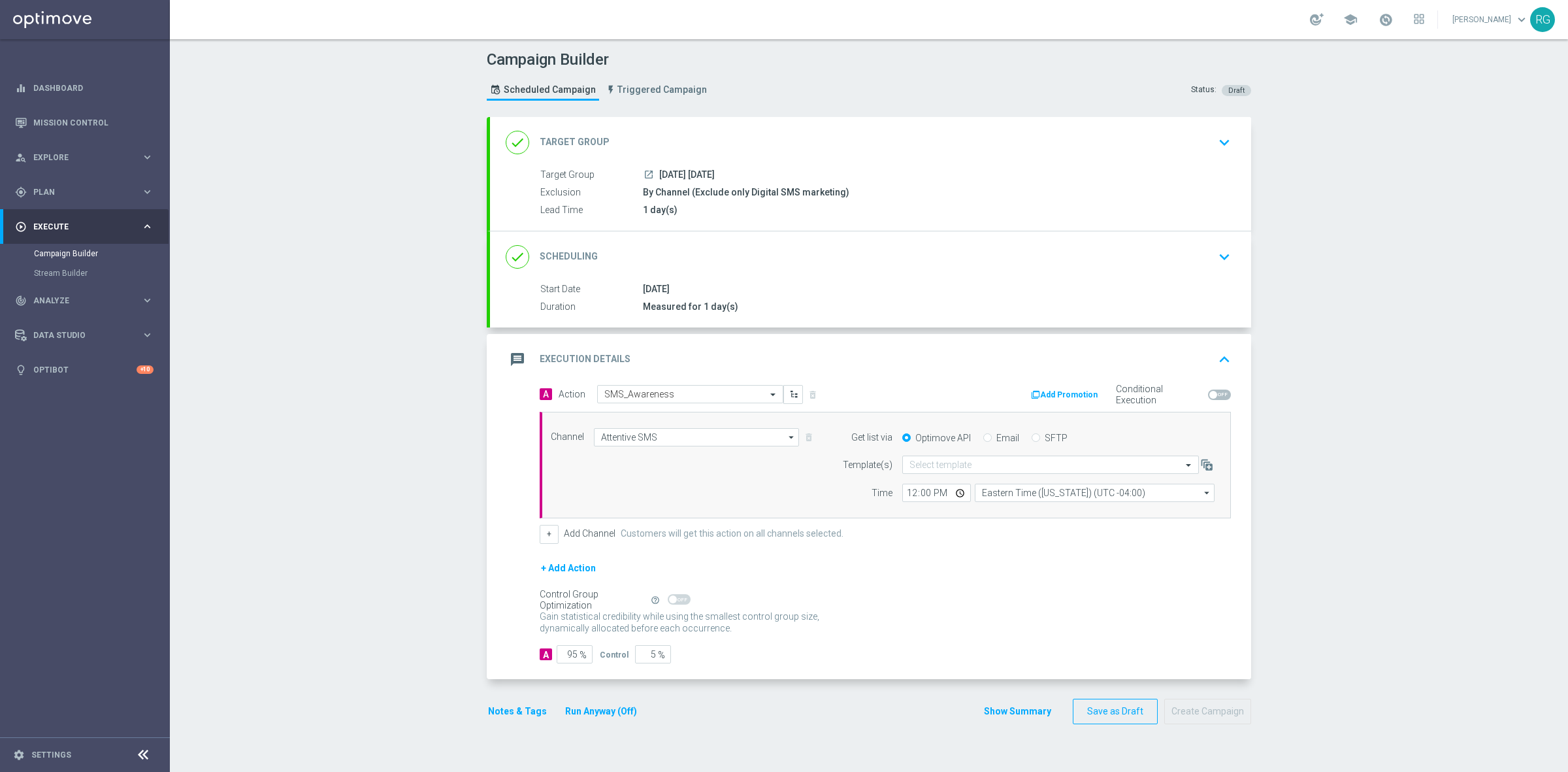
click at [1032, 439] on input "SFTP" at bounding box center [1035, 438] width 8 height 8
radio input "true"
click at [985, 466] on input "text" at bounding box center [1037, 465] width 256 height 11
click at [983, 482] on div "Default Template" at bounding box center [1050, 484] width 282 height 21
click at [516, 709] on button "Notes & Tags" at bounding box center [518, 712] width 61 height 17
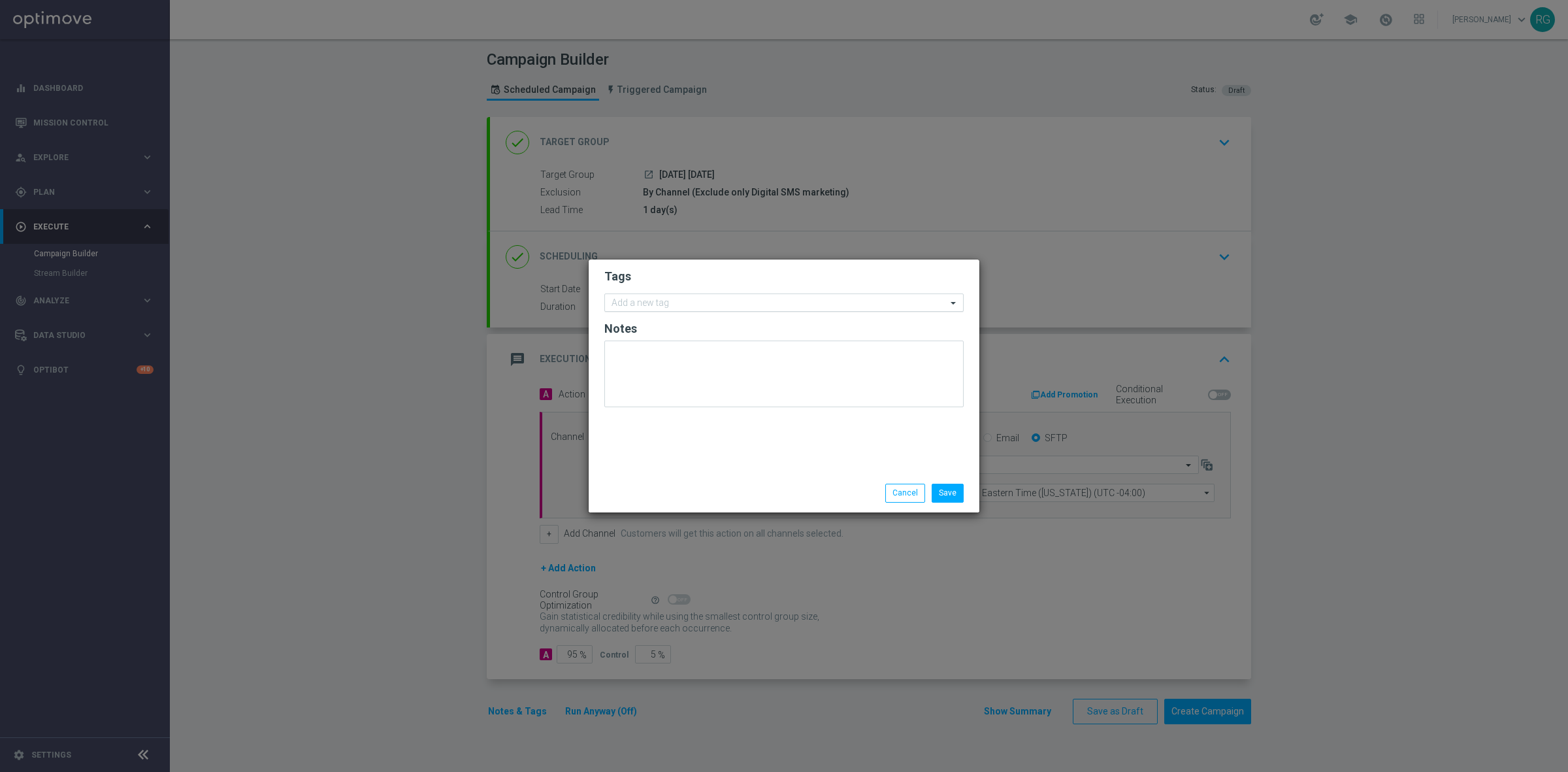
click at [649, 295] on div "Add a new tag" at bounding box center [776, 303] width 341 height 17
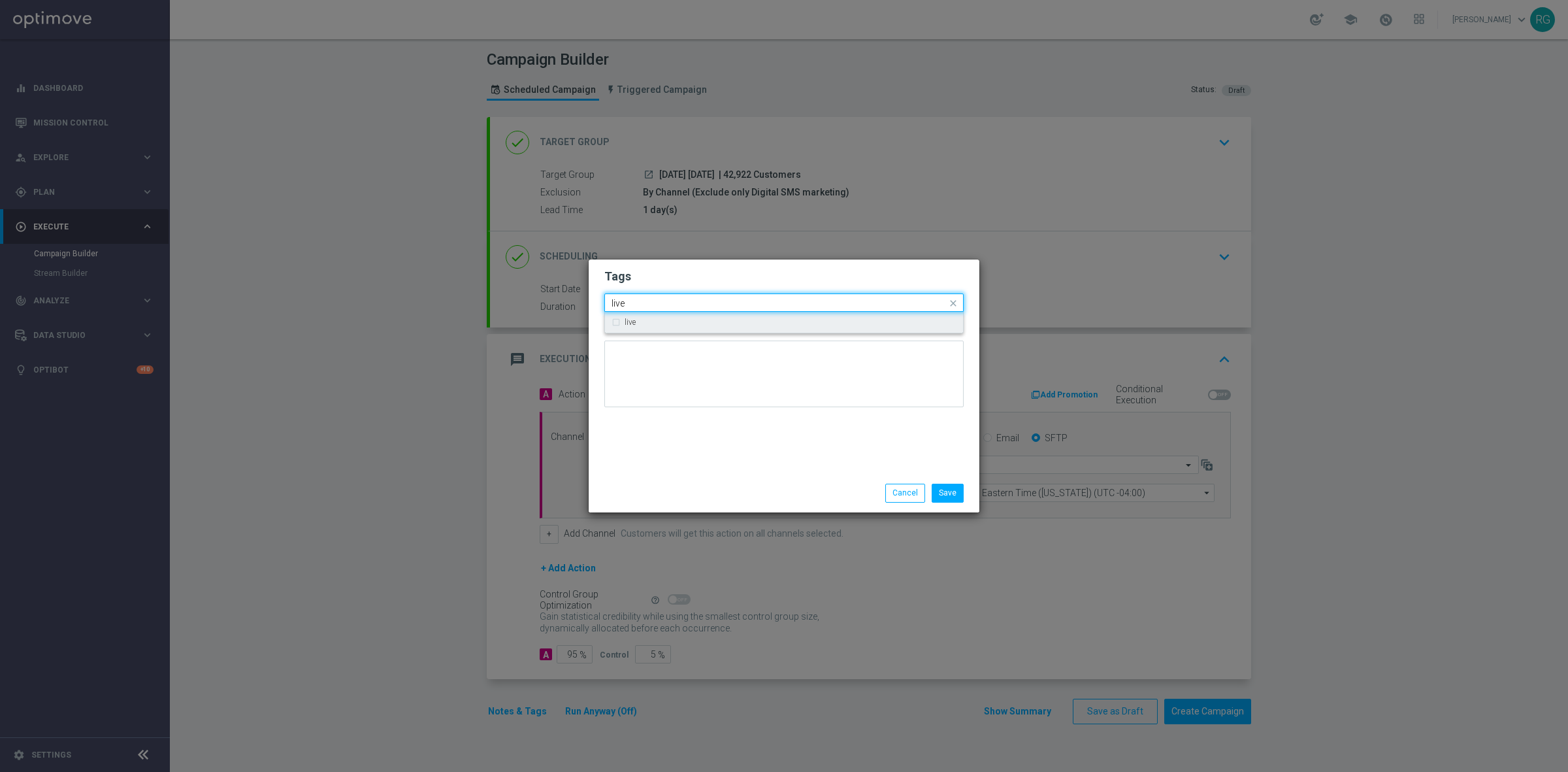
click at [657, 321] on div "live" at bounding box center [790, 322] width 332 height 7
type input "live"
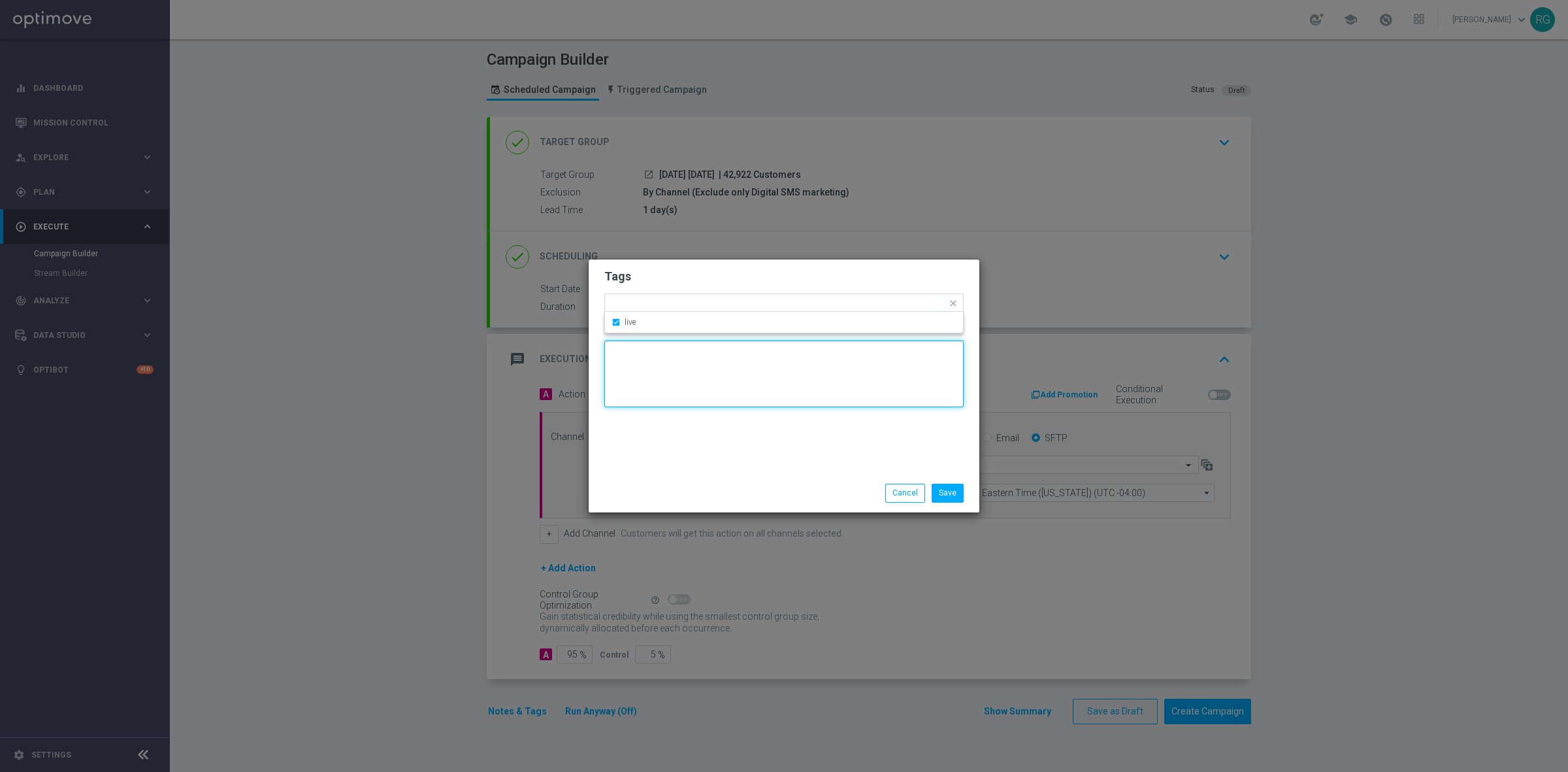
click at [642, 367] on textarea at bounding box center [783, 374] width 359 height 67
click at [662, 299] on input "text" at bounding box center [797, 304] width 301 height 11
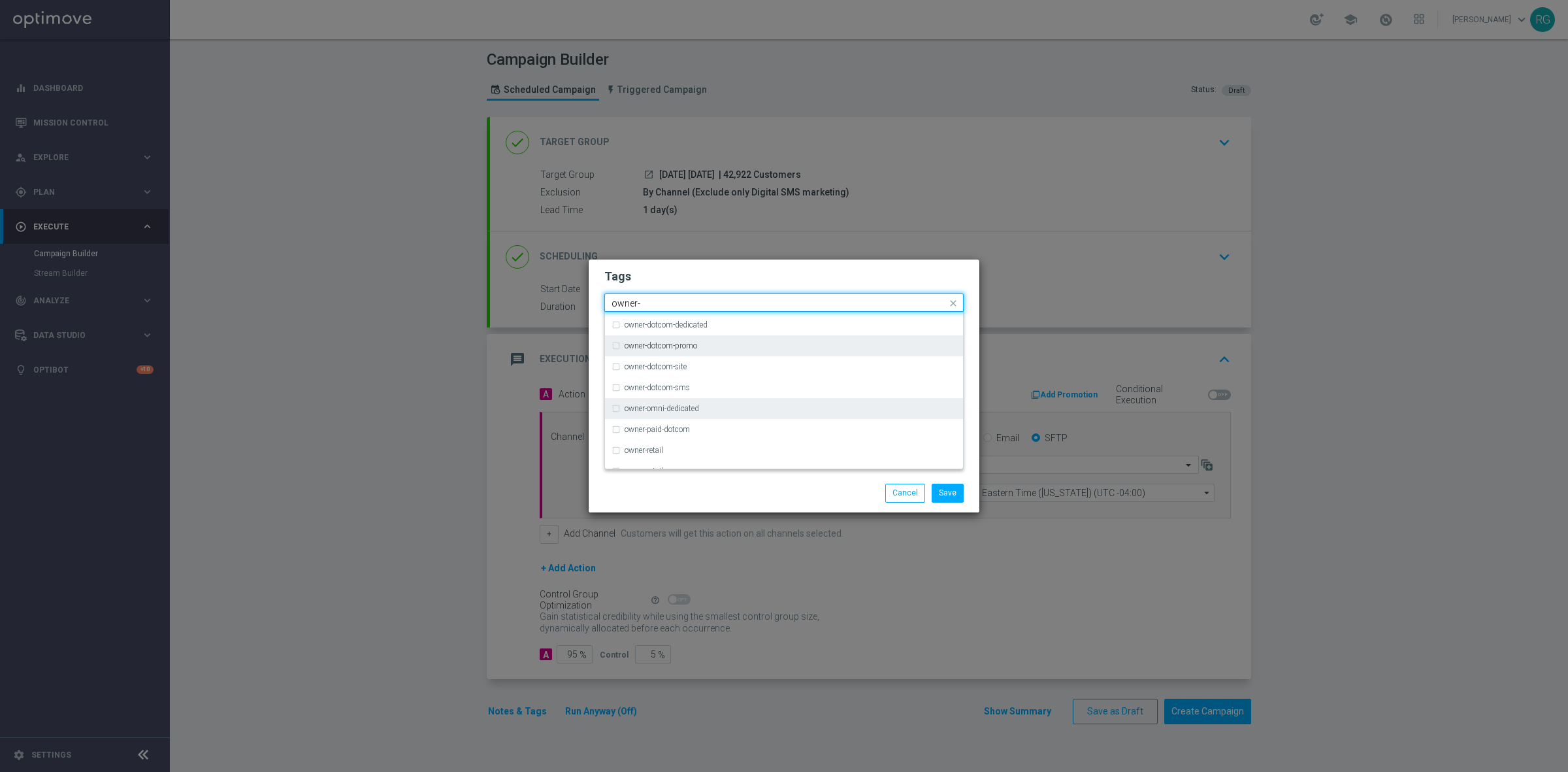
scroll to position [57, 0]
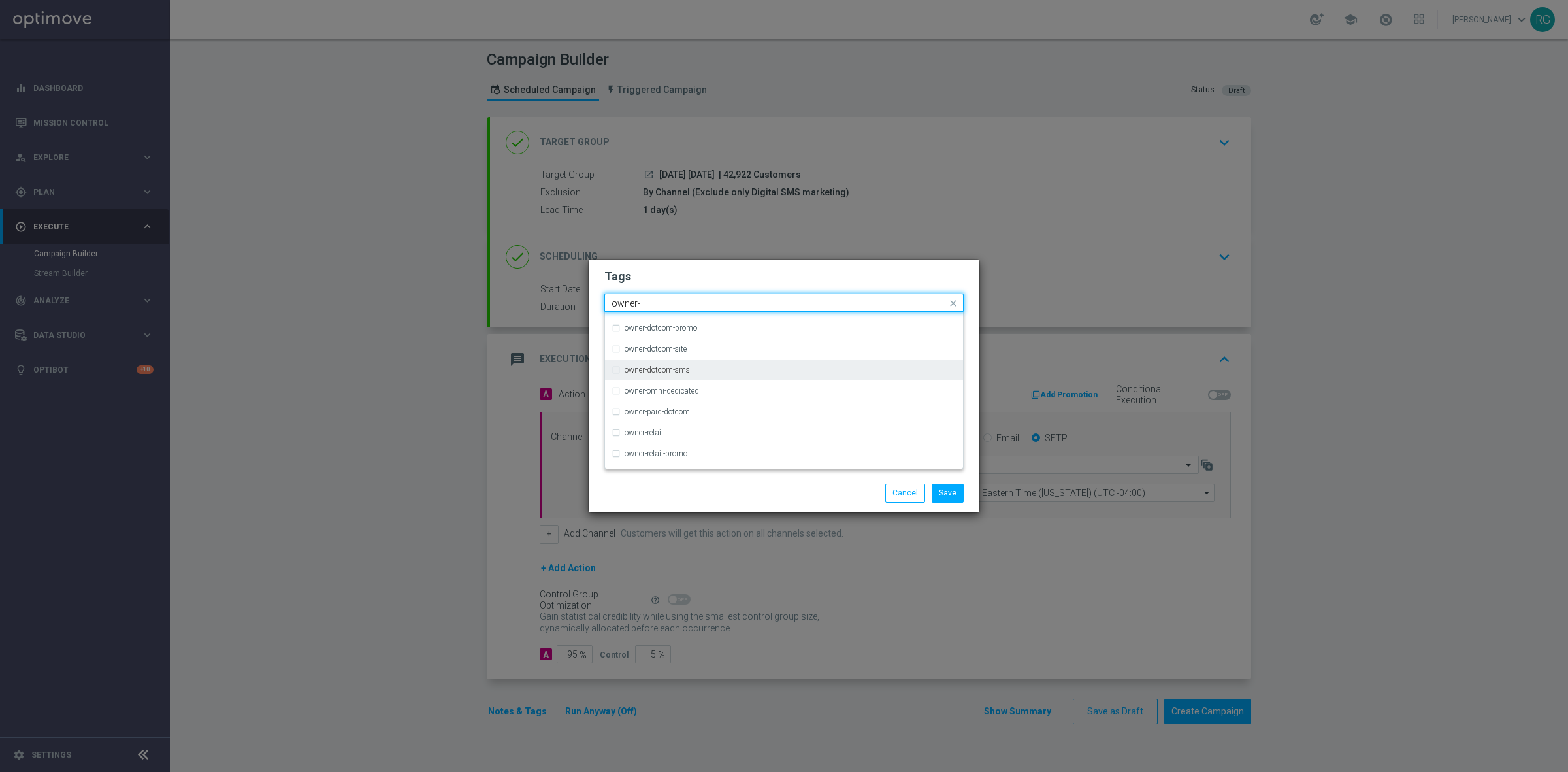
click at [673, 367] on label "owner-dotcom-sms" at bounding box center [657, 369] width 65 height 7
type input "owner-"
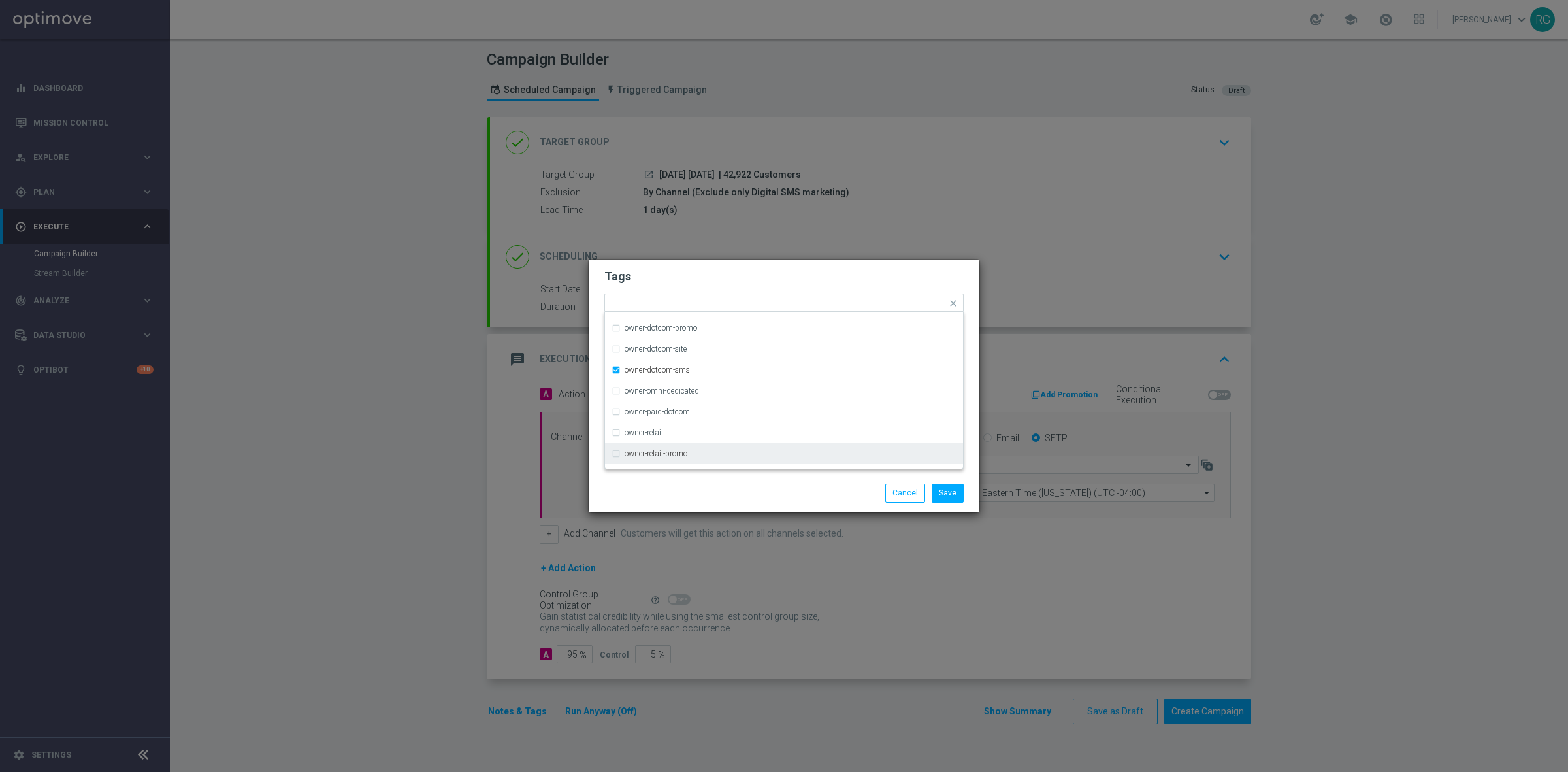
drag, startPoint x: 772, startPoint y: 479, endPoint x: 786, endPoint y: 479, distance: 14.0
click at [773, 479] on div "Save Cancel" at bounding box center [784, 493] width 391 height 38
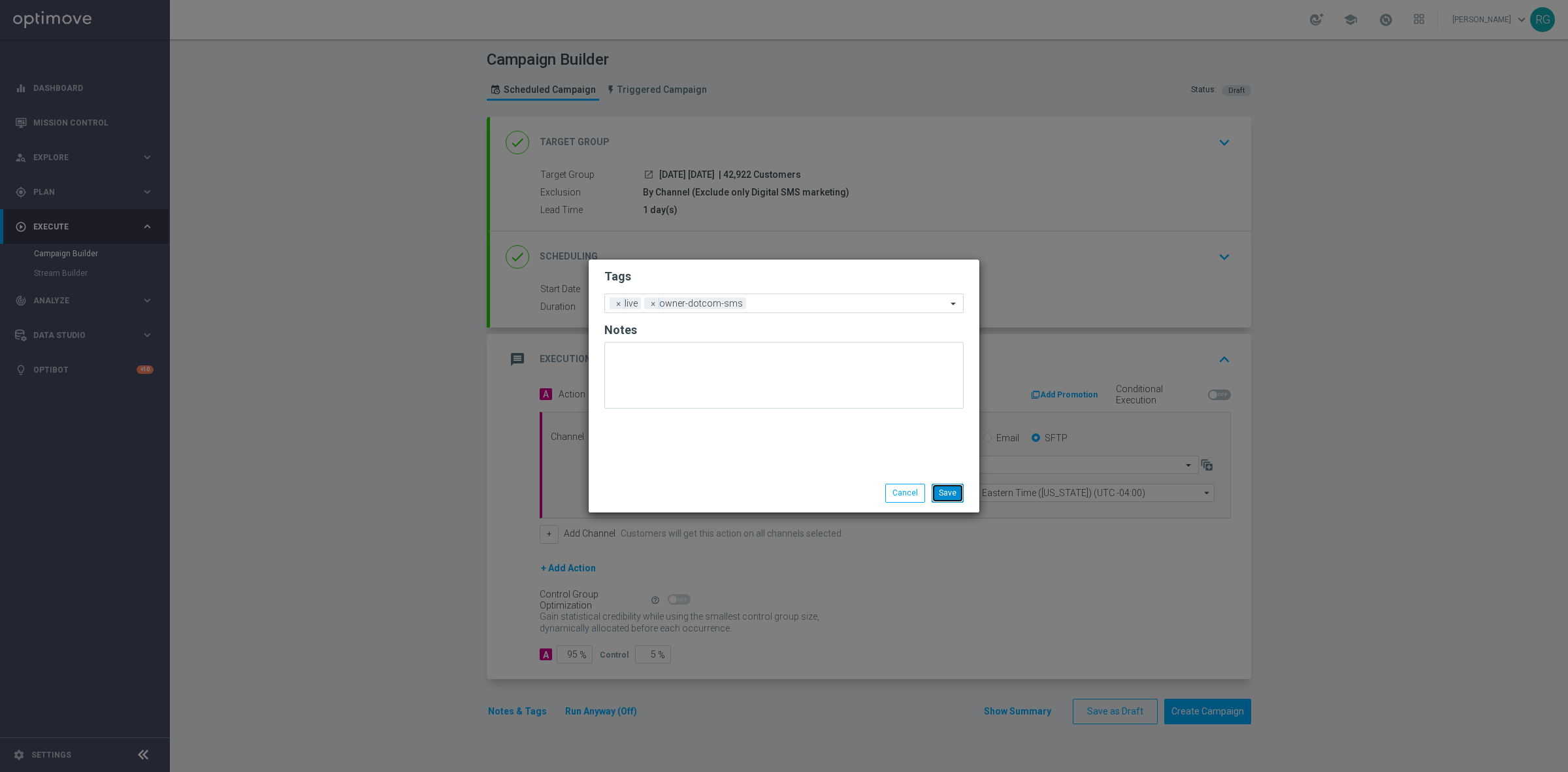
click at [955, 494] on button "Save" at bounding box center [947, 493] width 32 height 19
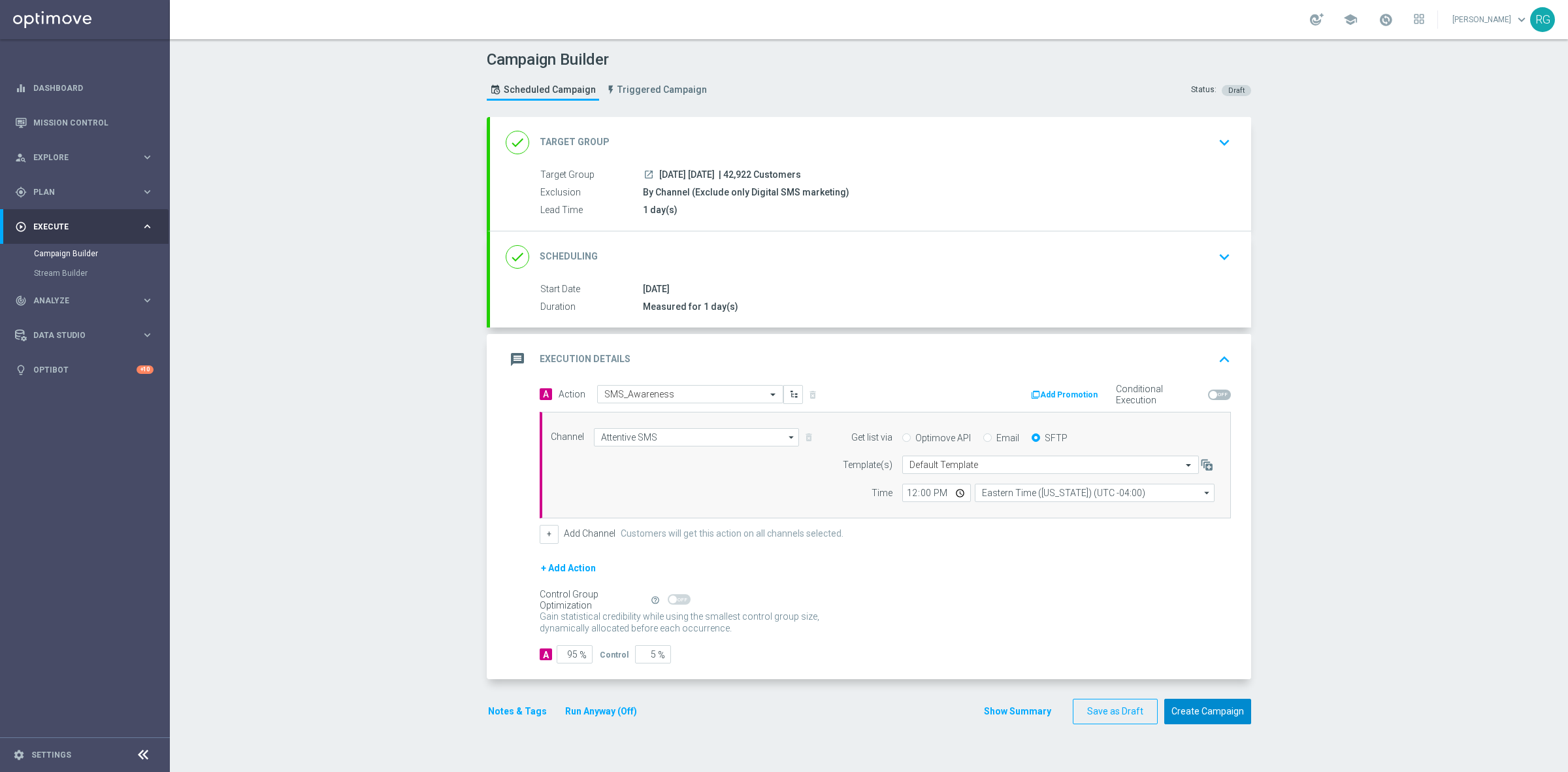
drag, startPoint x: 1189, startPoint y: 703, endPoint x: 1202, endPoint y: 695, distance: 15.3
click at [1189, 707] on button "Create Campaign" at bounding box center [1208, 711] width 87 height 25
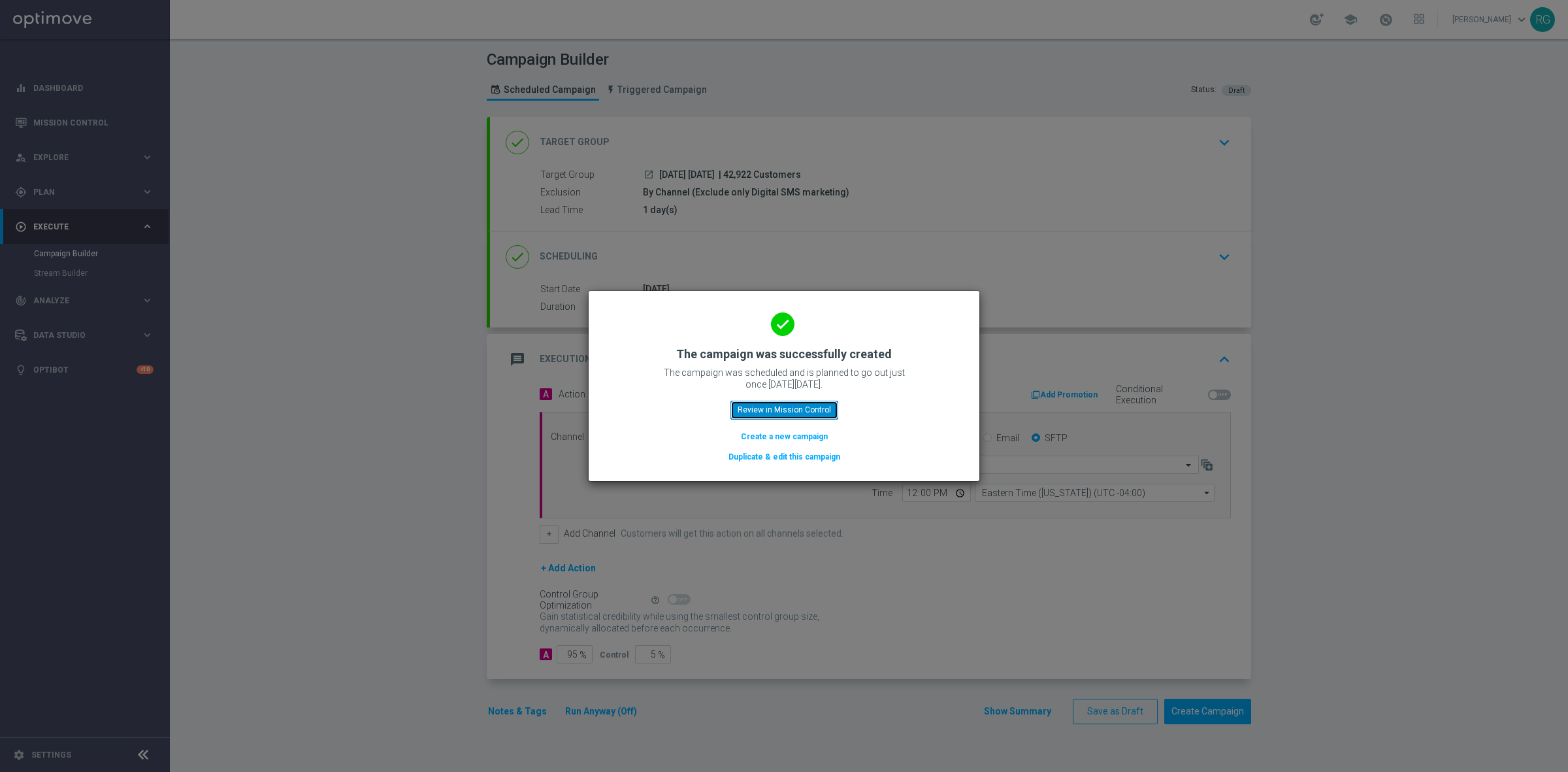
click at [816, 414] on button "Review in Mission Control" at bounding box center [784, 410] width 108 height 19
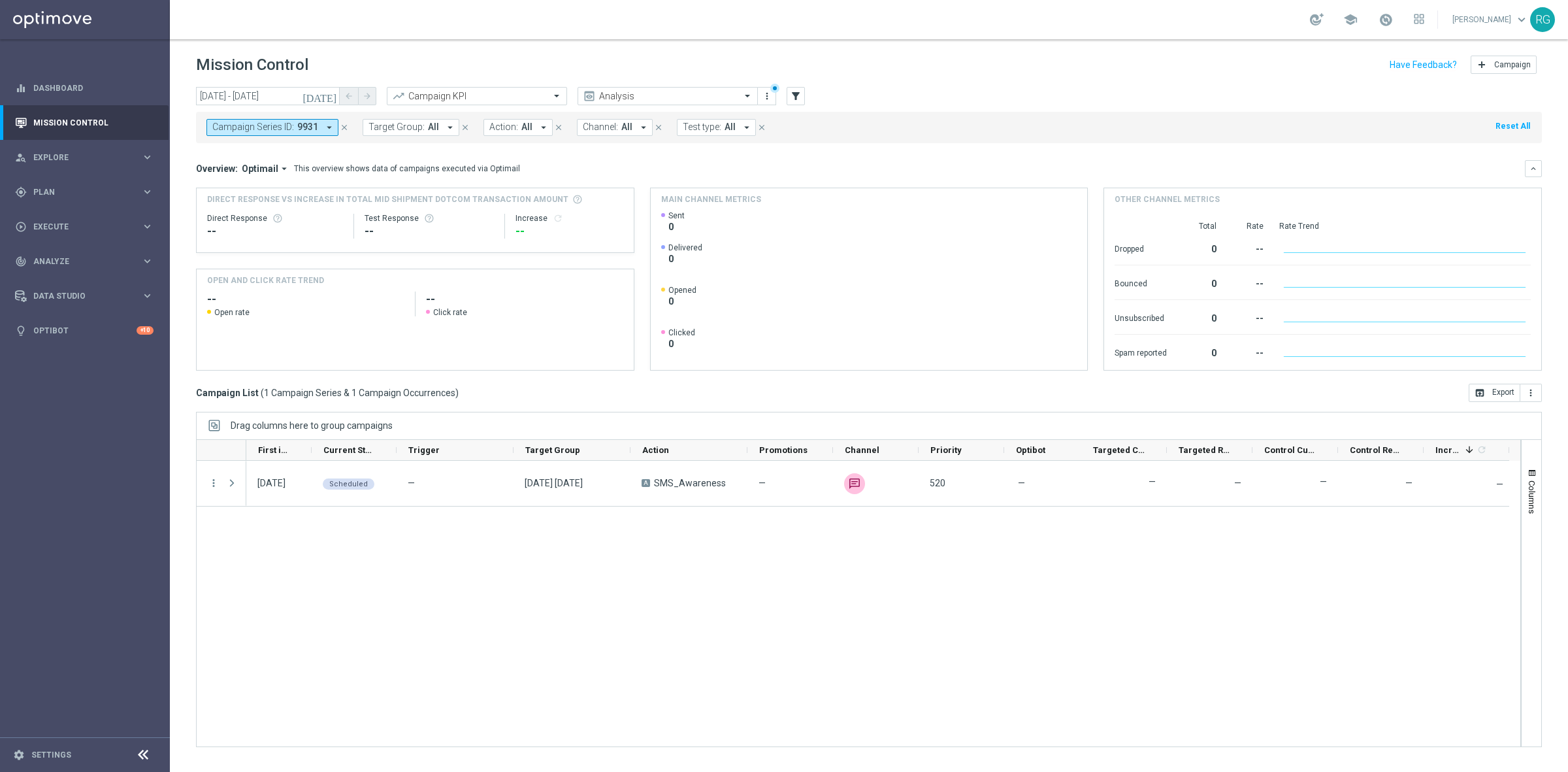
click at [337, 96] on icon "[DATE]" at bounding box center [320, 96] width 35 height 12
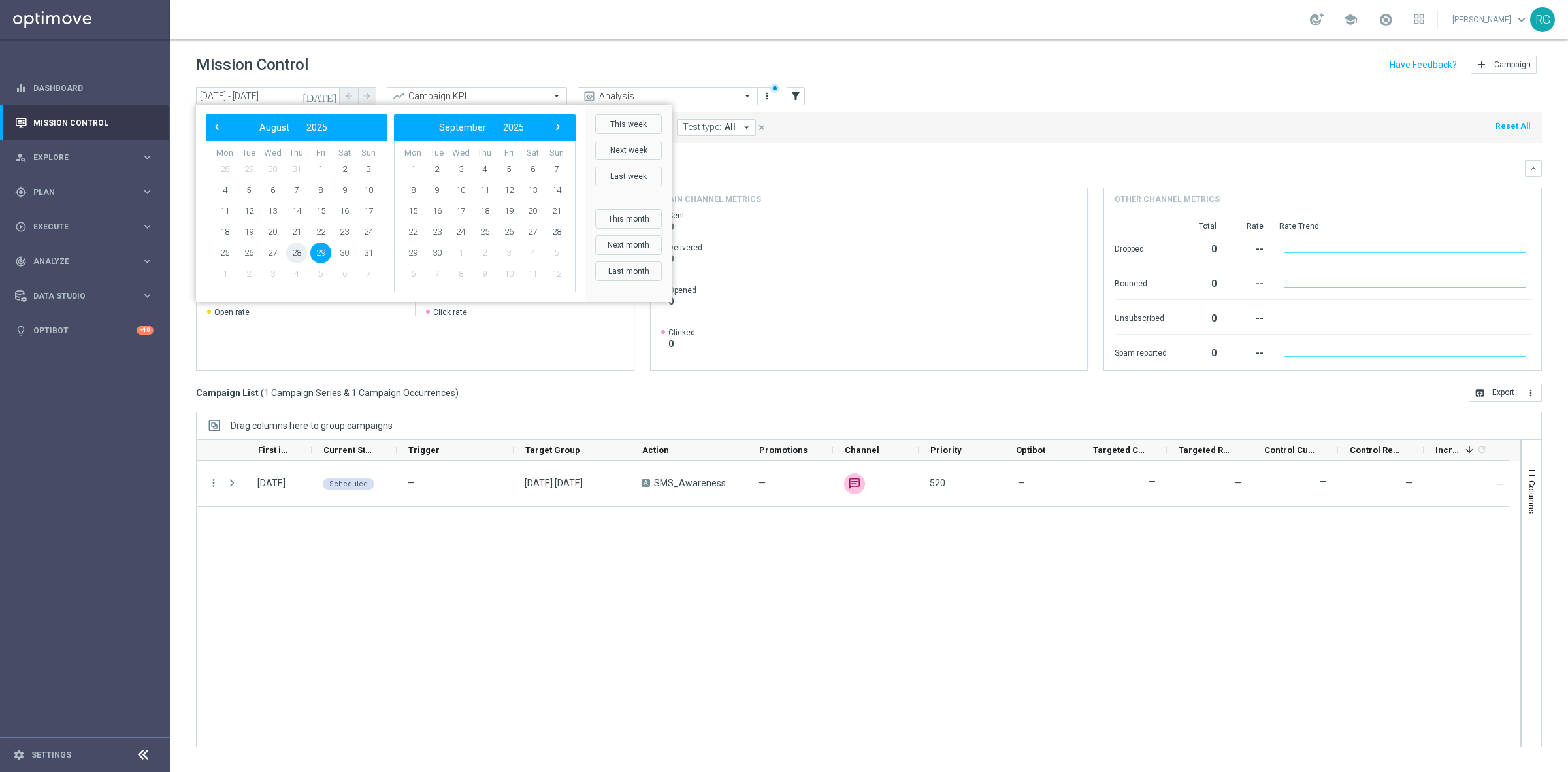
click at [296, 249] on span "28" at bounding box center [296, 252] width 21 height 21
click at [562, 168] on span "7" at bounding box center [557, 169] width 21 height 21
type input "[DATE] - [DATE]"
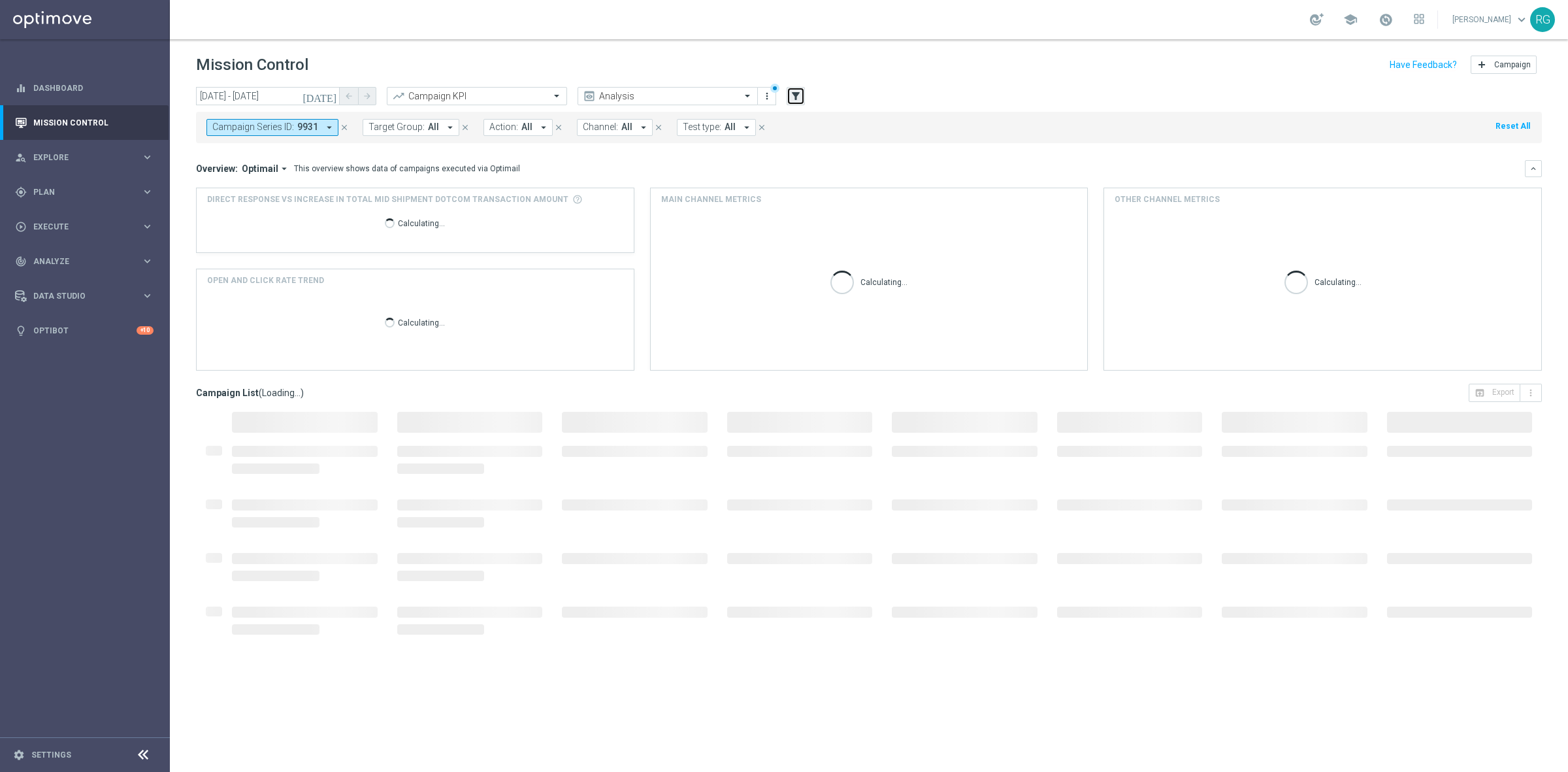
click at [794, 90] on icon "filter_alt" at bounding box center [795, 96] width 12 height 12
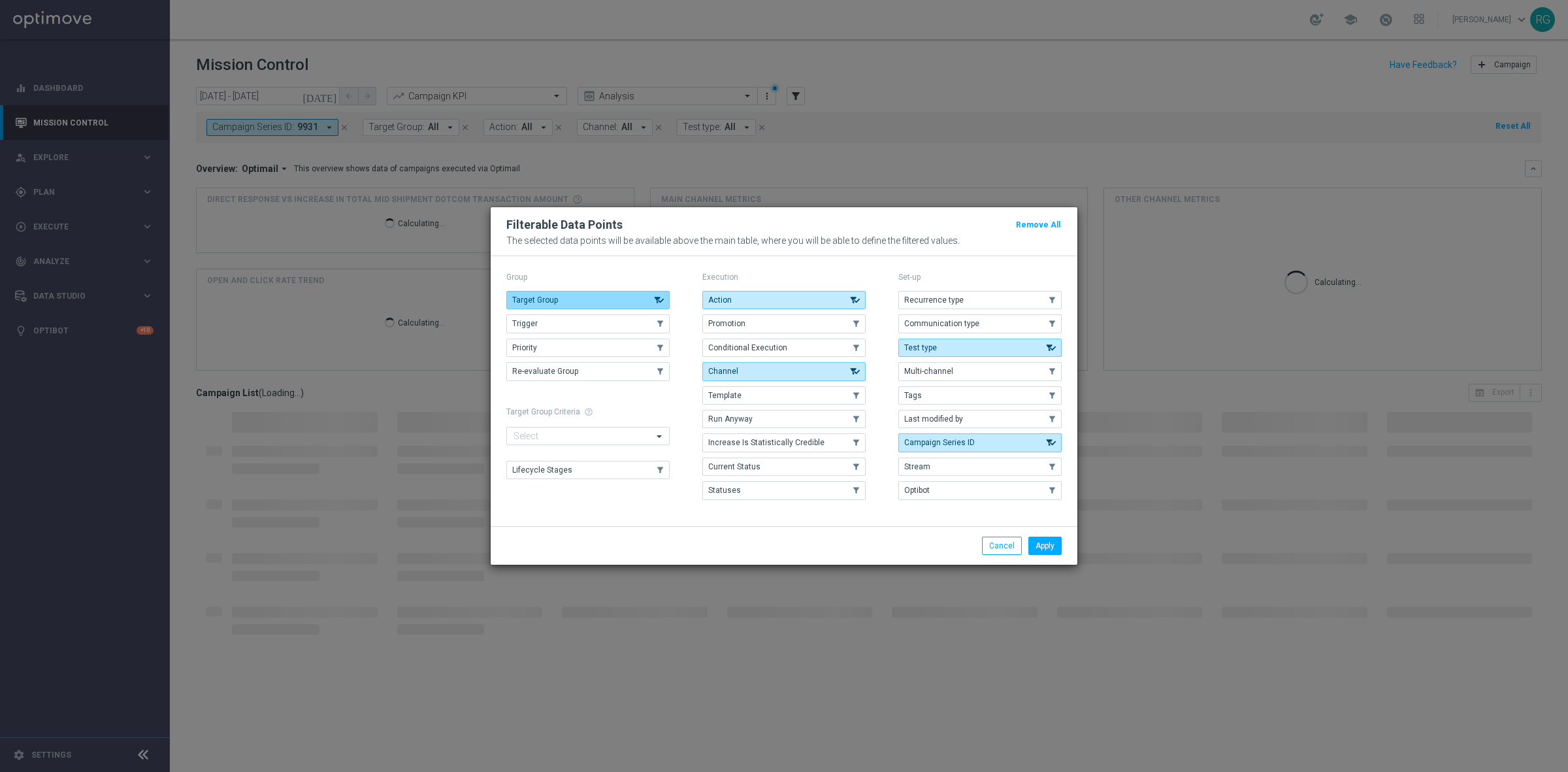
click at [642, 295] on button "Target Group" at bounding box center [588, 300] width 163 height 19
click at [737, 298] on button "Action" at bounding box center [784, 300] width 163 height 19
drag, startPoint x: 741, startPoint y: 371, endPoint x: 851, endPoint y: 386, distance: 111.0
click at [743, 371] on button "Channel" at bounding box center [784, 371] width 163 height 19
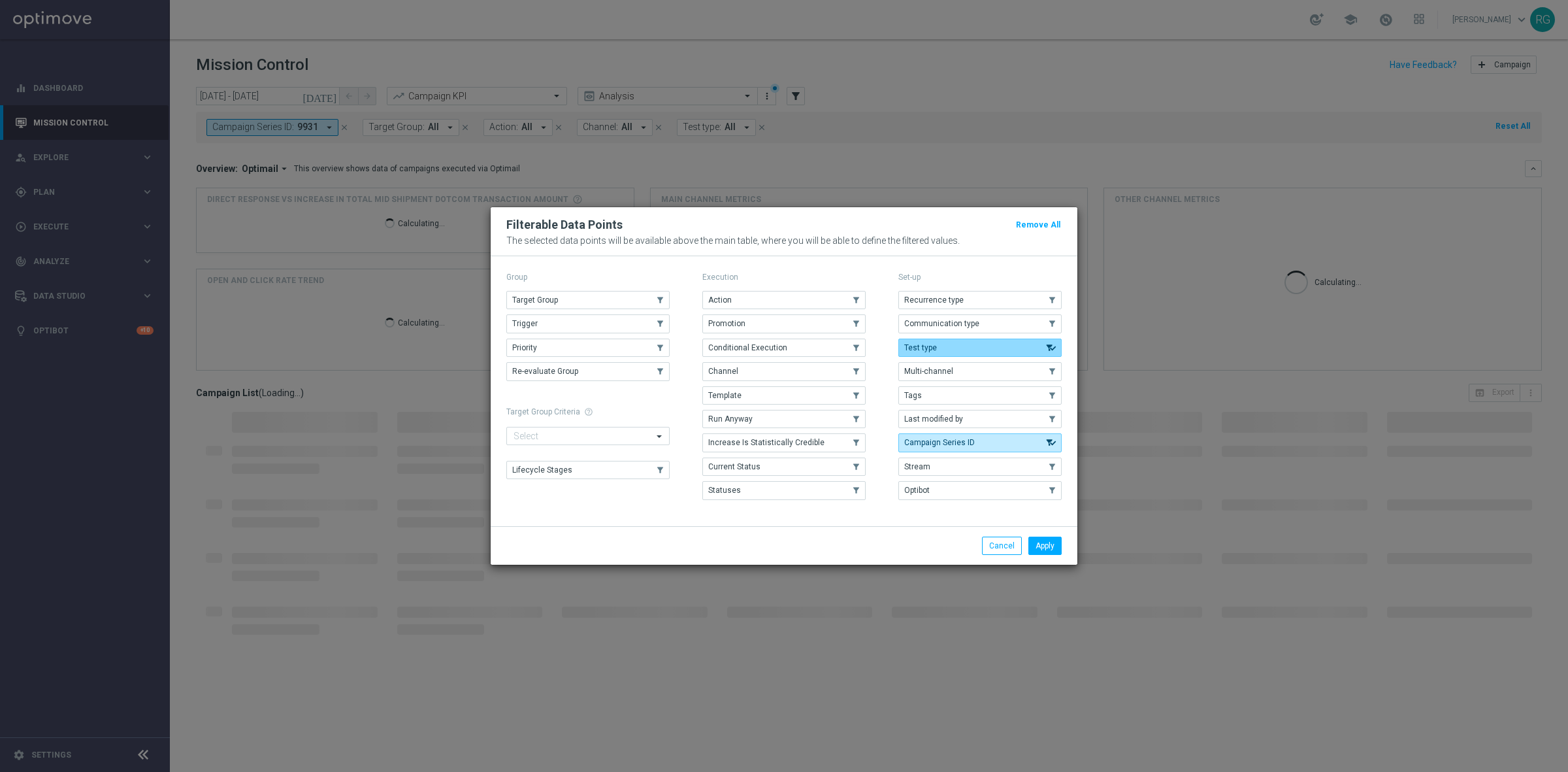
click at [996, 353] on button "Test type" at bounding box center [980, 348] width 163 height 19
click at [974, 439] on button "Campaign Series ID" at bounding box center [980, 443] width 163 height 19
click at [938, 391] on button "Tags" at bounding box center [980, 395] width 163 height 19
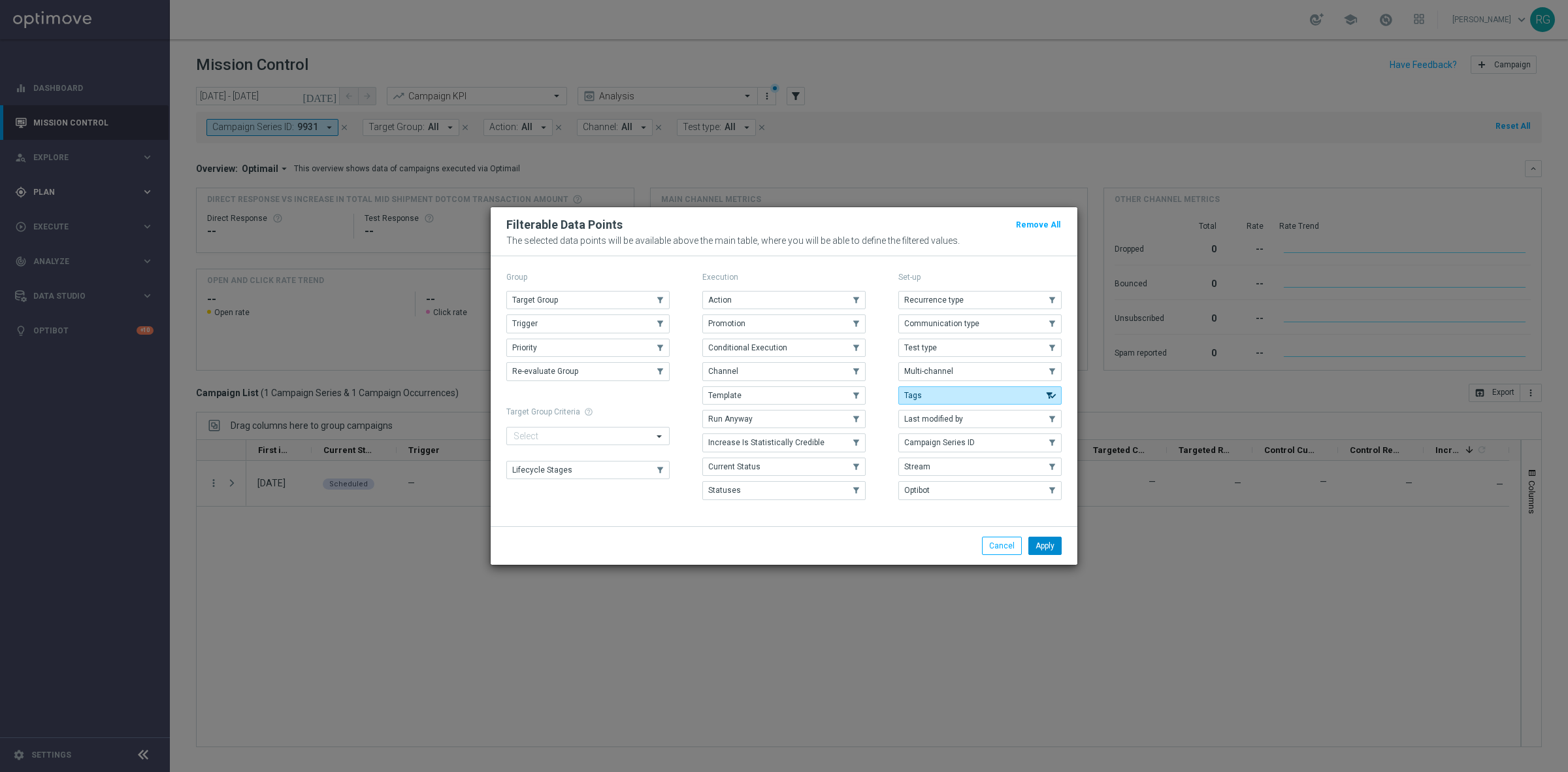
click at [1035, 543] on button "Apply" at bounding box center [1045, 546] width 33 height 19
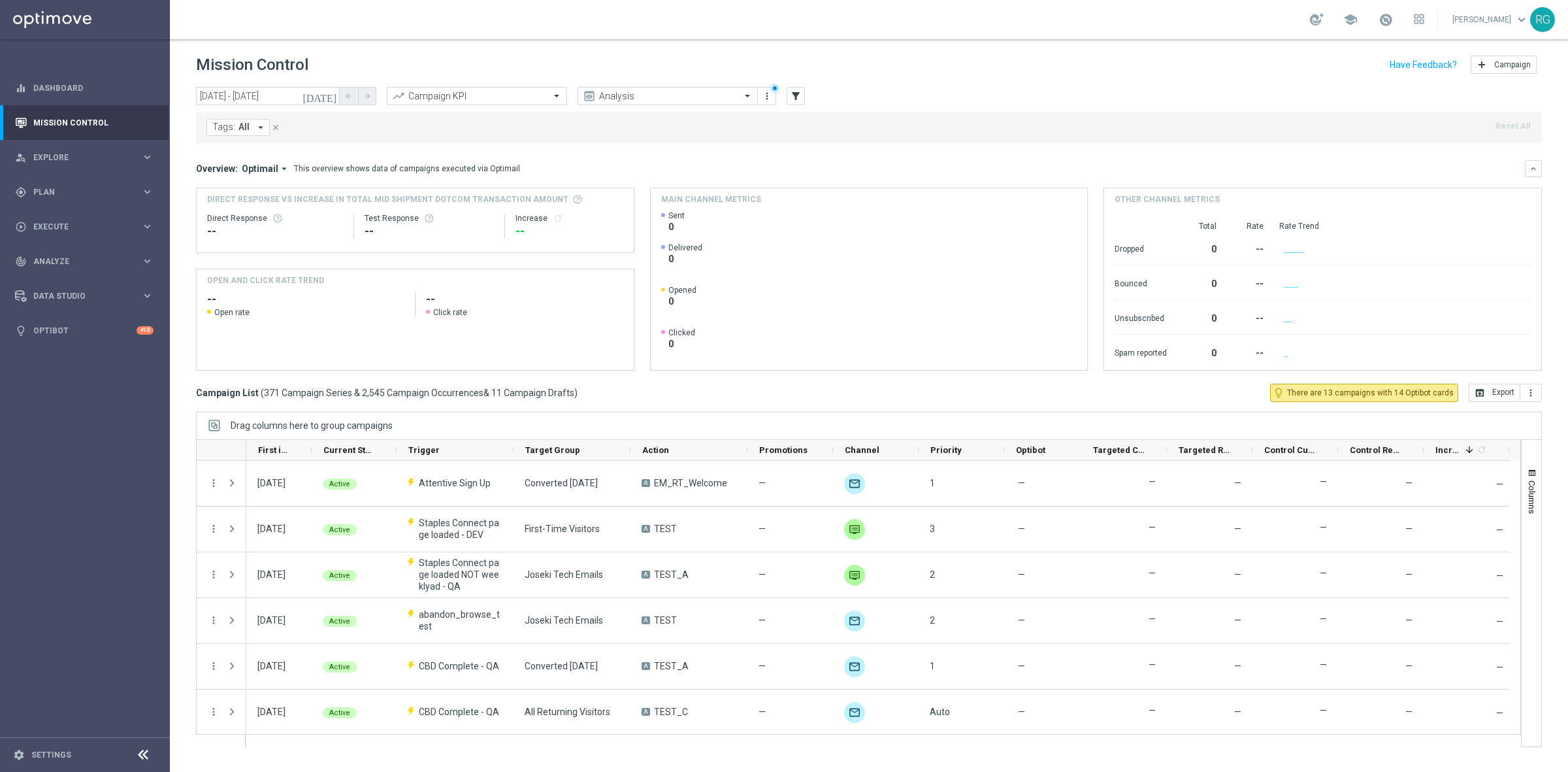
click at [243, 127] on span "All" at bounding box center [244, 127] width 11 height 11
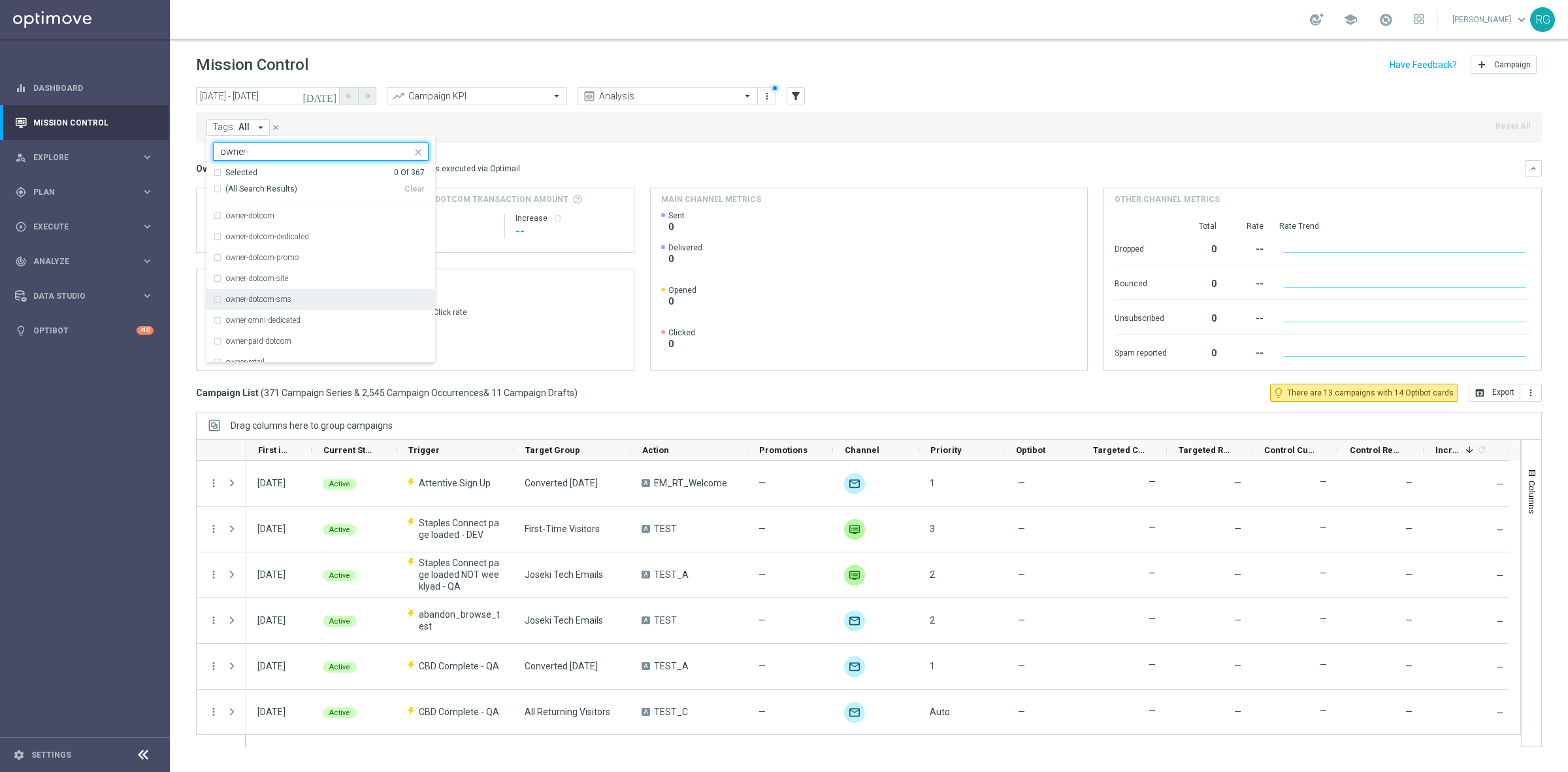
click at [306, 302] on div "owner-dotcom-sms" at bounding box center [328, 299] width 202 height 7
type input "owner-"
click at [535, 149] on mini-dashboard "Overview: Optimail arrow_drop_down This overview shows data of campaigns execut…" at bounding box center [868, 263] width 1346 height 240
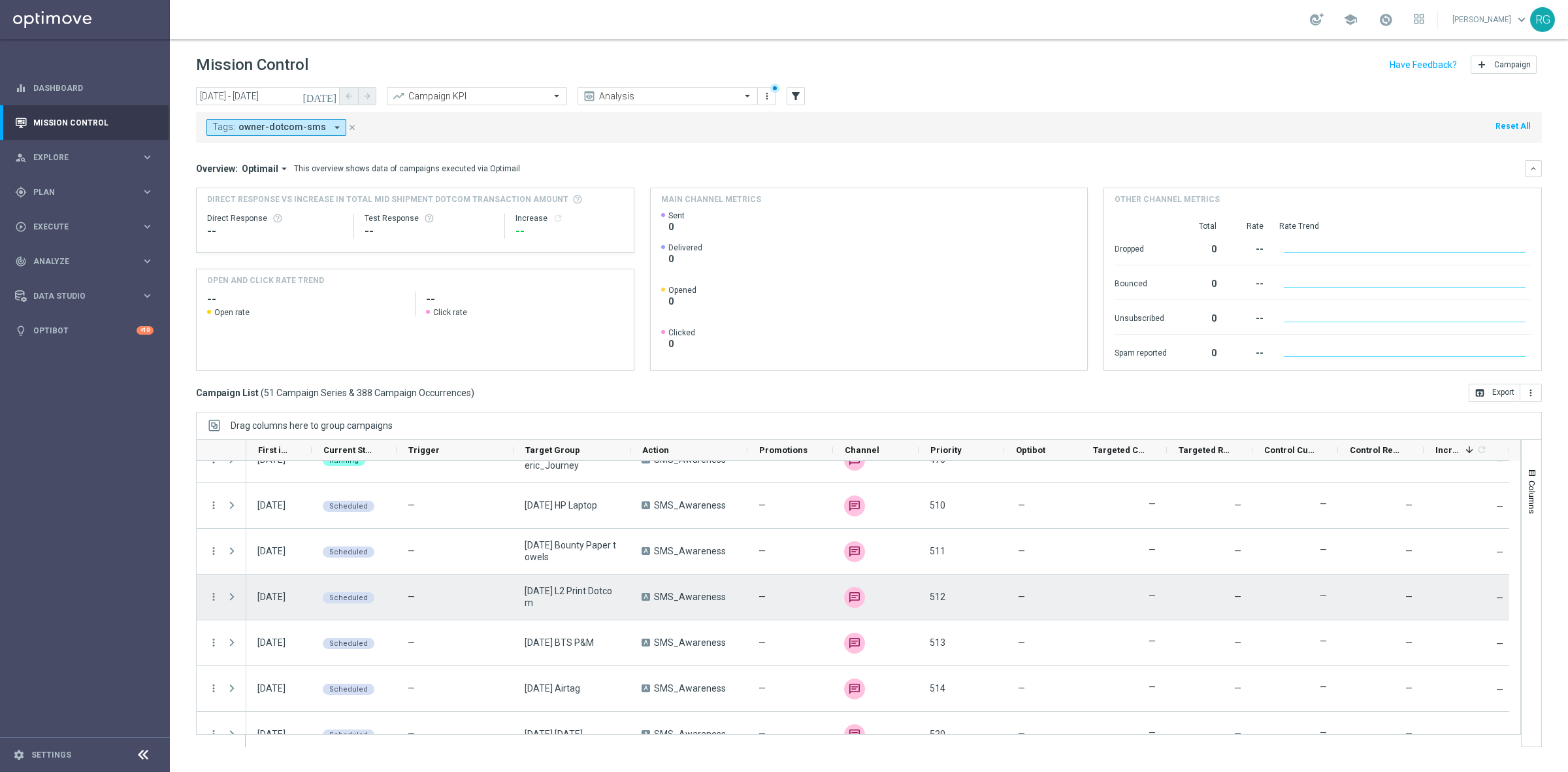
scroll to position [2060, 0]
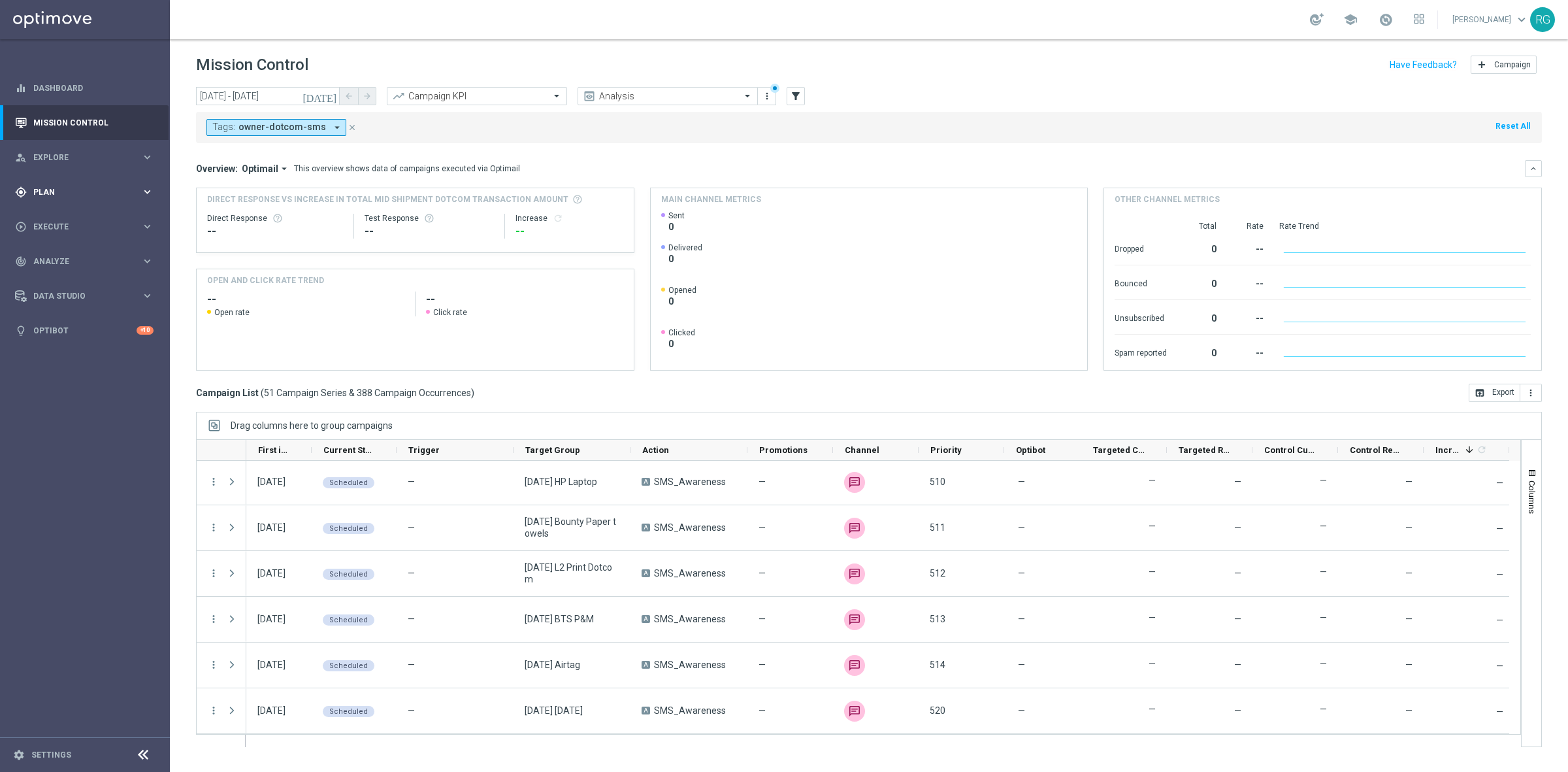
click at [52, 188] on span "Plan" at bounding box center [87, 192] width 108 height 7
click at [60, 225] on div "Target Groups" at bounding box center [101, 218] width 135 height 19
click at [67, 222] on link "Target Groups" at bounding box center [85, 218] width 102 height 10
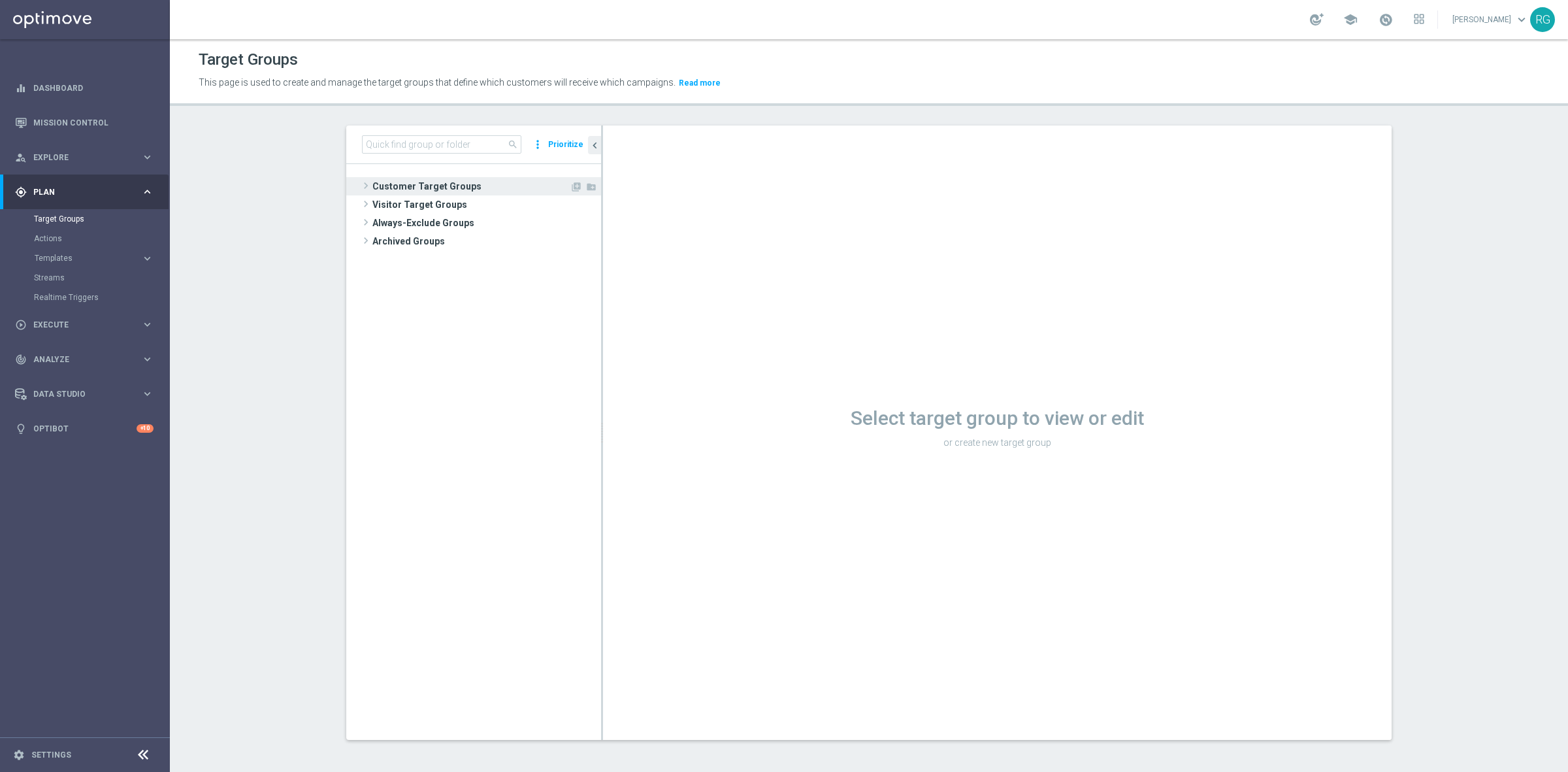
click at [359, 187] on span at bounding box center [366, 186] width 13 height 16
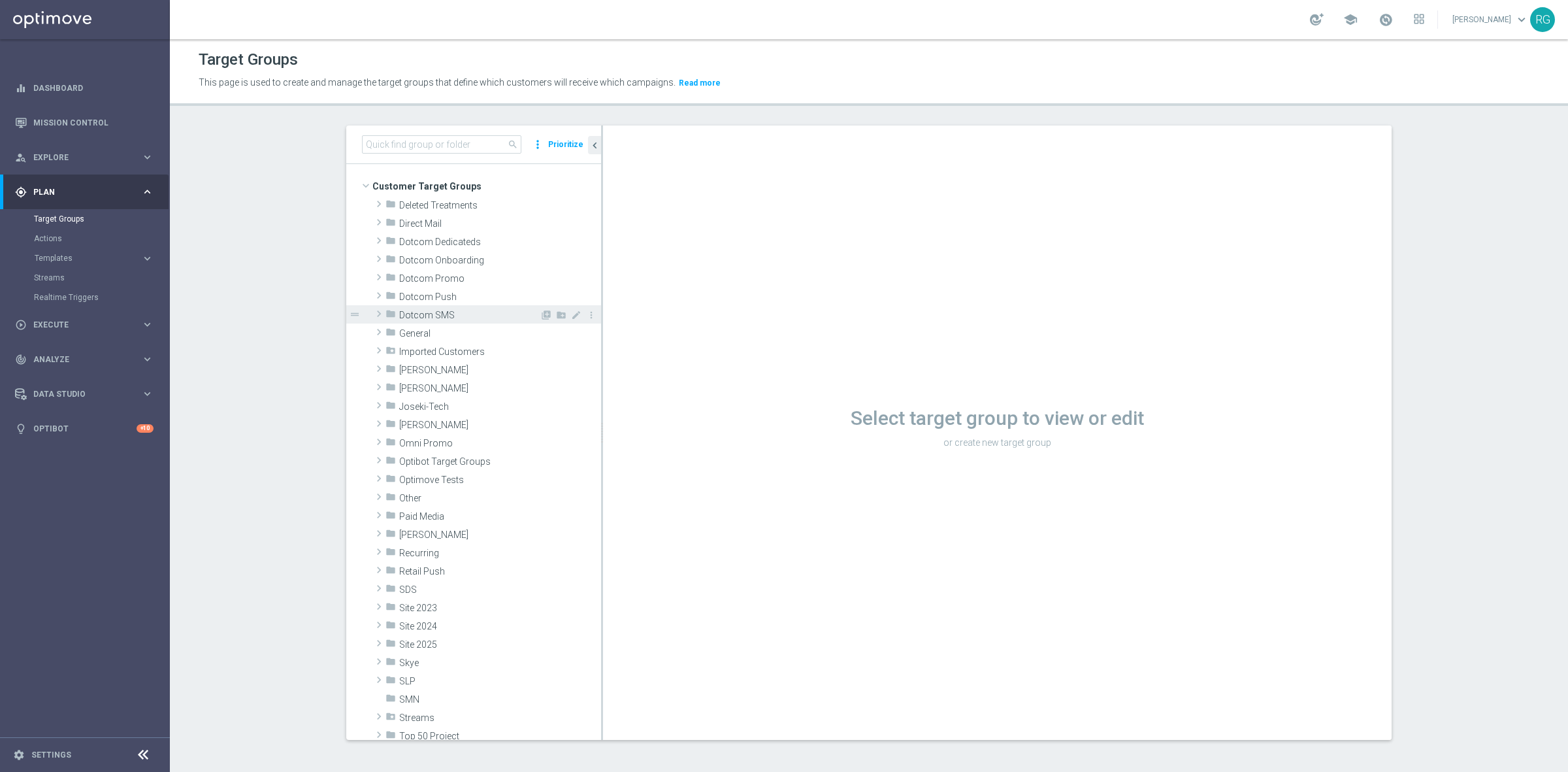
click at [372, 315] on span at bounding box center [379, 314] width 13 height 16
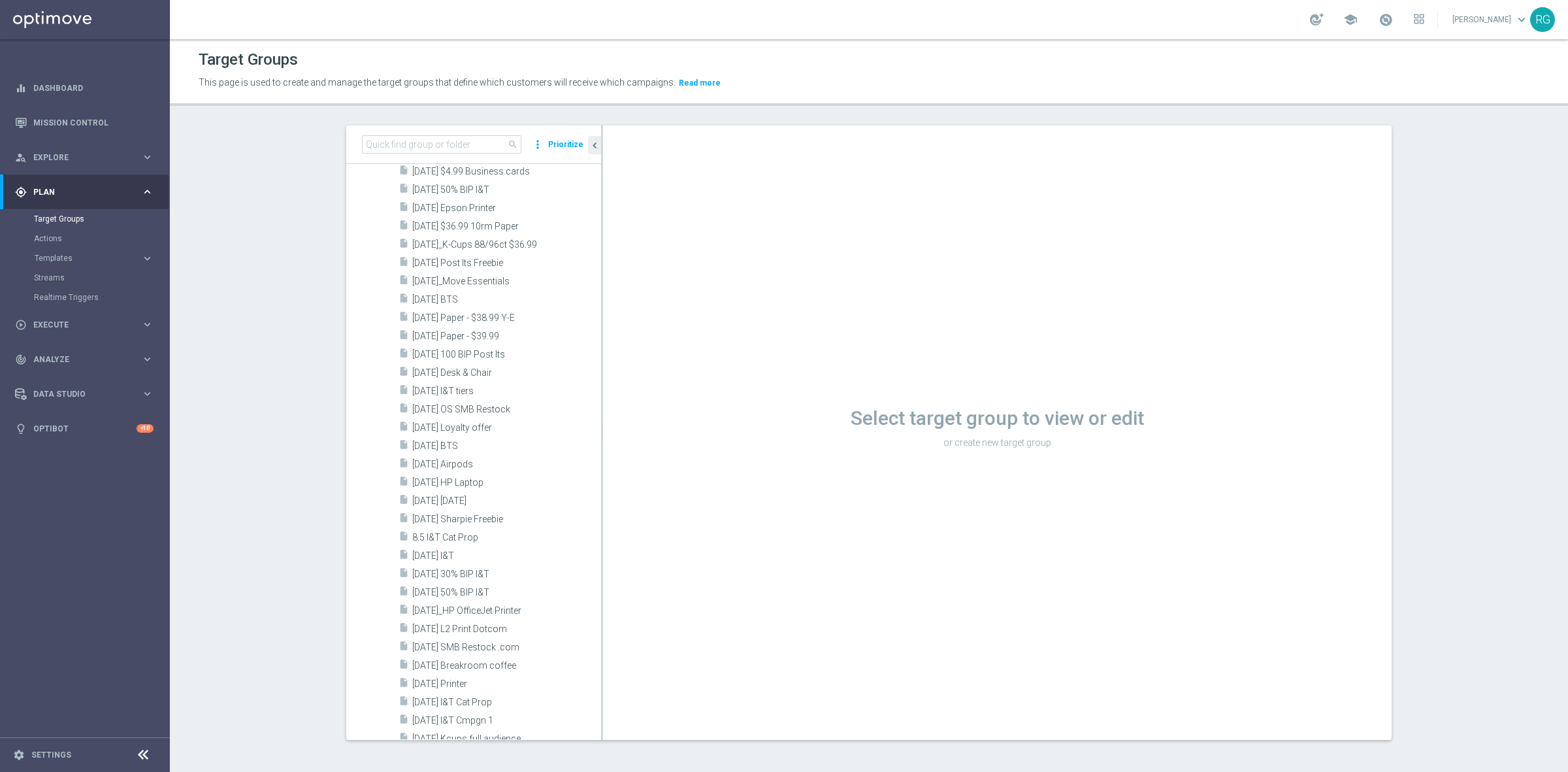
scroll to position [1961, 0]
click at [419, 514] on span "[DATE] BTS P&M" at bounding box center [491, 518] width 158 height 11
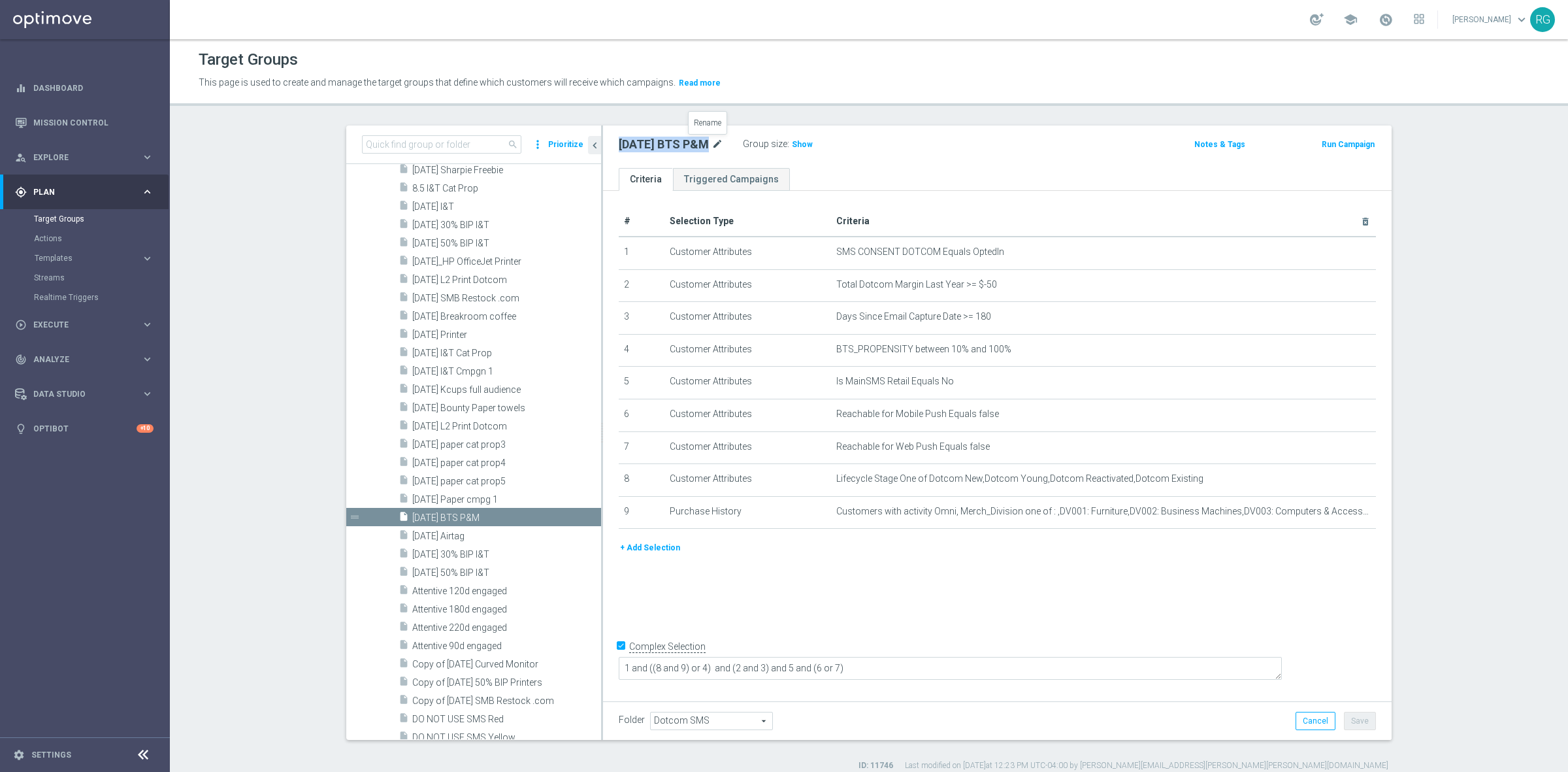
drag, startPoint x: 613, startPoint y: 145, endPoint x: 703, endPoint y: 148, distance: 90.0
click at [703, 148] on div "[DATE] BTS P&M mode_edit" at bounding box center [671, 144] width 105 height 16
copy div "[DATE] BTS P&M"
click at [444, 529] on div "insert_drive_file [DATE] Airtag" at bounding box center [484, 535] width 172 height 19
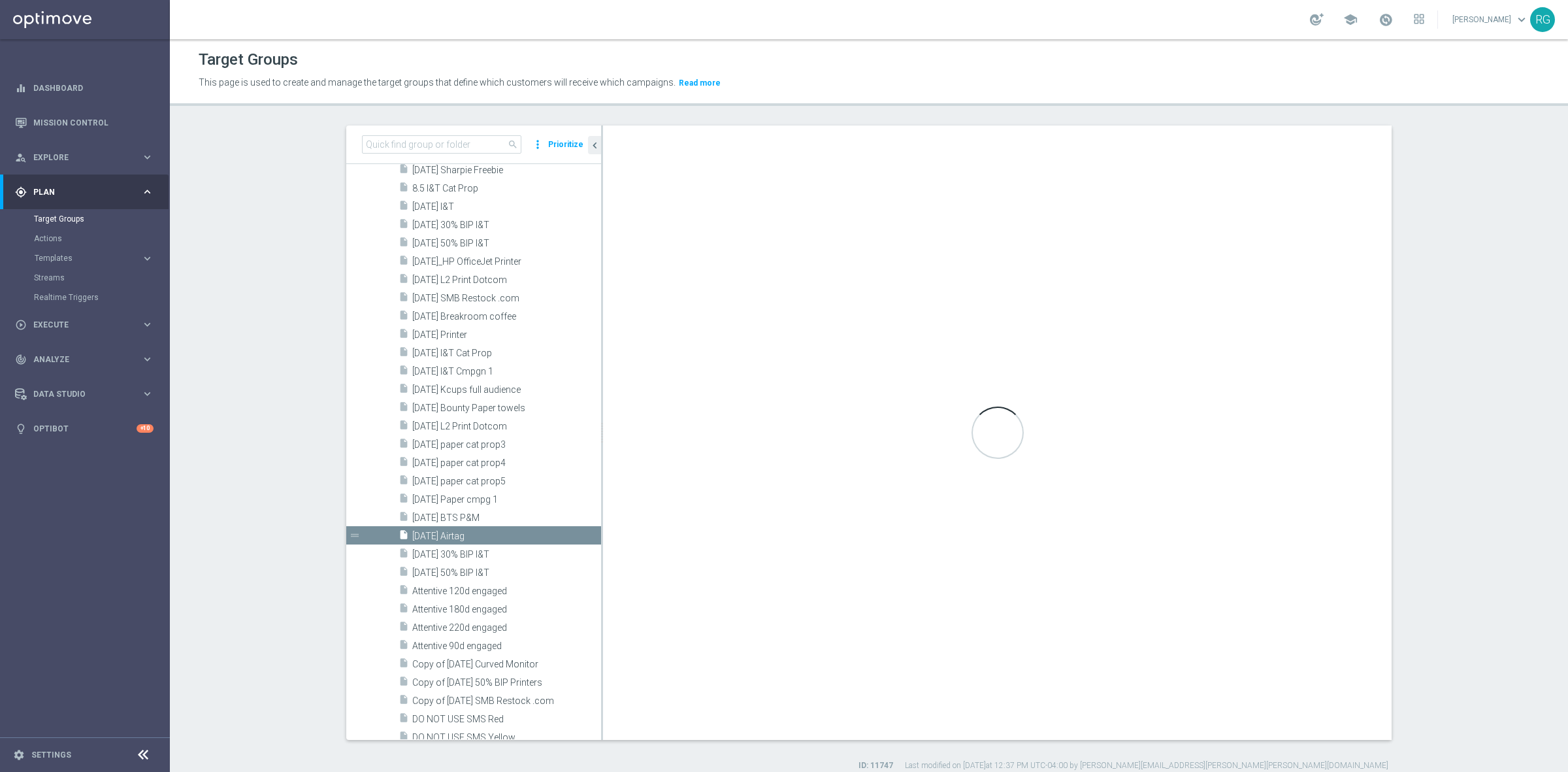
type textarea "1 and 4 and (5 and 6) and (2 or 3)"
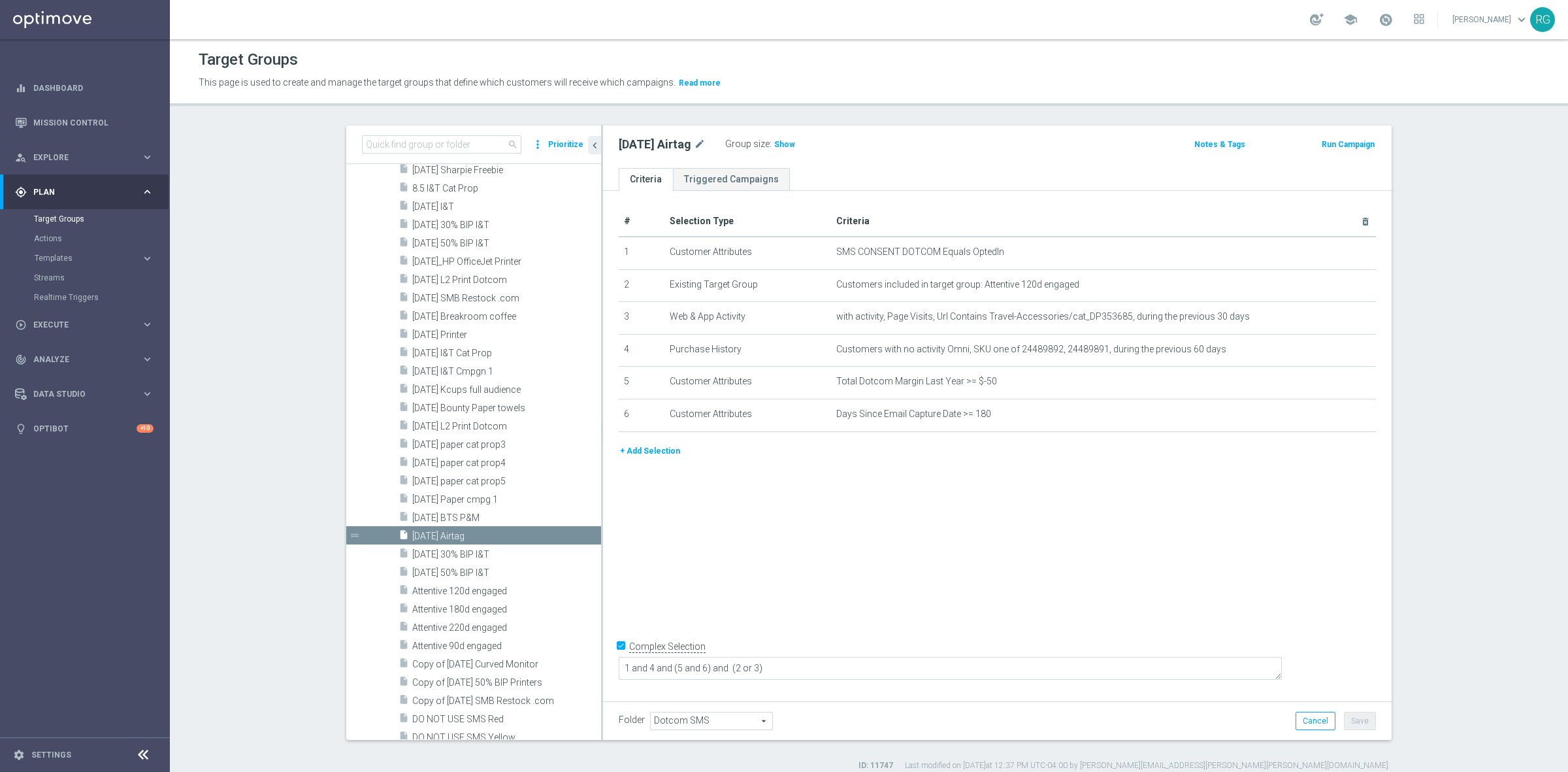
click at [823, 92] on div "This page is used to create and manage the target groups that define which cust…" at bounding box center [700, 83] width 1021 height 21
drag, startPoint x: 609, startPoint y: 143, endPoint x: 680, endPoint y: 142, distance: 71.0
click at [680, 142] on div "[DATE] Airtag mode_edit Group size : Show" at bounding box center [868, 145] width 518 height 19
copy h2 "[DATE] Airtag"
